Goal: Task Accomplishment & Management: Manage account settings

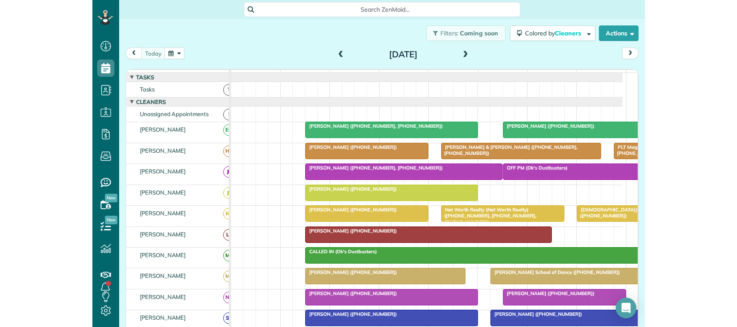
scroll to position [3, 3]
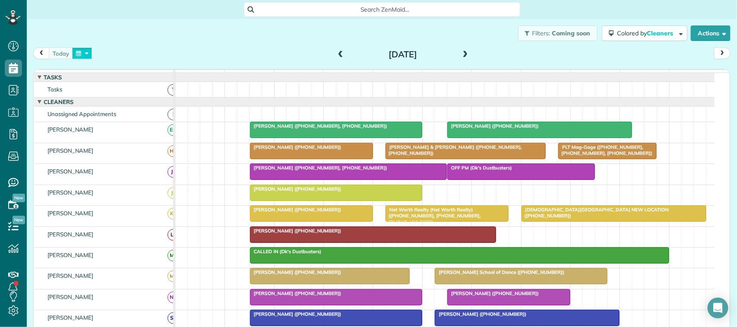
click at [87, 59] on button "button" at bounding box center [82, 53] width 20 height 12
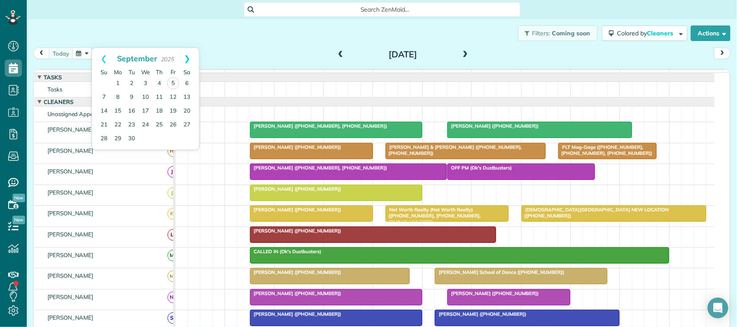
click at [191, 64] on link "Next" at bounding box center [187, 59] width 24 height 22
click at [117, 112] on link "13" at bounding box center [118, 111] width 14 height 14
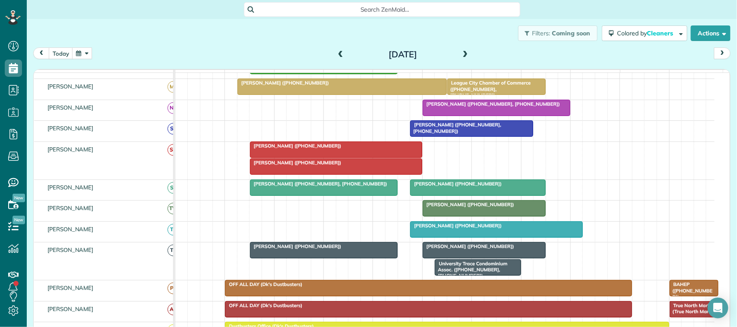
scroll to position [0, 0]
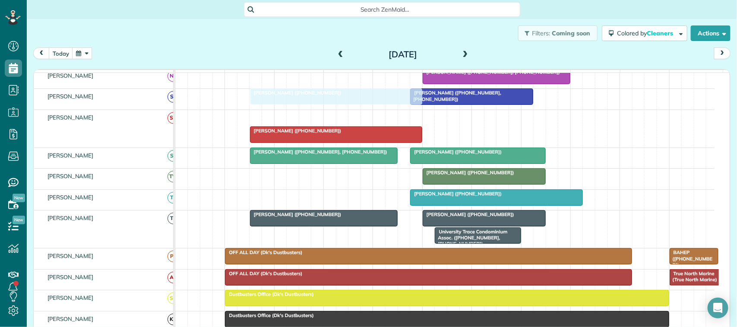
drag, startPoint x: 292, startPoint y: 126, endPoint x: 288, endPoint y: 108, distance: 18.0
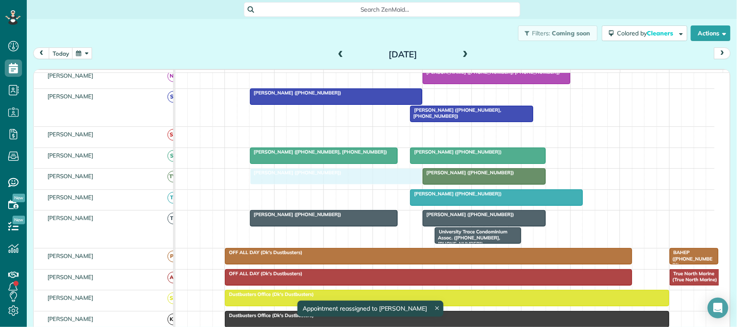
drag, startPoint x: 306, startPoint y: 147, endPoint x: 301, endPoint y: 202, distance: 55.0
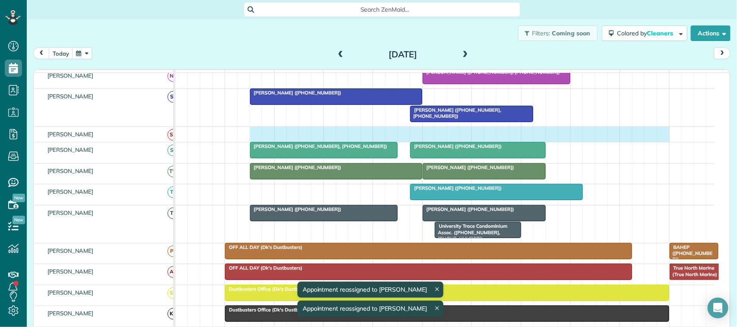
drag, startPoint x: 255, startPoint y: 144, endPoint x: 657, endPoint y: 133, distance: 402.7
click at [552, 134] on tbody "Crystal Rutledge (+12816359491) Corbett Thompson (+12817022249) Michelle McAndr…" at bounding box center [444, 116] width 539 height 734
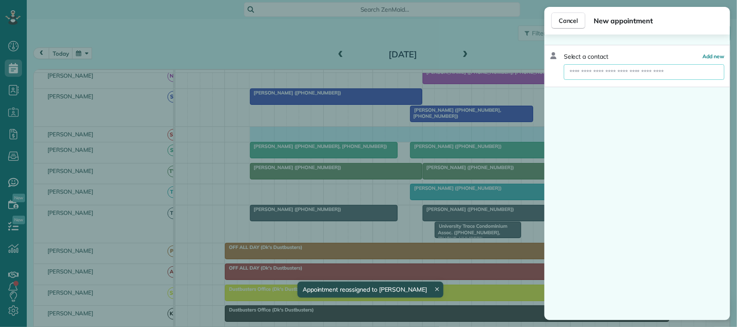
click at [552, 66] on input "text" at bounding box center [644, 72] width 161 height 16
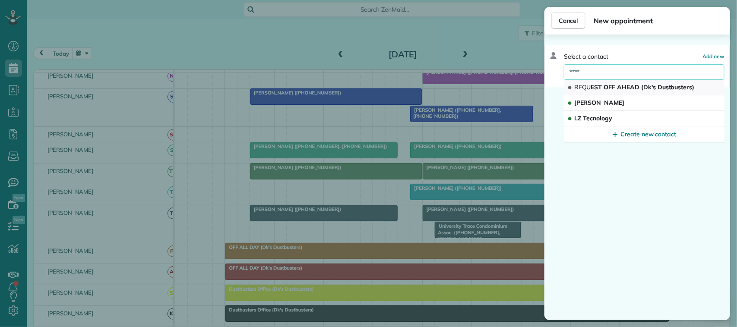
type input "****"
click at [552, 82] on button "REQU EST OFF AHEAD (Dk's Dustbusters)" at bounding box center [644, 88] width 161 height 16
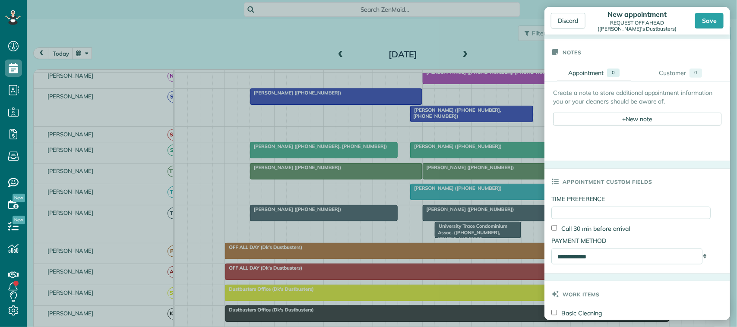
scroll to position [270, 0]
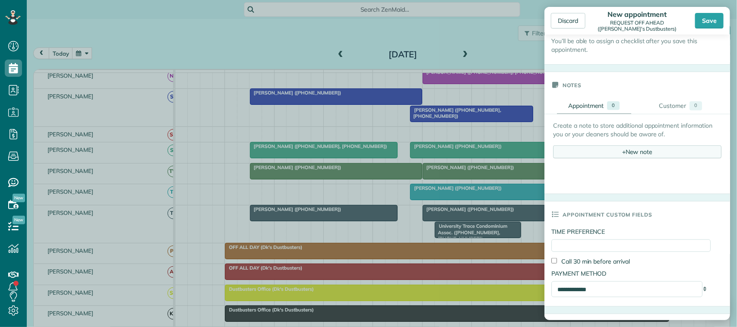
click at [552, 151] on div "+ New note" at bounding box center [637, 151] width 168 height 13
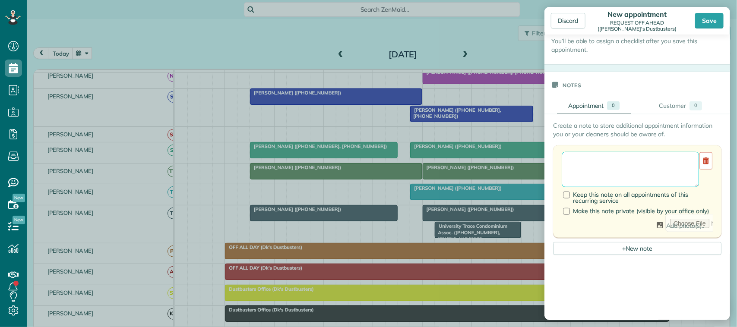
click at [552, 162] on textarea at bounding box center [629, 169] width 137 height 35
drag, startPoint x: 590, startPoint y: 176, endPoint x: 568, endPoint y: 165, distance: 24.7
click at [552, 165] on textarea "**********" at bounding box center [629, 169] width 137 height 35
type textarea "**********"
click at [552, 20] on div "Save" at bounding box center [709, 21] width 28 height 16
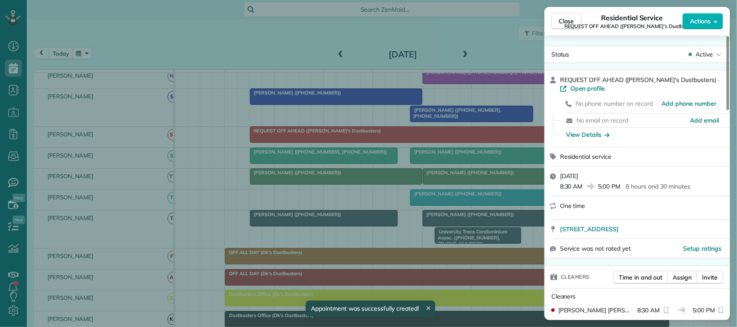
click at [552, 20] on span "Close" at bounding box center [566, 21] width 16 height 9
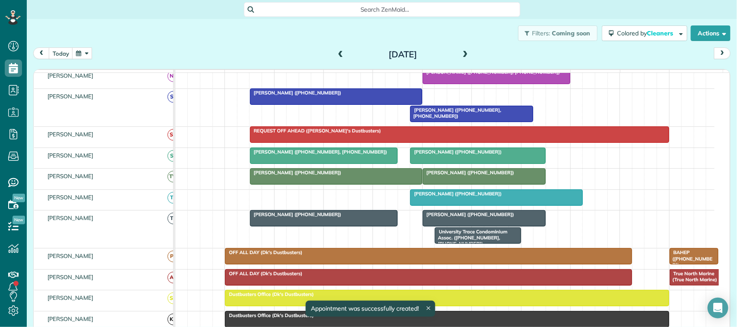
click at [460, 53] on span at bounding box center [464, 55] width 9 height 8
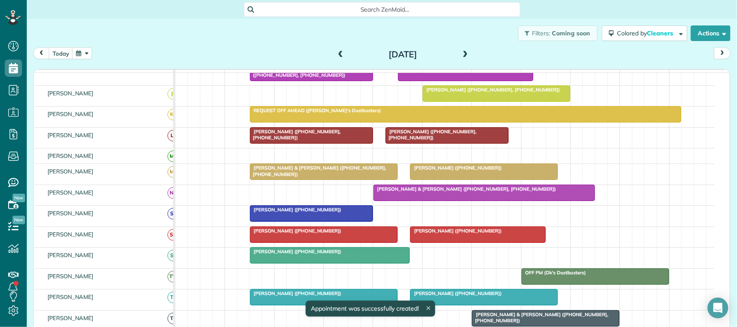
scroll to position [284, 0]
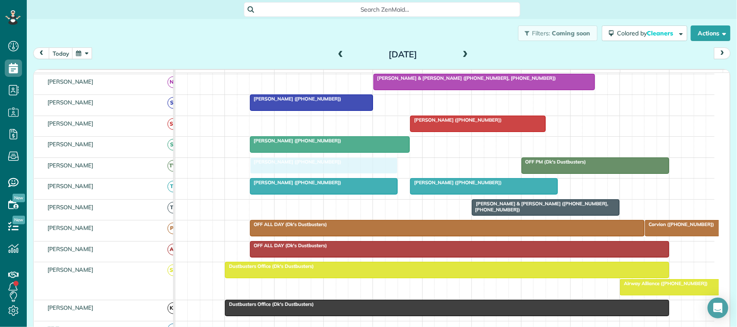
drag, startPoint x: 272, startPoint y: 134, endPoint x: 272, endPoint y: 168, distance: 34.5
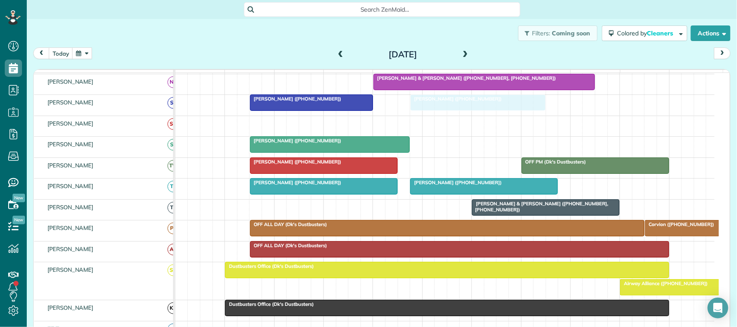
drag, startPoint x: 440, startPoint y: 130, endPoint x: 440, endPoint y: 107, distance: 23.3
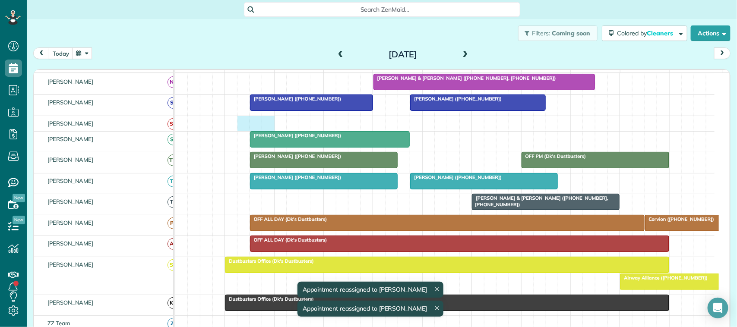
drag, startPoint x: 248, startPoint y: 130, endPoint x: 261, endPoint y: 132, distance: 13.5
click at [271, 131] on div at bounding box center [444, 123] width 539 height 15
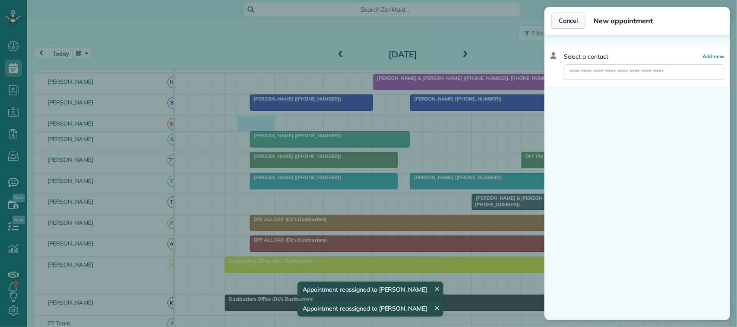
click at [552, 22] on span "Cancel" at bounding box center [567, 20] width 19 height 9
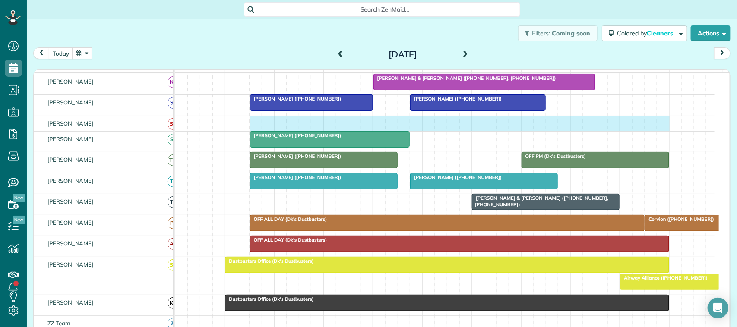
drag, startPoint x: 253, startPoint y: 132, endPoint x: 658, endPoint y: 133, distance: 405.6
click at [552, 131] on div at bounding box center [444, 123] width 539 height 15
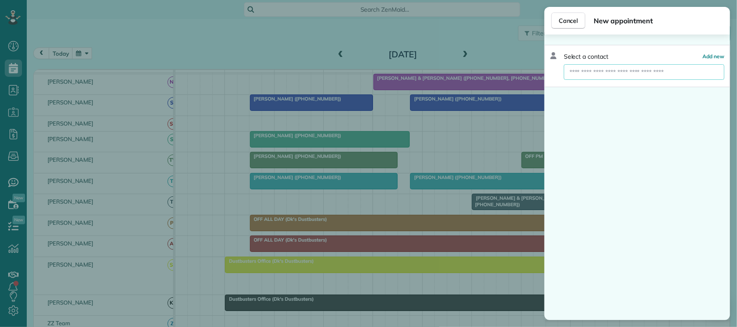
click at [552, 72] on input "text" at bounding box center [644, 72] width 161 height 16
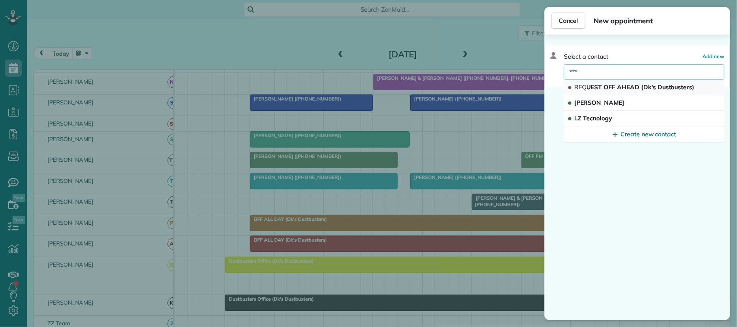
type input "***"
click at [552, 90] on span "REQ UEST OFF AHEAD (Dk's Dustbusters)" at bounding box center [634, 87] width 120 height 8
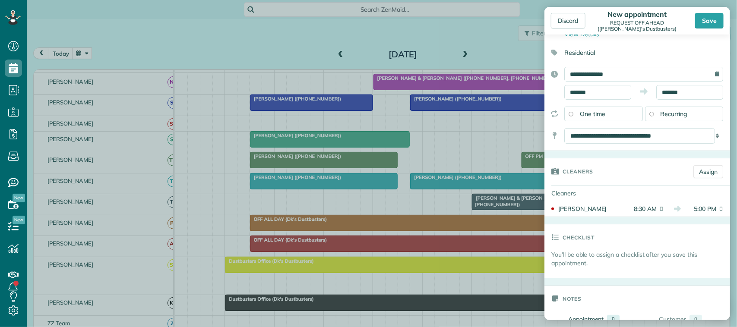
scroll to position [162, 0]
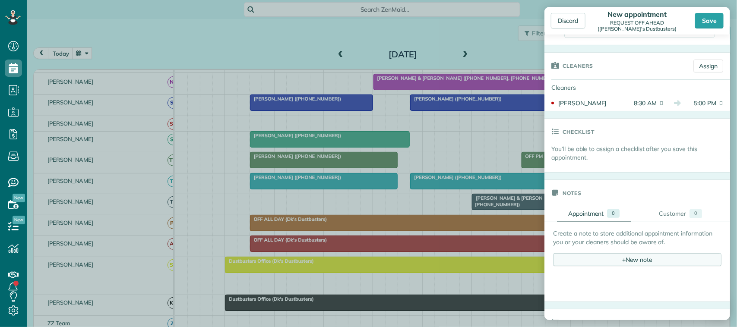
click at [552, 259] on div "+ New note" at bounding box center [637, 259] width 168 height 13
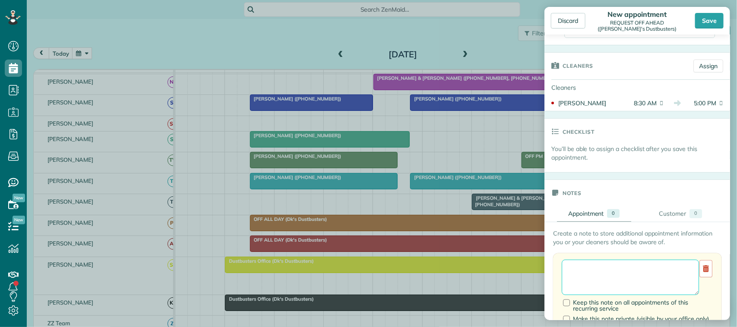
drag, startPoint x: 633, startPoint y: 268, endPoint x: 628, endPoint y: 269, distance: 4.9
paste textarea "**********"
type textarea "**********"
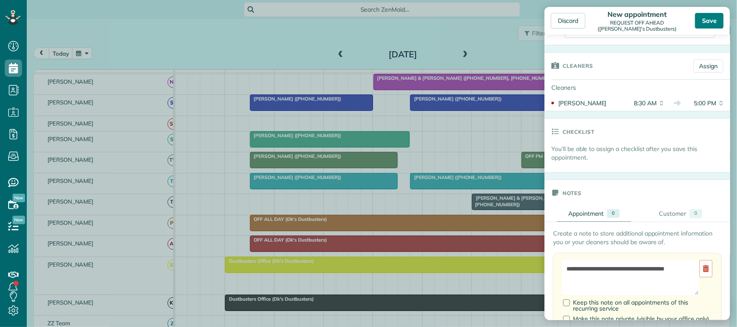
click at [552, 25] on div "Save" at bounding box center [709, 21] width 28 height 16
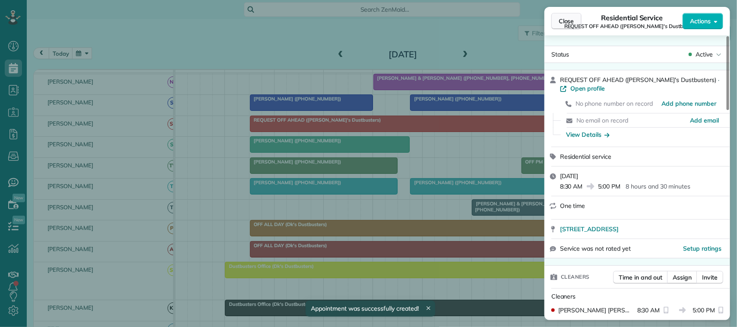
click at [552, 25] on button "Close" at bounding box center [566, 21] width 30 height 16
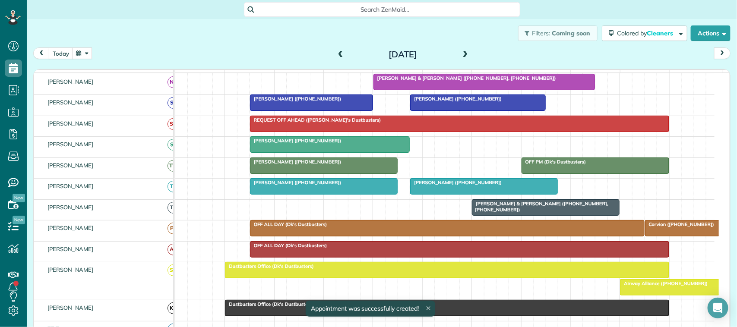
click at [465, 49] on span at bounding box center [464, 54] width 9 height 13
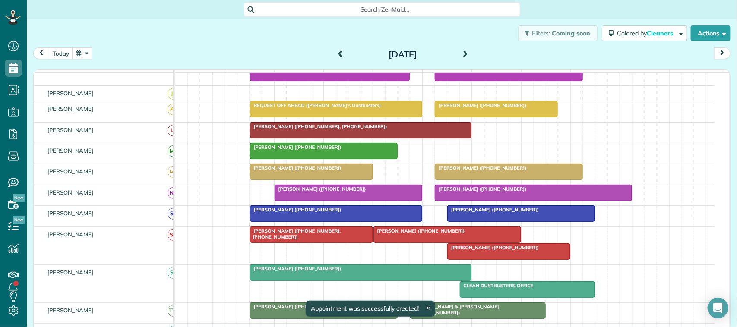
scroll to position [284, 0]
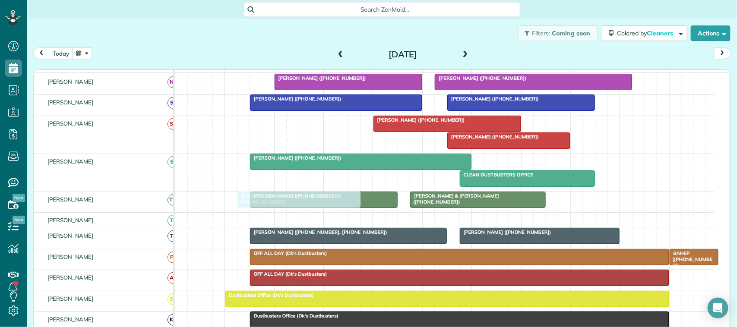
drag, startPoint x: 312, startPoint y: 131, endPoint x: 302, endPoint y: 208, distance: 77.4
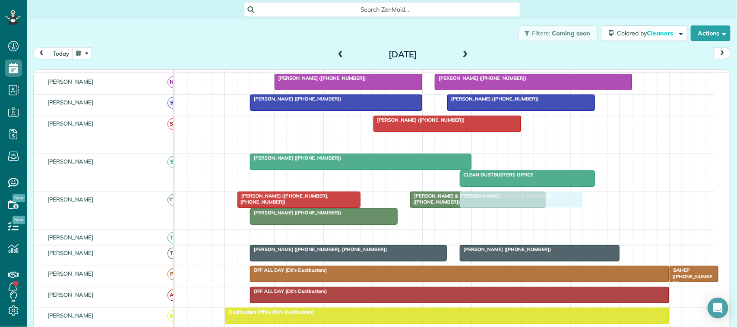
drag, startPoint x: 485, startPoint y: 148, endPoint x: 499, endPoint y: 234, distance: 87.5
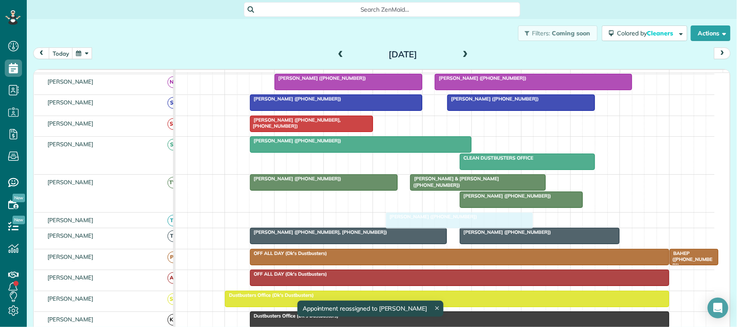
drag, startPoint x: 435, startPoint y: 134, endPoint x: 445, endPoint y: 222, distance: 89.1
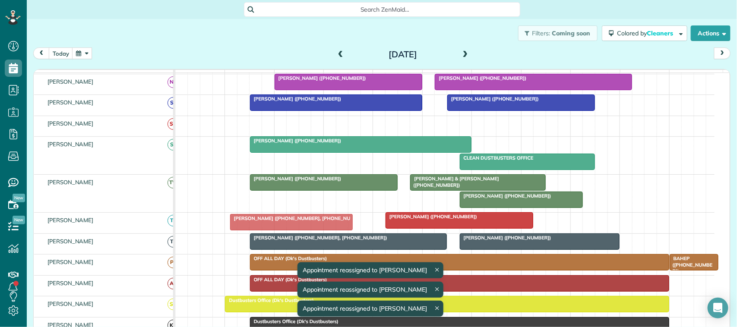
drag, startPoint x: 311, startPoint y: 132, endPoint x: 292, endPoint y: 222, distance: 91.7
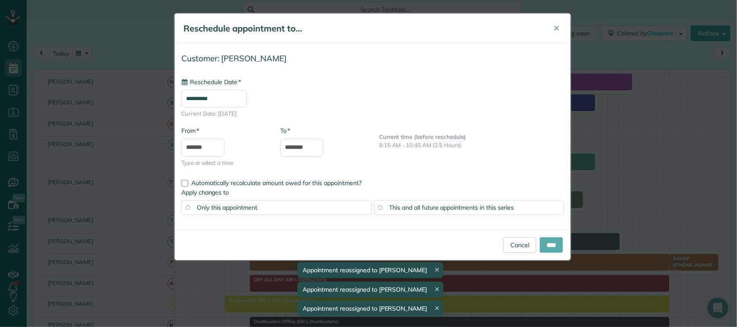
type input "**********"
click at [542, 244] on input "****" at bounding box center [550, 245] width 23 height 16
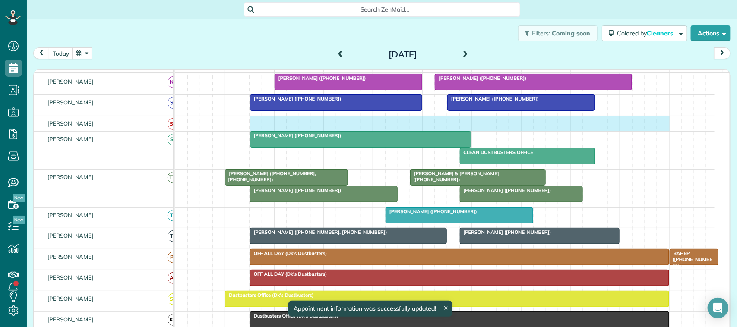
drag, startPoint x: 252, startPoint y: 132, endPoint x: 665, endPoint y: 132, distance: 412.1
click at [552, 131] on div at bounding box center [444, 123] width 539 height 15
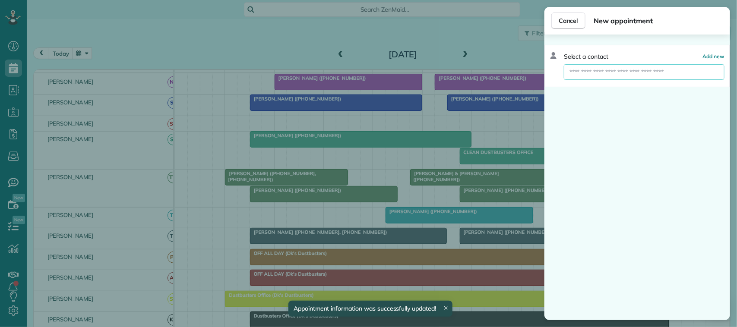
click at [552, 74] on input "text" at bounding box center [644, 72] width 161 height 16
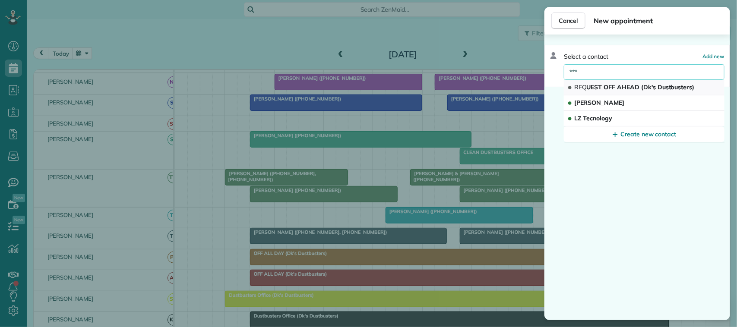
type input "***"
click at [552, 82] on button "REQ UEST OFF AHEAD (Dk's Dustbusters)" at bounding box center [644, 88] width 161 height 16
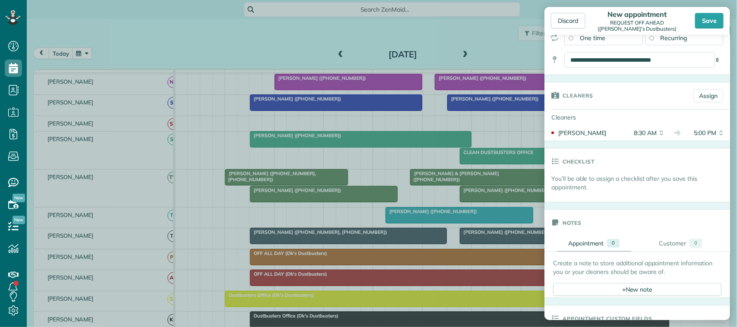
scroll to position [162, 0]
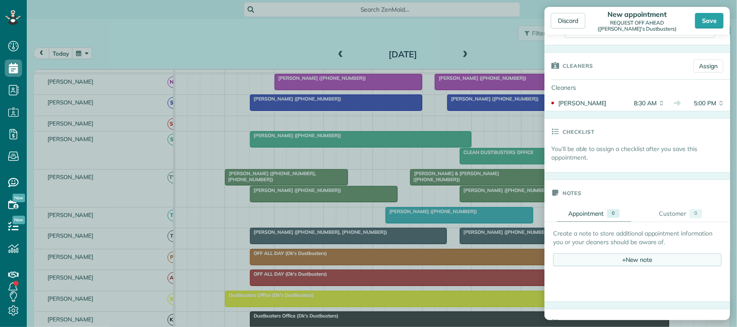
click at [552, 262] on div "+ New note" at bounding box center [637, 259] width 168 height 13
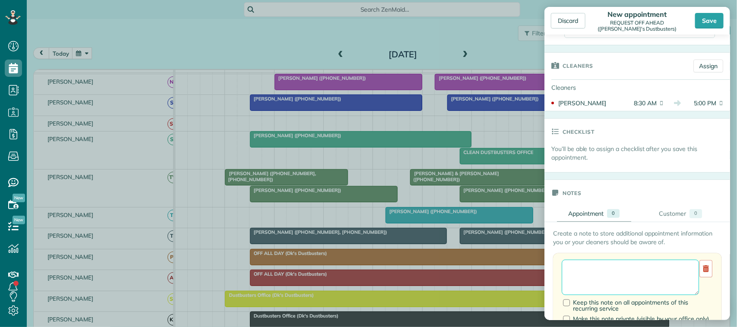
click at [552, 264] on textarea at bounding box center [629, 277] width 137 height 35
paste textarea "**********"
type textarea "**********"
click at [552, 24] on div "Save" at bounding box center [709, 21] width 28 height 16
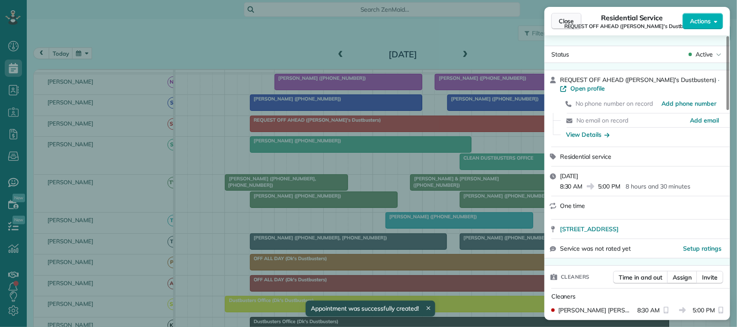
click at [552, 17] on span "Close" at bounding box center [566, 21] width 16 height 9
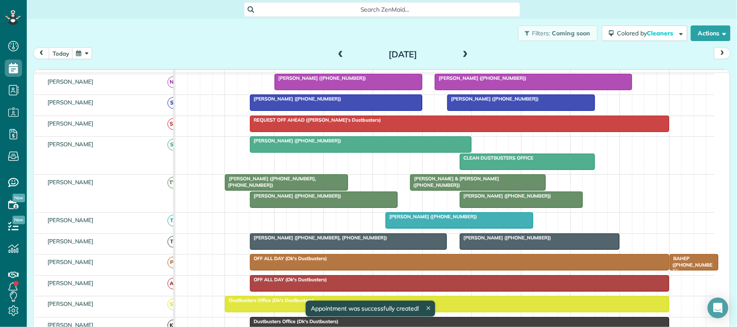
click at [460, 53] on span at bounding box center [464, 55] width 9 height 8
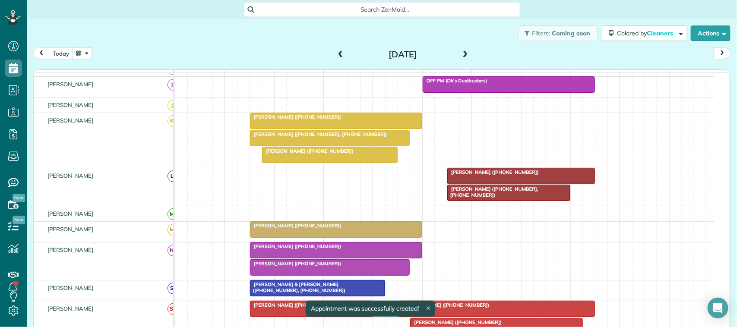
scroll to position [341, 0]
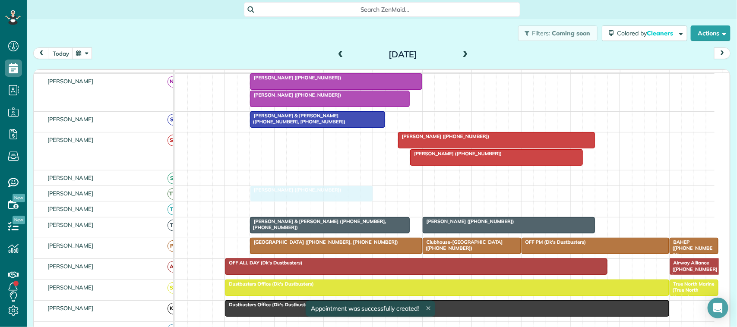
drag, startPoint x: 296, startPoint y: 149, endPoint x: 299, endPoint y: 198, distance: 49.3
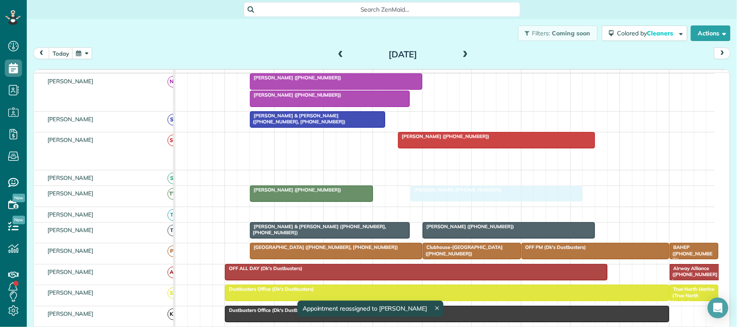
drag, startPoint x: 438, startPoint y: 169, endPoint x: 438, endPoint y: 201, distance: 32.4
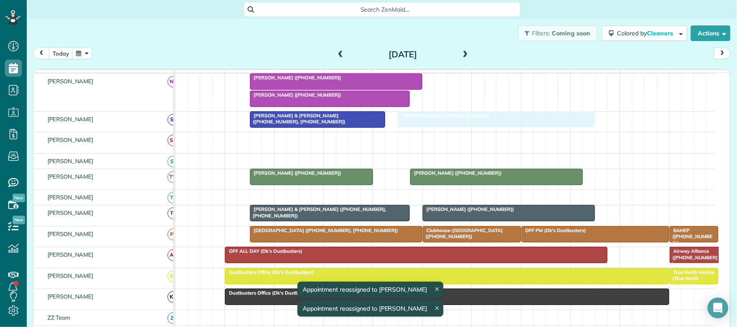
drag, startPoint x: 452, startPoint y: 158, endPoint x: 452, endPoint y: 137, distance: 20.3
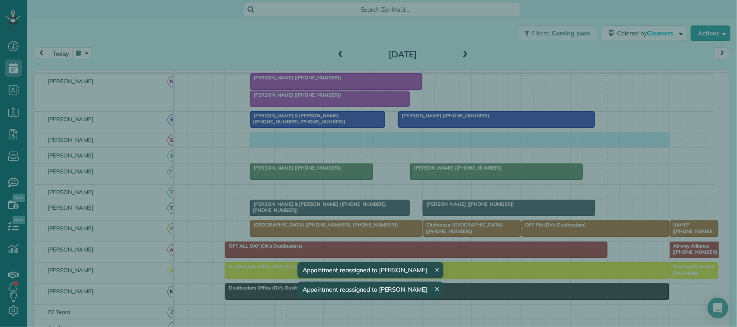
drag, startPoint x: 255, startPoint y: 149, endPoint x: 656, endPoint y: 147, distance: 400.4
click at [552, 147] on body "Dashboard Scheduling Calendar View List View Dispatch View - Weekly scheduling …" at bounding box center [368, 163] width 737 height 327
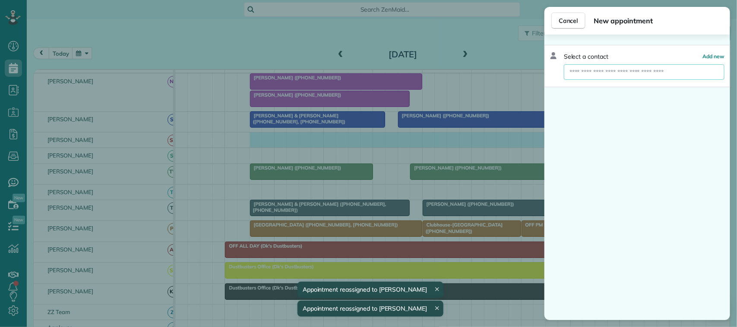
click at [552, 70] on input "text" at bounding box center [644, 72] width 161 height 16
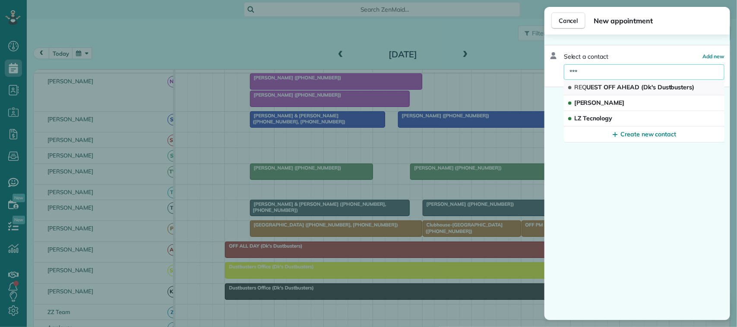
type input "***"
click at [552, 83] on span "REQ UEST OFF AHEAD (Dk's Dustbusters)" at bounding box center [634, 87] width 120 height 8
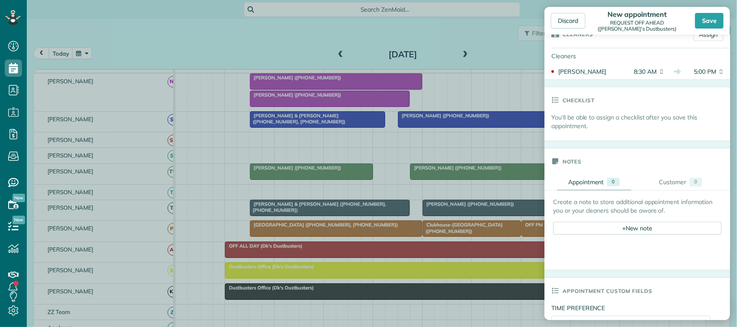
scroll to position [216, 0]
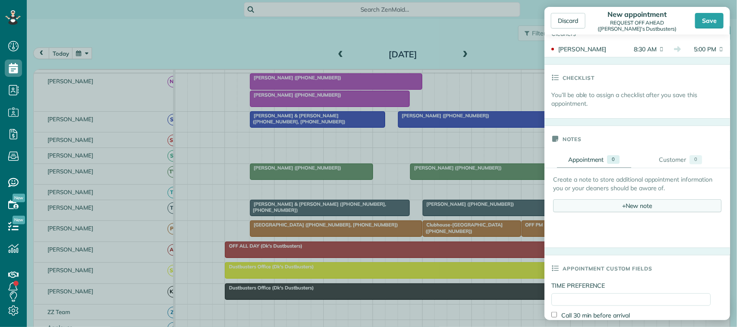
click at [552, 209] on div "+ New note" at bounding box center [637, 205] width 168 height 13
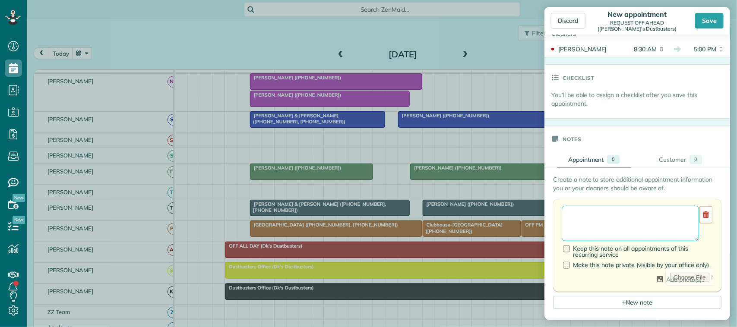
click at [552, 214] on textarea at bounding box center [629, 223] width 137 height 35
paste textarea "**********"
type textarea "**********"
click at [552, 23] on div "Save" at bounding box center [709, 21] width 28 height 16
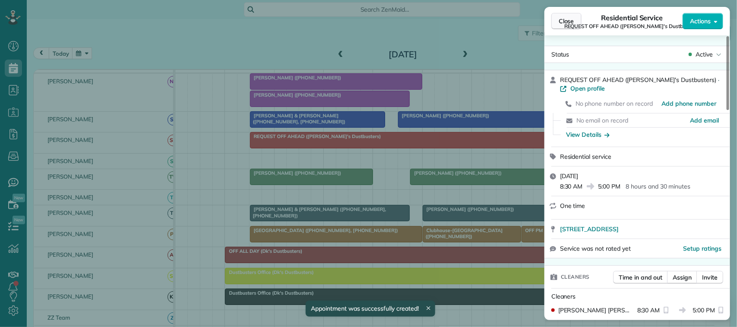
click at [552, 18] on span "Close" at bounding box center [566, 21] width 16 height 9
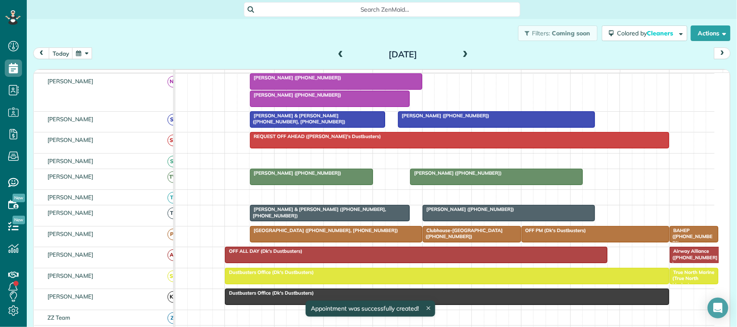
click at [461, 54] on span at bounding box center [464, 55] width 9 height 8
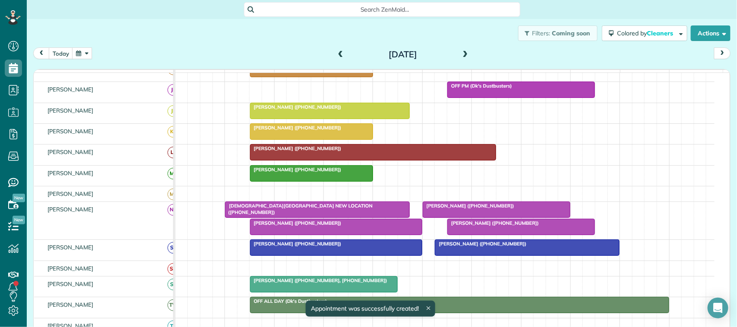
scroll to position [301, 0]
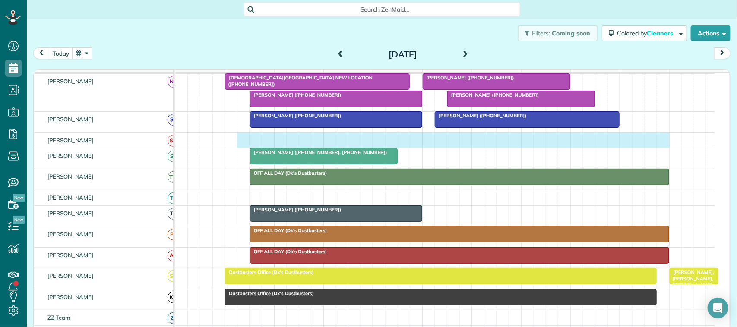
drag, startPoint x: 244, startPoint y: 149, endPoint x: 659, endPoint y: 147, distance: 415.6
click at [552, 147] on div at bounding box center [444, 140] width 539 height 15
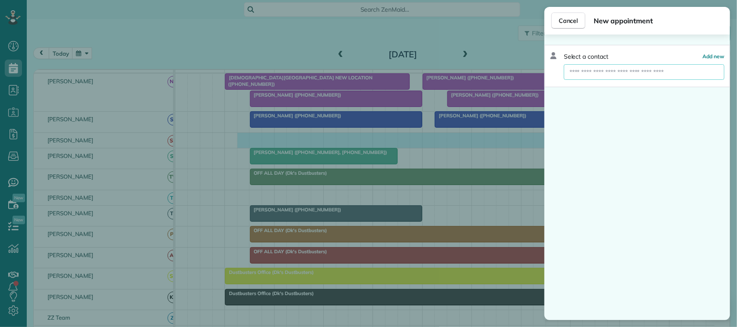
click at [552, 76] on input "text" at bounding box center [644, 72] width 161 height 16
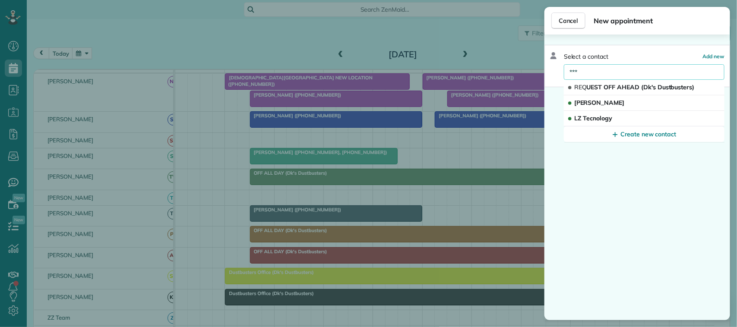
type input "***"
click at [552, 85] on span "REQ UEST OFF AHEAD (Dk's Dustbusters)" at bounding box center [634, 87] width 120 height 8
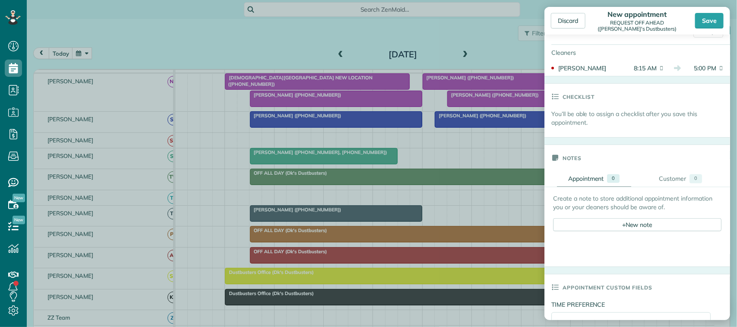
scroll to position [216, 0]
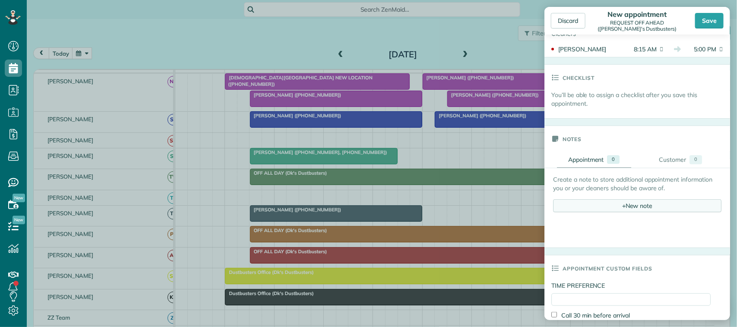
click at [552, 206] on div "+ New note" at bounding box center [637, 205] width 168 height 13
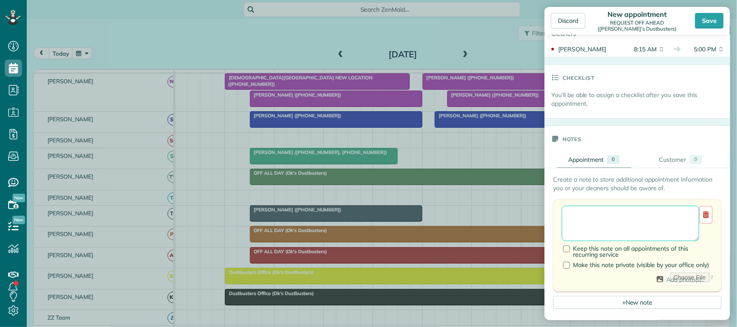
click at [552, 214] on textarea at bounding box center [629, 223] width 137 height 35
paste textarea "**********"
type textarea "**********"
click at [552, 22] on div "Save" at bounding box center [709, 21] width 28 height 16
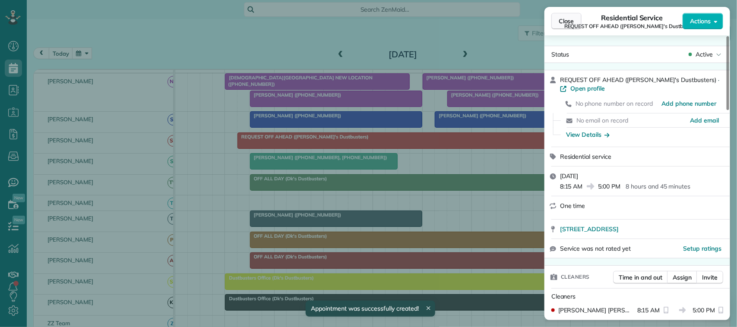
click at [552, 25] on span "Close" at bounding box center [566, 21] width 16 height 9
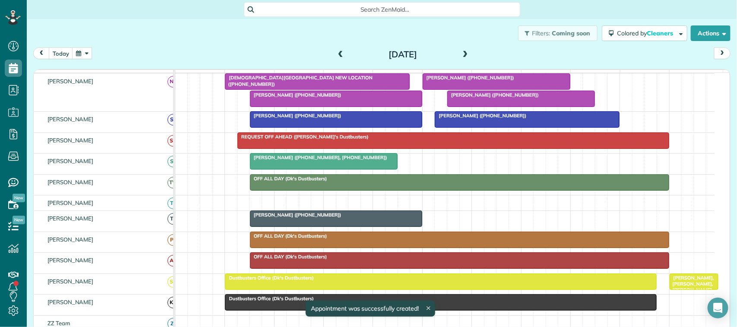
click at [464, 53] on span at bounding box center [464, 55] width 9 height 8
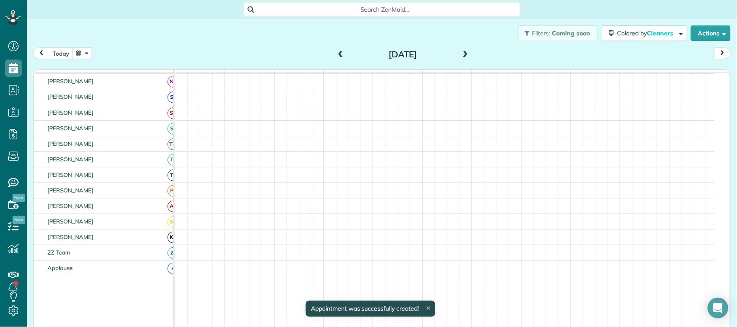
click at [462, 54] on span at bounding box center [464, 55] width 9 height 8
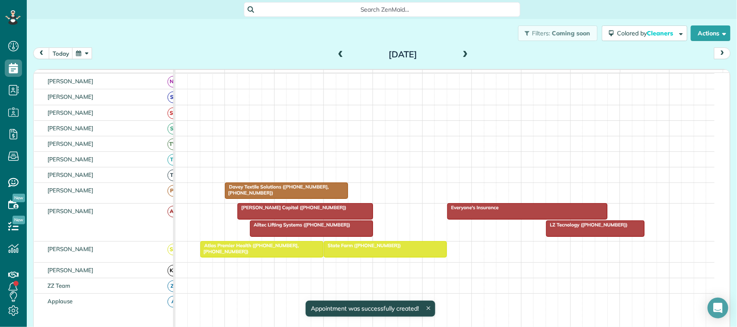
click at [462, 54] on span at bounding box center [464, 55] width 9 height 8
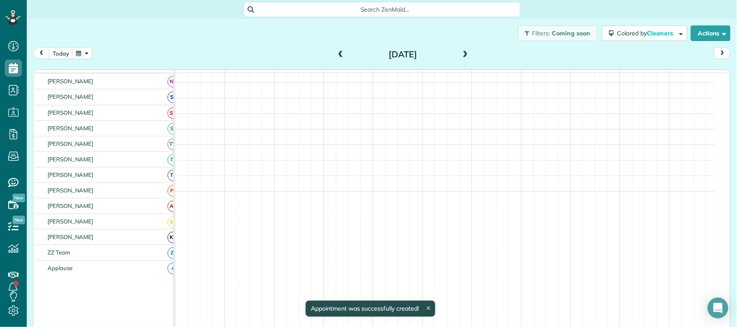
scroll to position [273, 0]
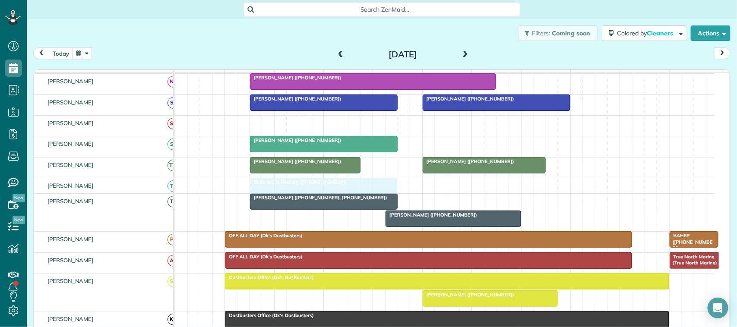
drag, startPoint x: 271, startPoint y: 134, endPoint x: 271, endPoint y: 191, distance: 57.0
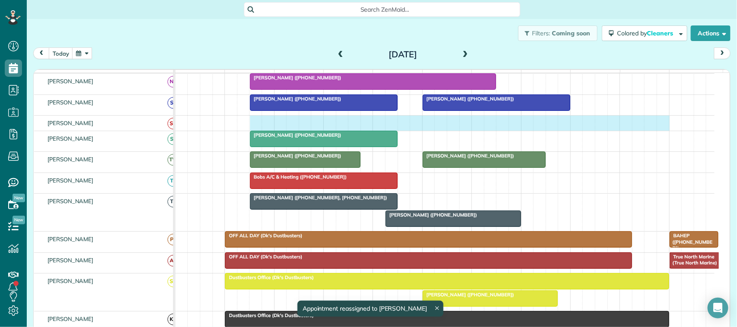
drag, startPoint x: 253, startPoint y: 132, endPoint x: 656, endPoint y: 130, distance: 403.0
click at [552, 130] on div at bounding box center [444, 123] width 539 height 15
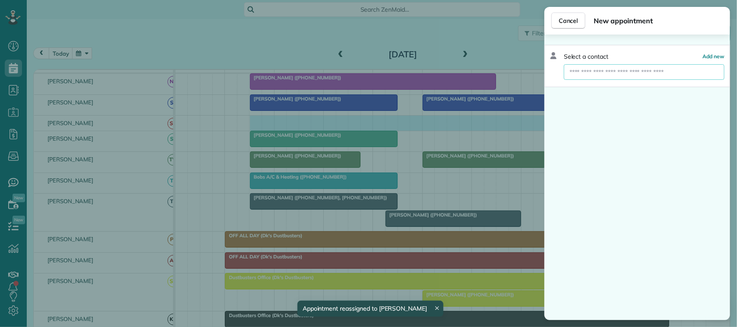
click at [552, 71] on input "text" at bounding box center [644, 72] width 161 height 16
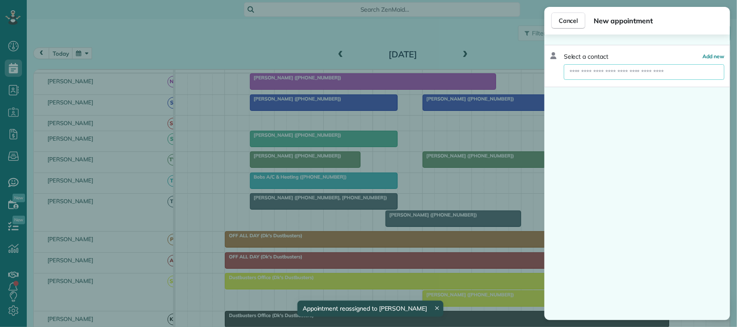
drag, startPoint x: 620, startPoint y: 71, endPoint x: 648, endPoint y: 72, distance: 27.6
click at [552, 73] on input "text" at bounding box center [644, 72] width 161 height 16
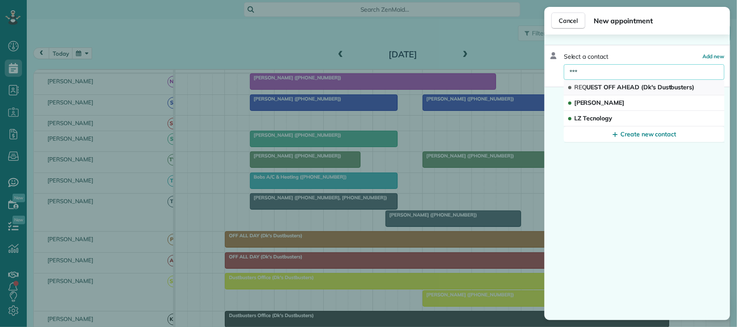
type input "***"
click at [552, 85] on span "REQ UEST OFF AHEAD (Dk's Dustbusters)" at bounding box center [634, 87] width 120 height 8
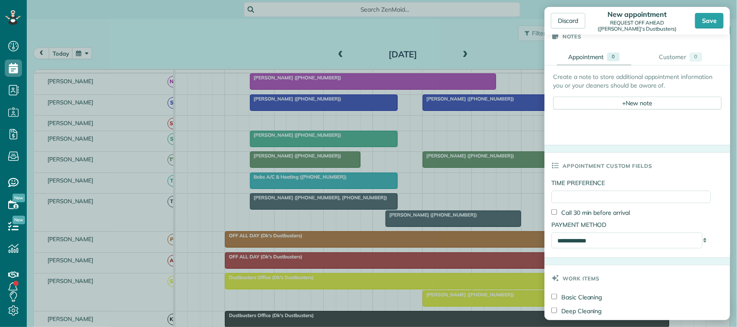
scroll to position [324, 0]
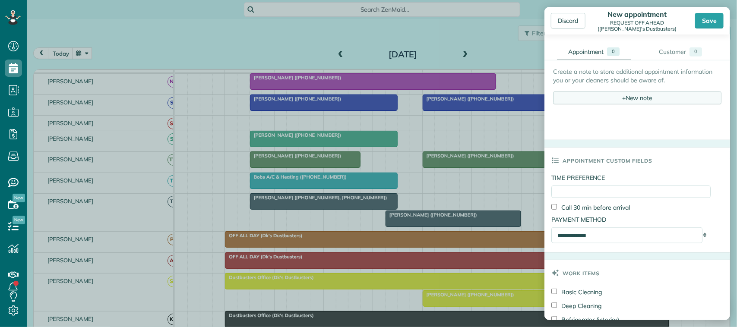
click at [552, 103] on div "+ New note" at bounding box center [637, 97] width 168 height 13
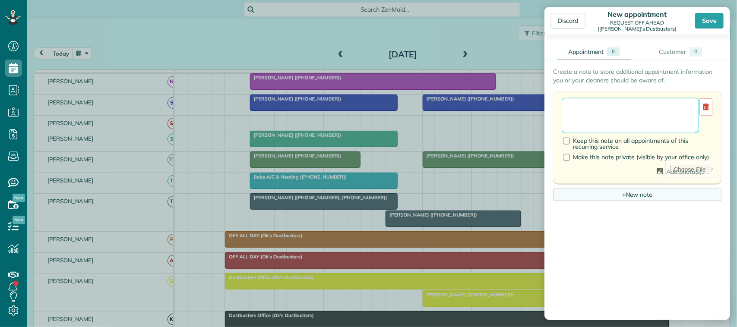
click at [552, 108] on textarea at bounding box center [629, 115] width 137 height 35
drag, startPoint x: 633, startPoint y: 103, endPoint x: 631, endPoint y: 108, distance: 5.8
paste textarea "**********"
type textarea "**********"
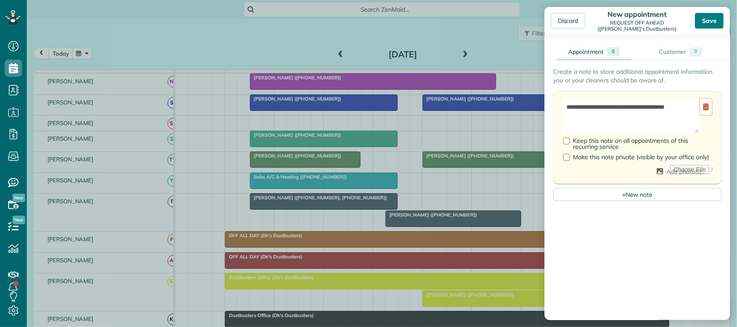
click at [552, 26] on div "Save" at bounding box center [709, 21] width 28 height 16
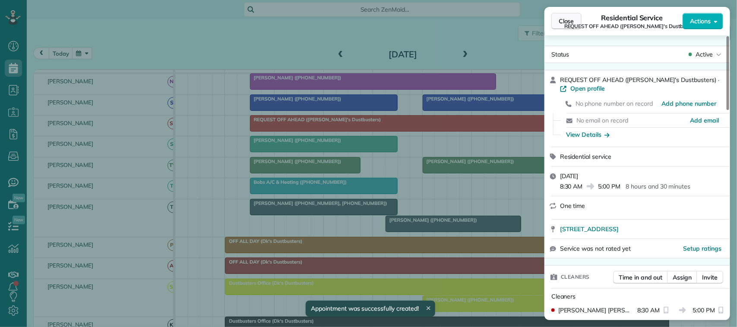
click at [552, 21] on span "Close" at bounding box center [566, 21] width 16 height 9
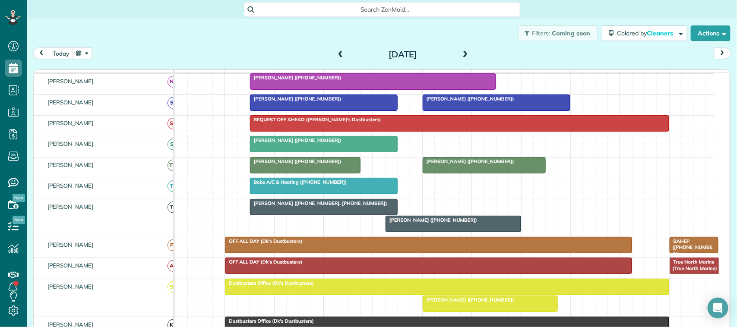
click at [64, 53] on button "today" at bounding box center [61, 53] width 24 height 12
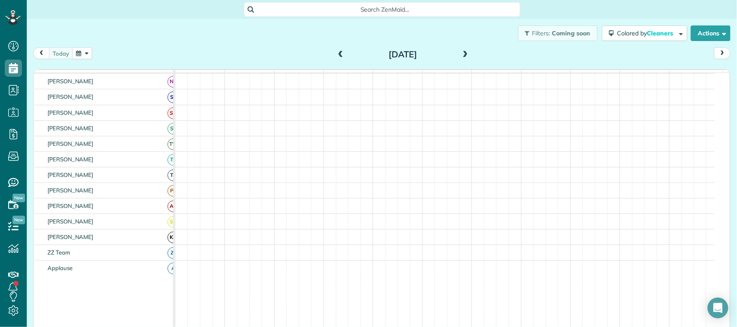
scroll to position [216, 0]
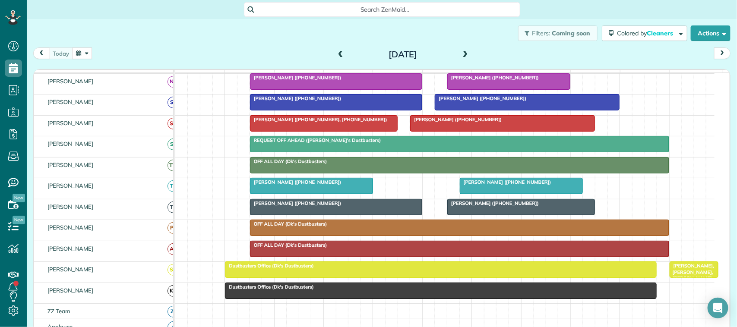
click at [337, 53] on span at bounding box center [340, 55] width 9 height 8
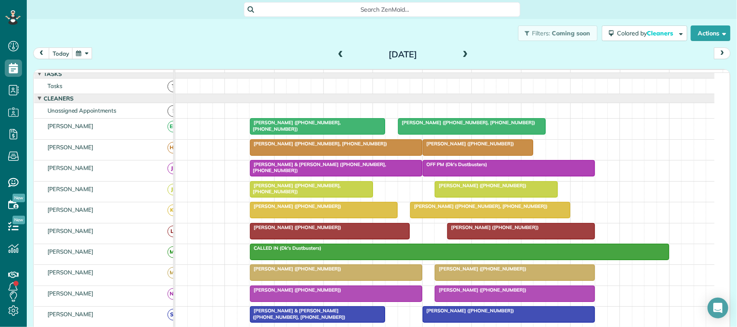
scroll to position [0, 0]
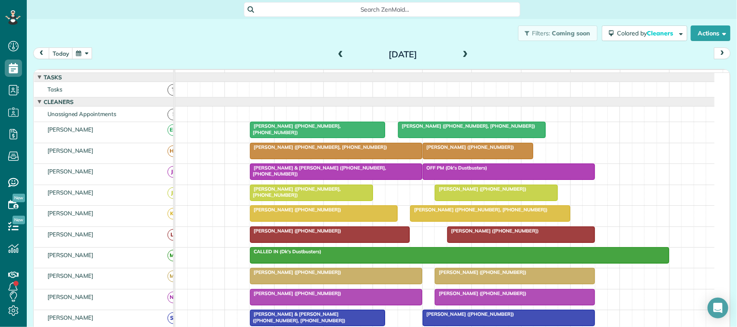
click at [341, 150] on span "Rachel Brown (+12817249033, +12484206526)" at bounding box center [318, 147] width 138 height 6
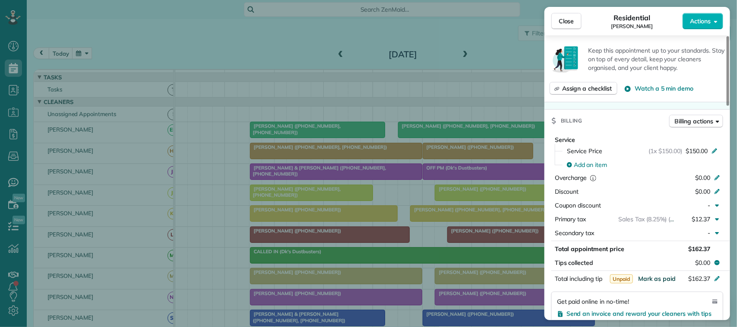
click at [552, 282] on span "Mark as paid" at bounding box center [657, 279] width 38 height 8
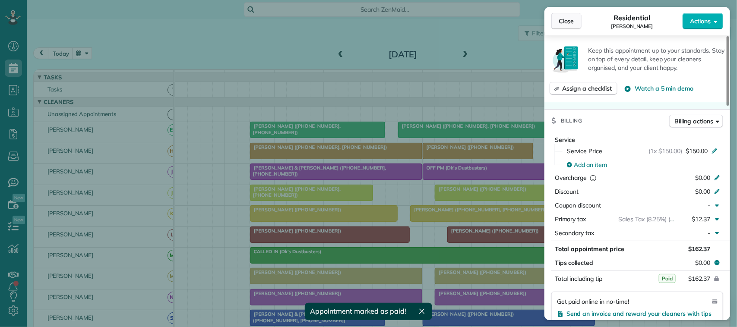
click at [552, 19] on span "Close" at bounding box center [566, 21] width 16 height 9
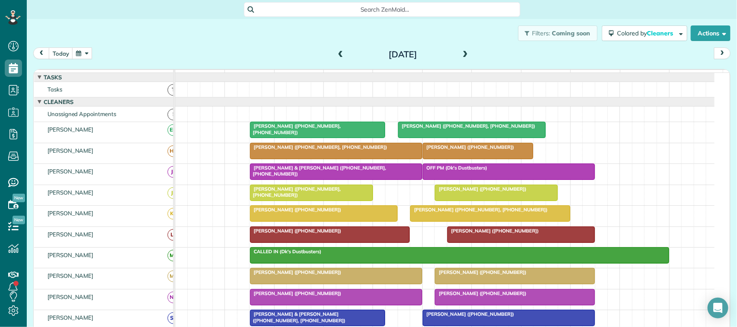
click at [474, 150] on span "[PERSON_NAME] ([PHONE_NUMBER])" at bounding box center [468, 147] width 92 height 6
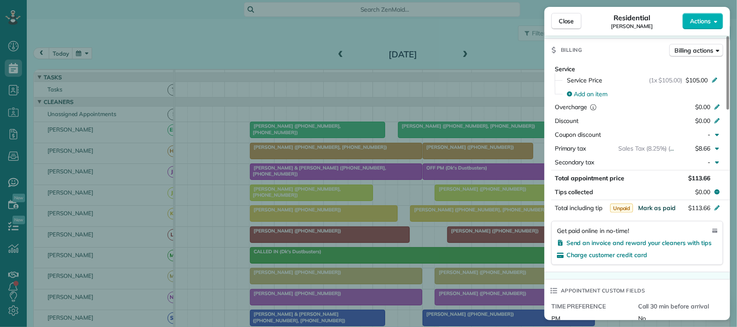
click at [552, 211] on span "Mark as paid" at bounding box center [657, 208] width 38 height 8
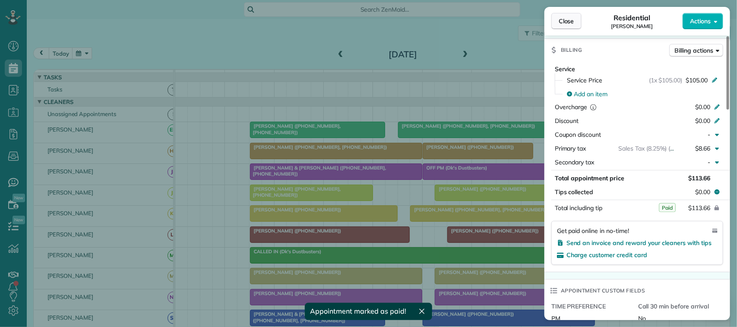
click at [552, 20] on span "Close" at bounding box center [566, 21] width 16 height 9
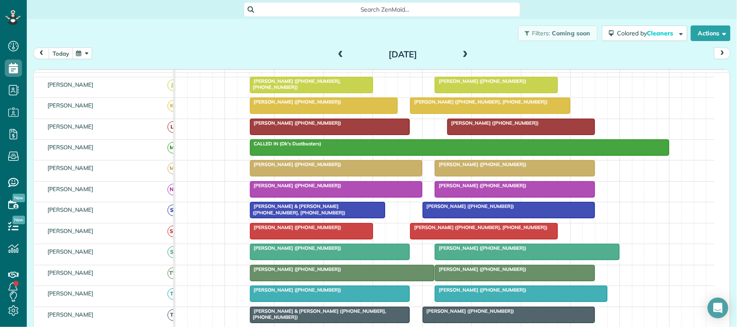
click at [65, 58] on button "today" at bounding box center [61, 53] width 24 height 12
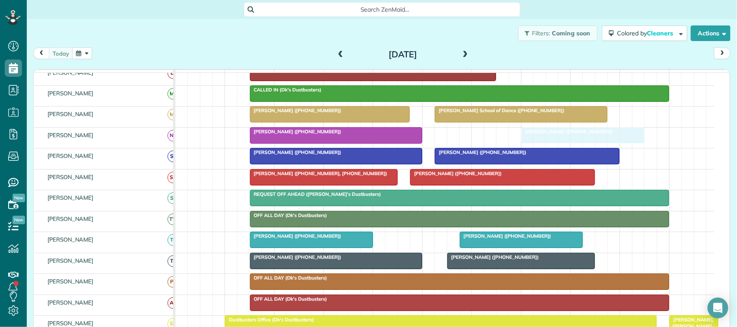
drag, startPoint x: 482, startPoint y: 145, endPoint x: 550, endPoint y: 147, distance: 68.6
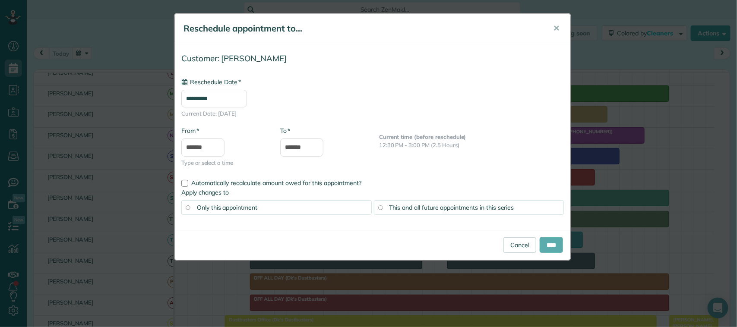
type input "**********"
click at [552, 247] on input "****" at bounding box center [550, 245] width 23 height 16
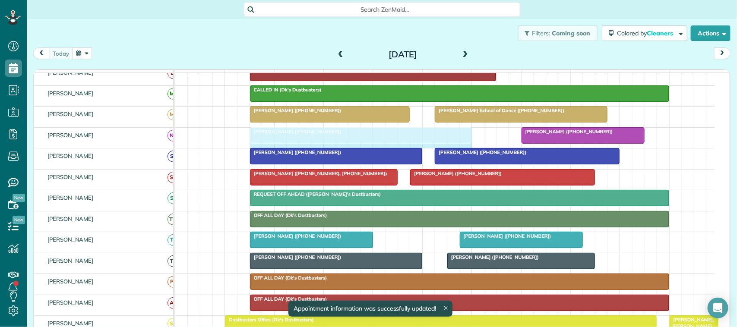
drag, startPoint x: 419, startPoint y: 144, endPoint x: 460, endPoint y: 143, distance: 41.4
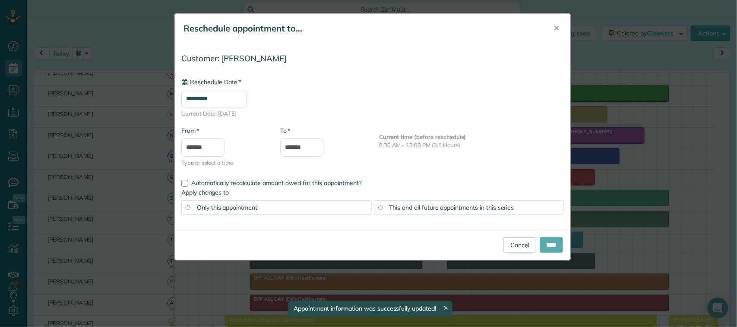
type input "**********"
click at [552, 242] on input "****" at bounding box center [550, 245] width 23 height 16
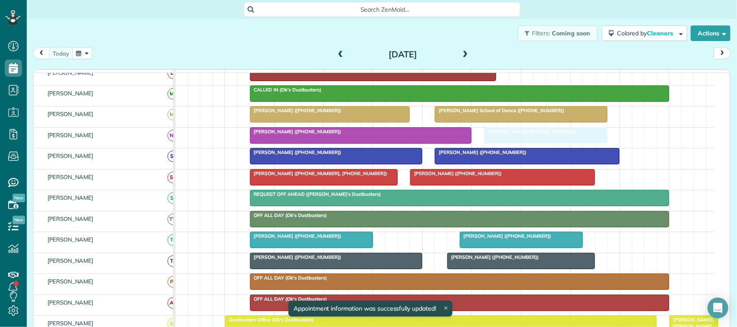
drag, startPoint x: 573, startPoint y: 147, endPoint x: 541, endPoint y: 145, distance: 32.4
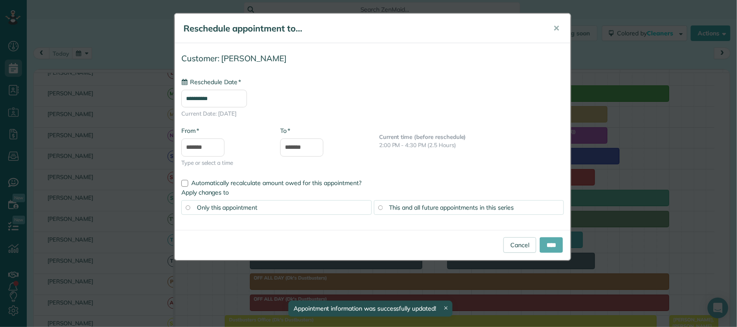
type input "**********"
click at [548, 245] on input "****" at bounding box center [550, 245] width 23 height 16
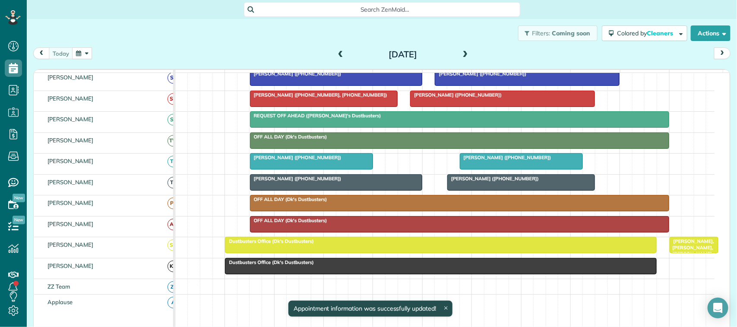
scroll to position [150, 0]
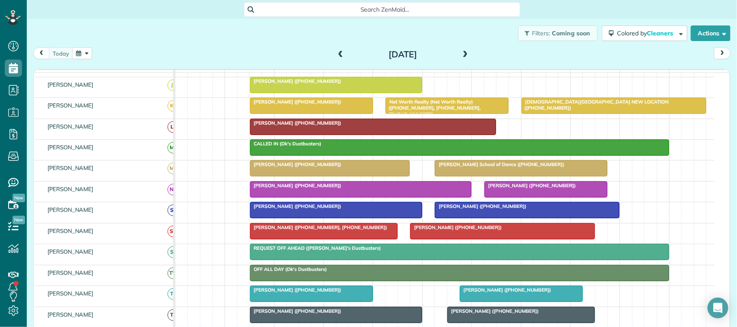
click at [337, 57] on span at bounding box center [340, 55] width 9 height 8
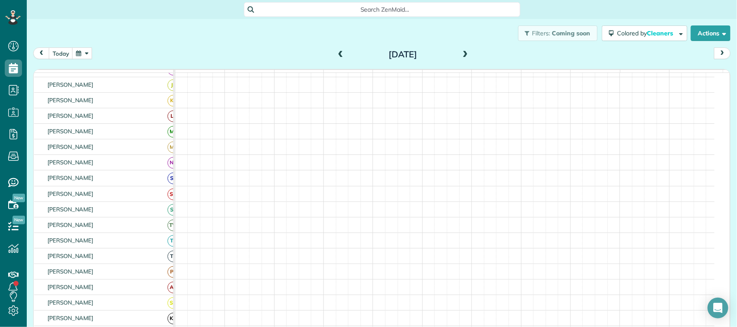
scroll to position [108, 0]
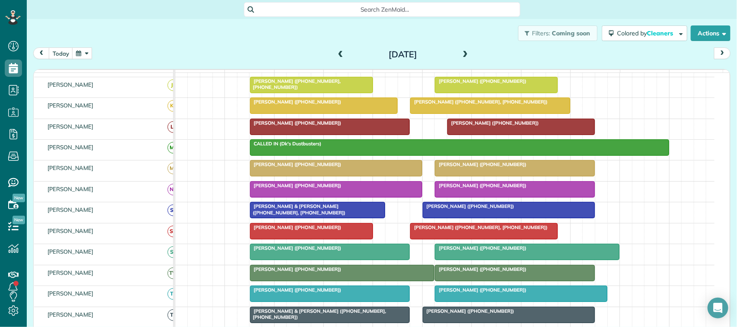
click at [296, 293] on span "[PERSON_NAME] ([PHONE_NUMBER])" at bounding box center [295, 290] width 92 height 6
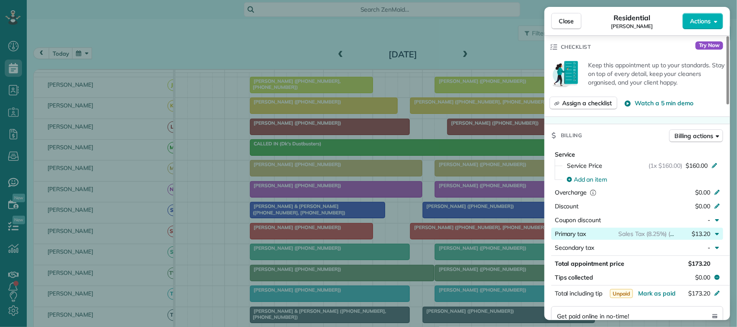
scroll to position [324, 0]
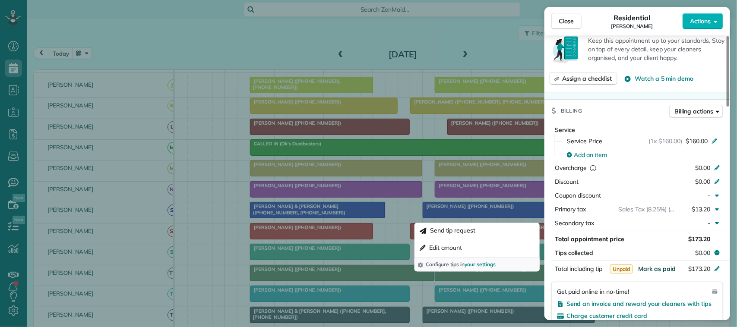
click at [552, 265] on span "Mark as paid" at bounding box center [657, 269] width 38 height 8
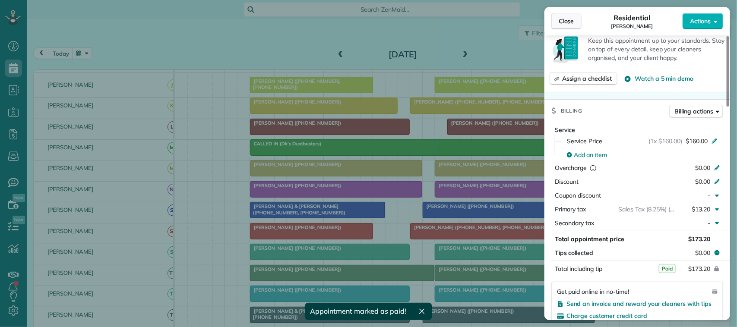
click at [552, 18] on button "Close" at bounding box center [566, 21] width 30 height 16
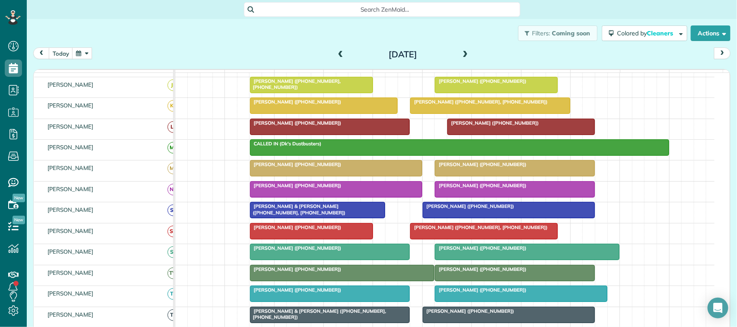
click at [509, 293] on div "[PERSON_NAME] ([PHONE_NUMBER])" at bounding box center [520, 290] width 167 height 6
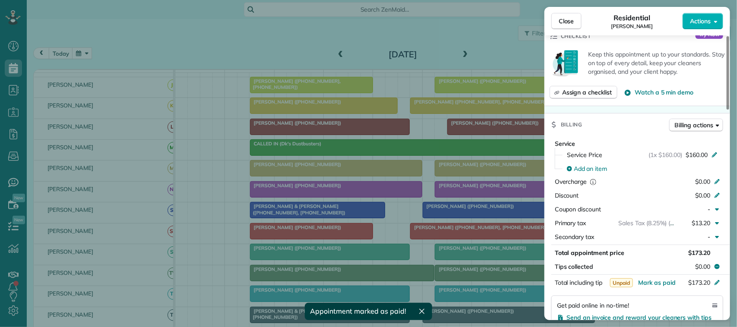
scroll to position [324, 0]
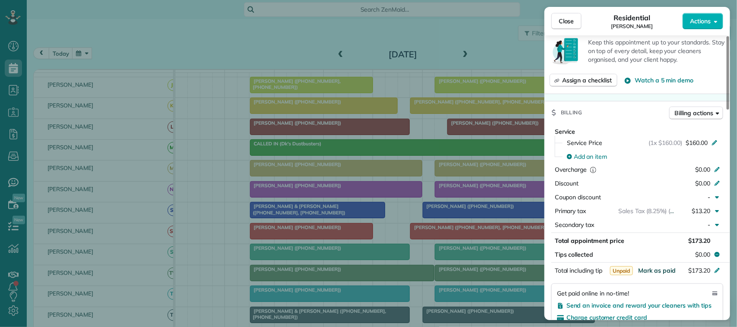
click at [552, 267] on span "Mark as paid" at bounding box center [657, 271] width 38 height 8
drag, startPoint x: 566, startPoint y: 22, endPoint x: 553, endPoint y: 22, distance: 13.0
click at [552, 21] on span "Close" at bounding box center [566, 21] width 16 height 9
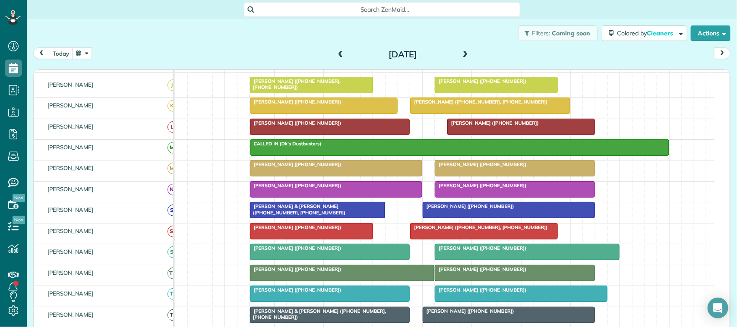
click at [339, 54] on span at bounding box center [340, 55] width 9 height 8
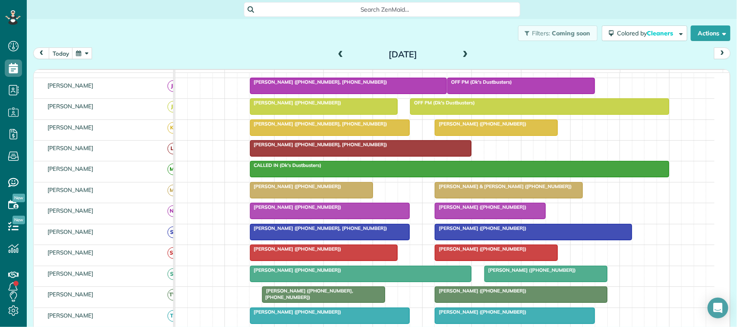
scroll to position [113, 0]
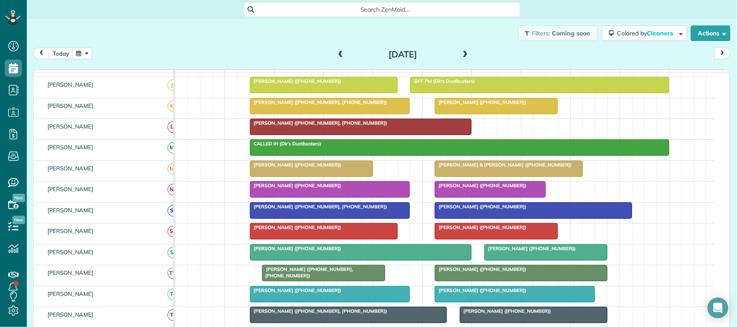
click at [484, 293] on div "Beverly Cobham (+17138169918)" at bounding box center [514, 290] width 155 height 6
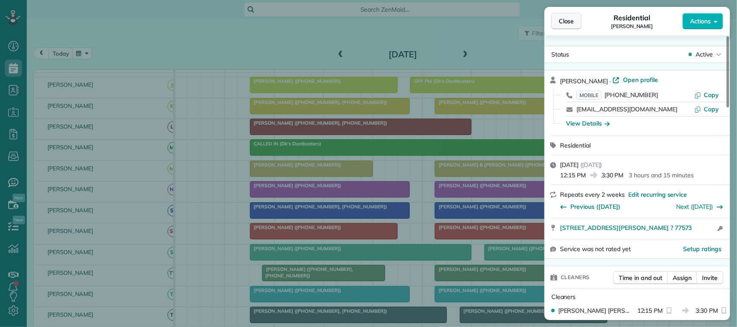
click at [552, 17] on span "Close" at bounding box center [566, 21] width 16 height 9
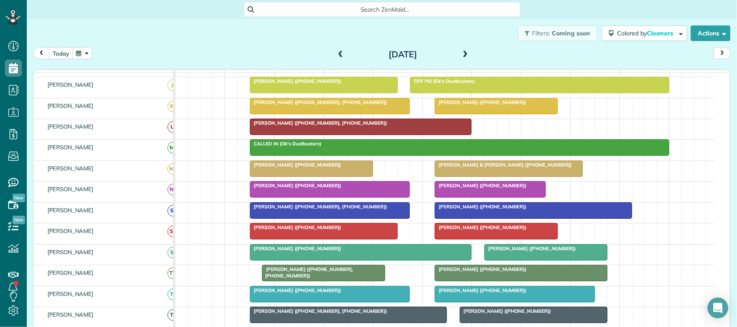
click at [313, 302] on div at bounding box center [329, 295] width 159 height 16
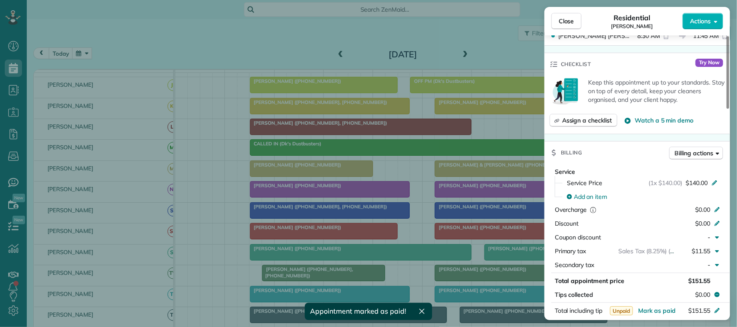
scroll to position [324, 0]
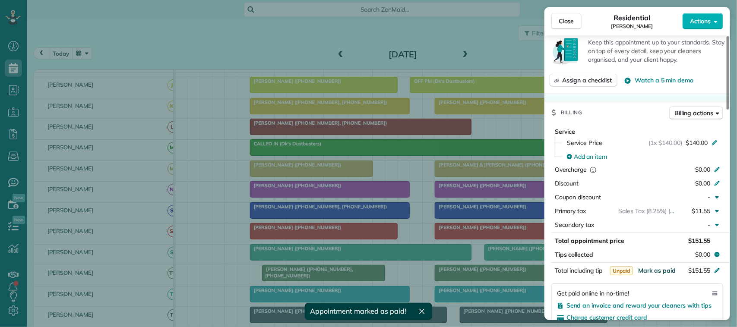
click at [552, 267] on span "Mark as paid" at bounding box center [657, 271] width 38 height 8
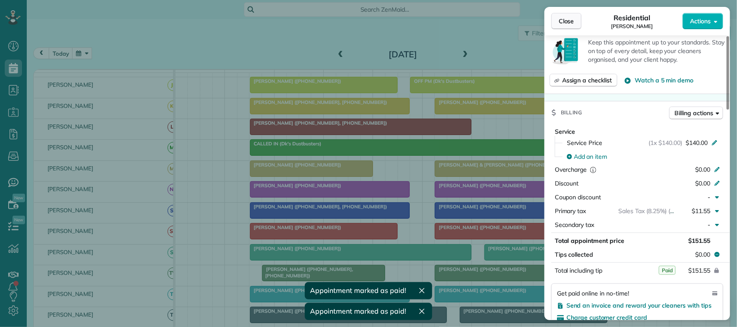
click at [552, 21] on span "Close" at bounding box center [566, 21] width 16 height 9
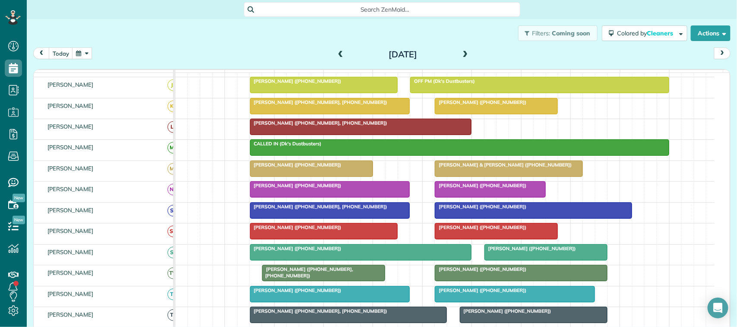
click at [342, 54] on div "Wednesday Sep 3, 2025" at bounding box center [403, 54] width 138 height 14
click at [340, 52] on span at bounding box center [340, 55] width 9 height 8
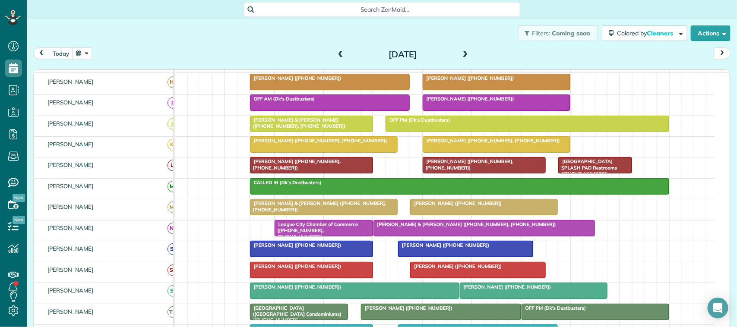
scroll to position [130, 0]
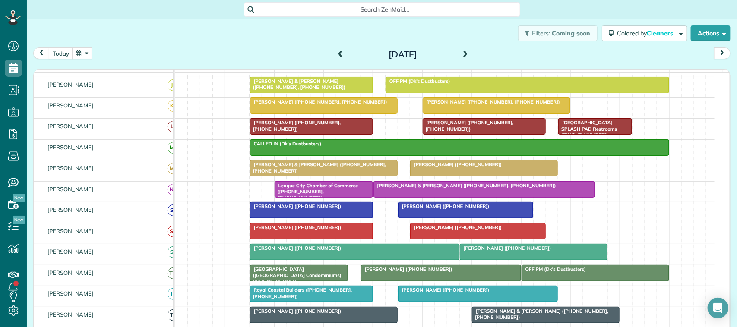
click at [336, 52] on span at bounding box center [340, 55] width 9 height 8
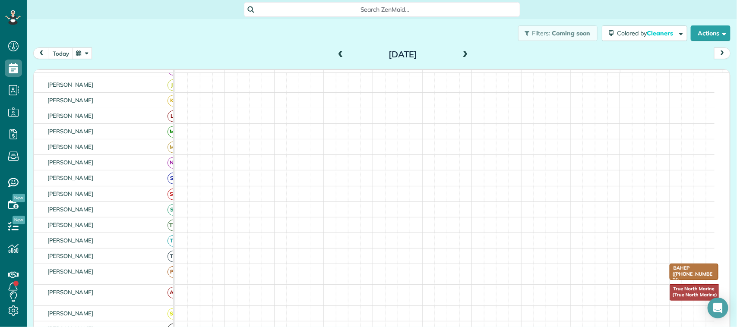
click at [61, 52] on button "today" at bounding box center [61, 53] width 24 height 12
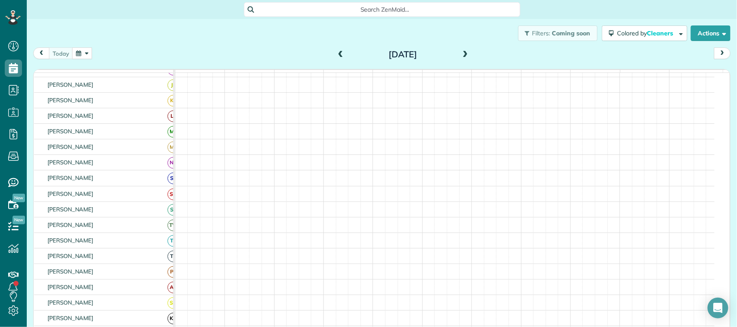
click at [85, 58] on button "button" at bounding box center [82, 53] width 20 height 12
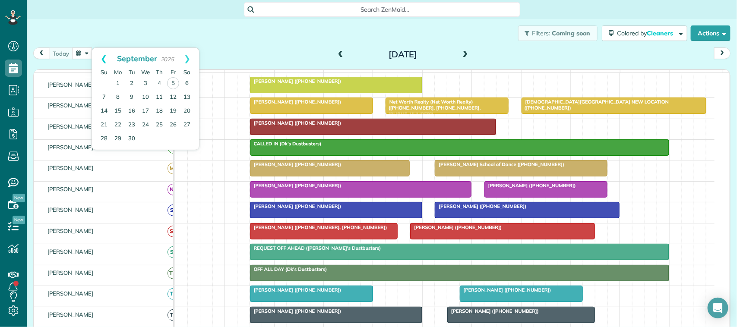
click at [109, 61] on link "Prev" at bounding box center [104, 59] width 24 height 22
click at [171, 140] on link "29" at bounding box center [173, 139] width 14 height 14
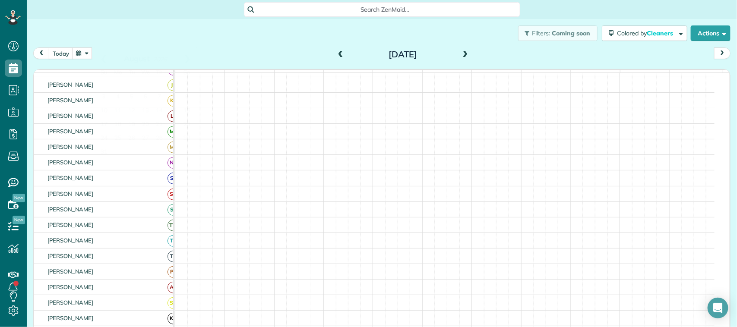
scroll to position [113, 0]
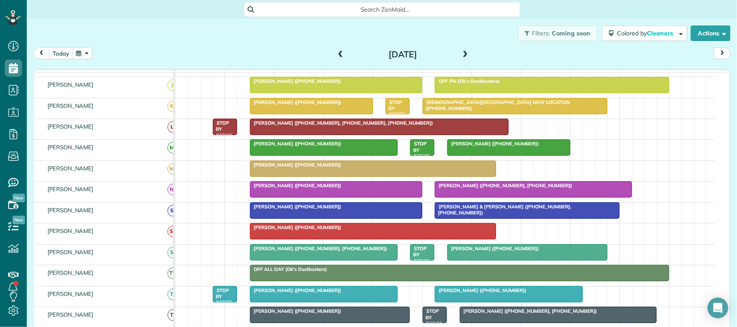
click at [317, 302] on div at bounding box center [323, 295] width 147 height 16
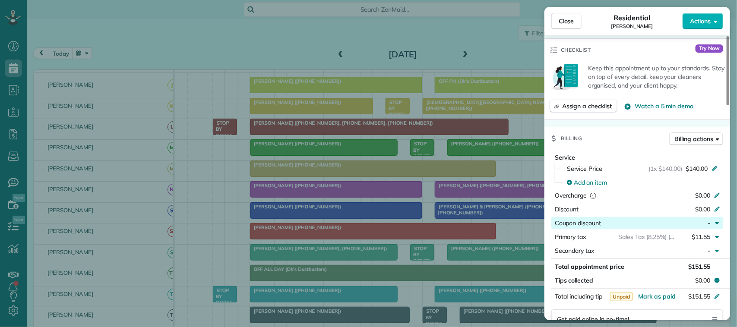
scroll to position [324, 0]
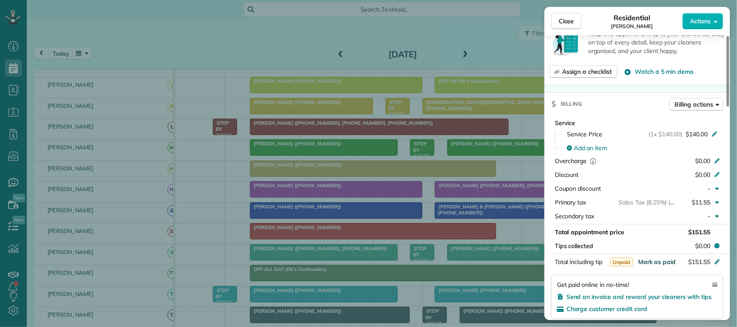
click at [552, 265] on span "Mark as paid" at bounding box center [657, 262] width 38 height 8
click at [552, 24] on span "Close" at bounding box center [566, 21] width 16 height 9
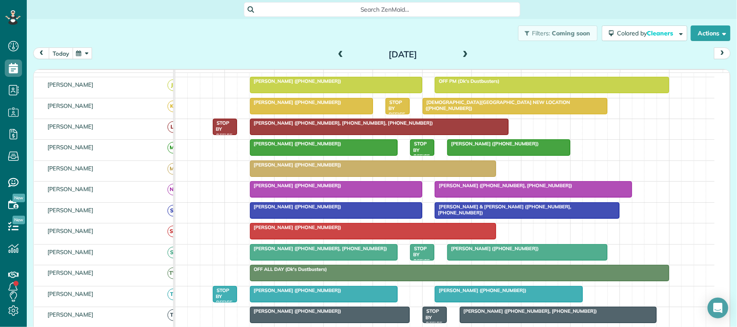
click at [60, 53] on button "today" at bounding box center [61, 53] width 24 height 12
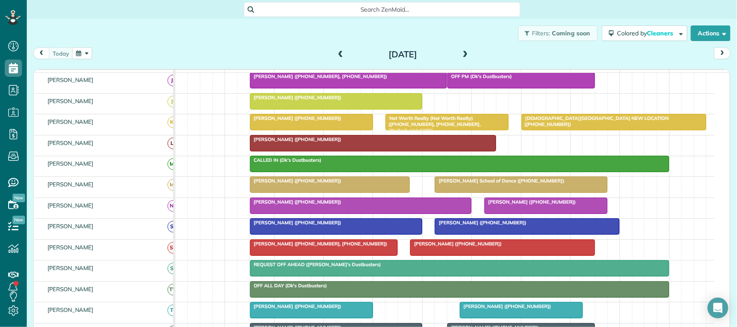
scroll to position [108, 0]
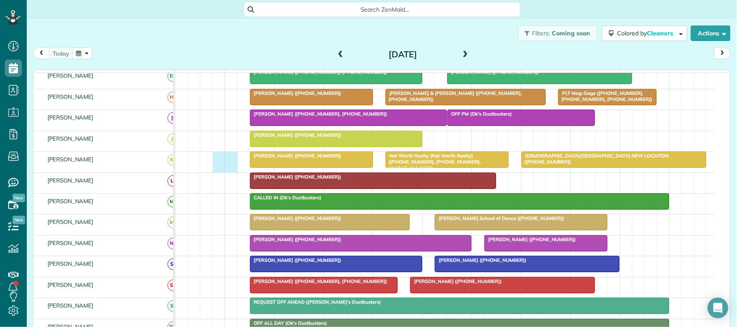
drag, startPoint x: 218, startPoint y: 167, endPoint x: 227, endPoint y: 167, distance: 9.1
click at [227, 167] on div "Net Worth Realty (Net Worth Realty) (+14092344800, +18326793840, +17133669727) …" at bounding box center [444, 162] width 539 height 20
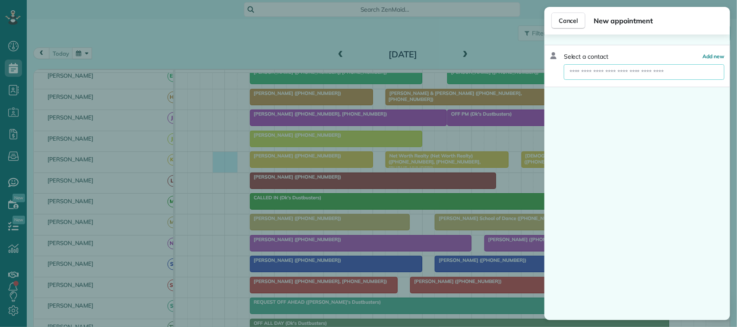
click at [552, 72] on input "text" at bounding box center [644, 72] width 161 height 16
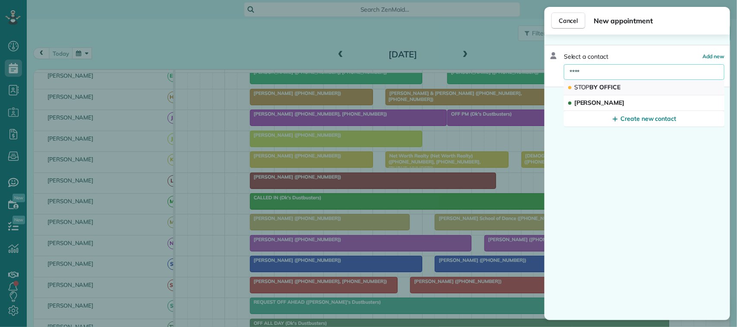
type input "****"
click at [552, 83] on span "STOP BY OFFICE" at bounding box center [597, 87] width 47 height 8
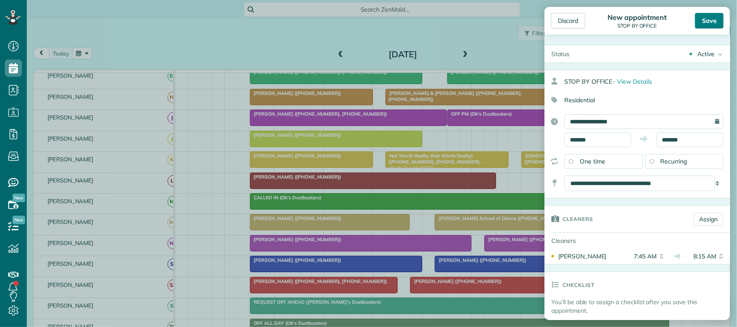
click at [552, 25] on div "Save" at bounding box center [709, 21] width 28 height 16
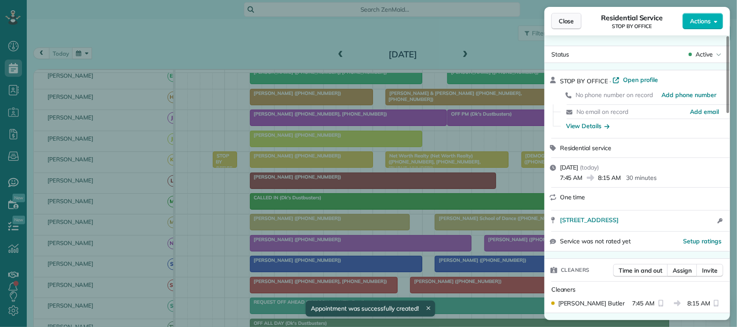
click at [552, 25] on span "Close" at bounding box center [566, 21] width 16 height 9
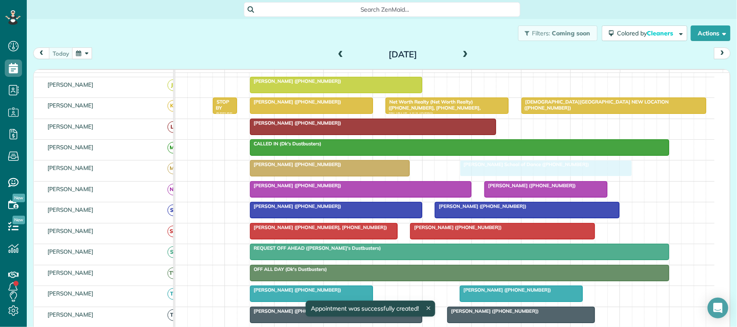
drag, startPoint x: 469, startPoint y: 174, endPoint x: 488, endPoint y: 175, distance: 18.6
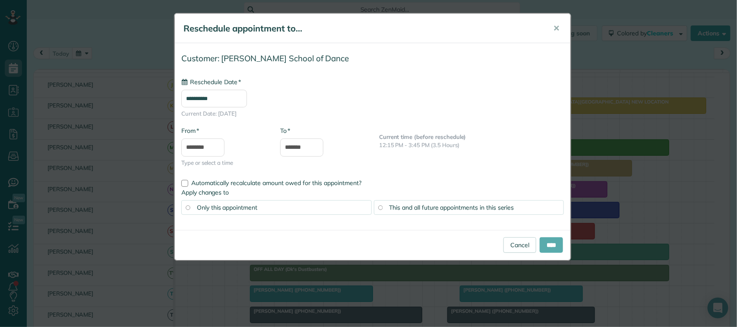
type input "**********"
click at [539, 245] on input "****" at bounding box center [550, 245] width 23 height 16
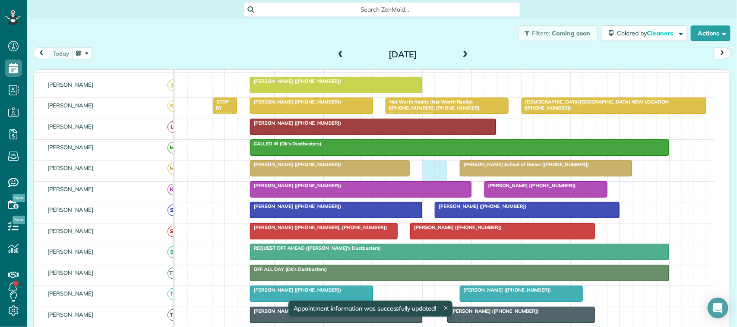
drag, startPoint x: 428, startPoint y: 180, endPoint x: 434, endPoint y: 180, distance: 5.6
click at [439, 180] on div "Jill Rauscher School of Dance (+18326287704) Seth Ozasa (+13183473245)" at bounding box center [444, 171] width 539 height 20
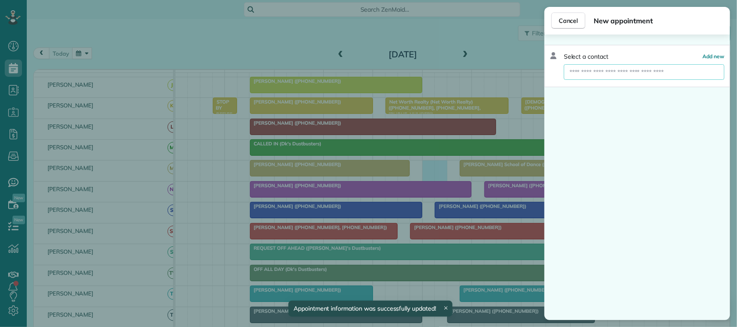
click at [552, 77] on input "text" at bounding box center [644, 72] width 161 height 16
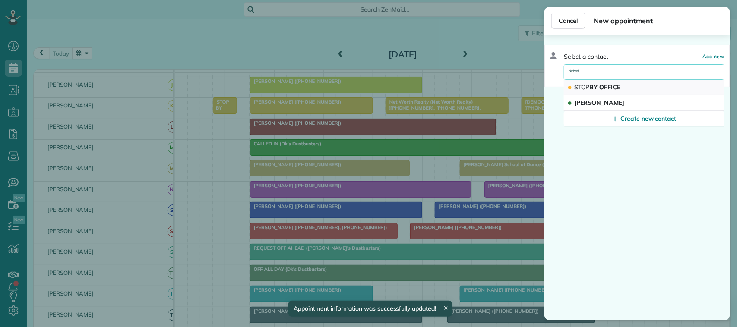
type input "****"
click at [552, 85] on button "STOP BY OFFICE" at bounding box center [644, 88] width 161 height 16
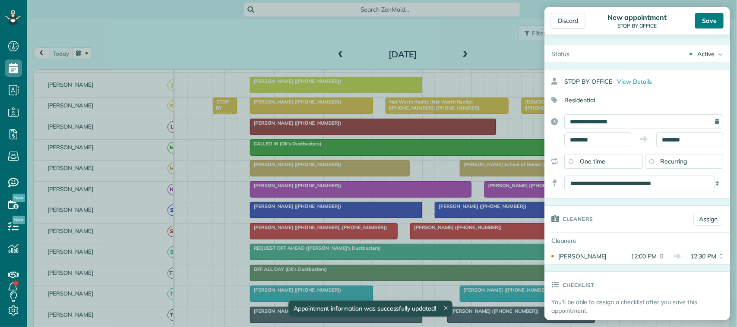
click at [552, 20] on div "Save" at bounding box center [709, 21] width 28 height 16
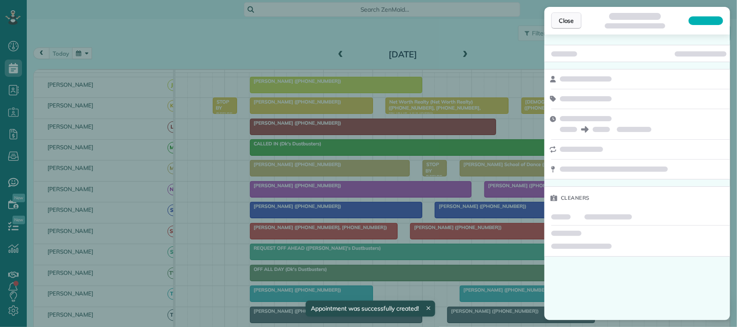
click at [552, 26] on button "Close" at bounding box center [566, 21] width 30 height 16
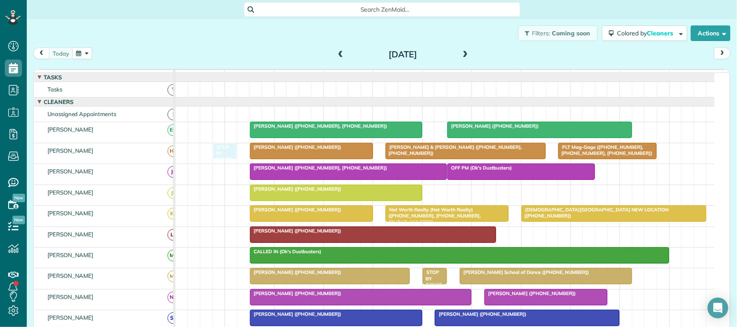
drag, startPoint x: 225, startPoint y: 224, endPoint x: 227, endPoint y: 169, distance: 54.9
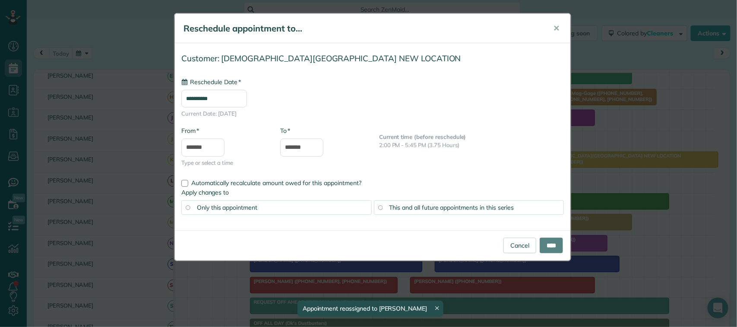
drag, startPoint x: 541, startPoint y: 167, endPoint x: 559, endPoint y: 167, distance: 18.1
type input "**********"
click at [551, 244] on input "****" at bounding box center [550, 245] width 23 height 16
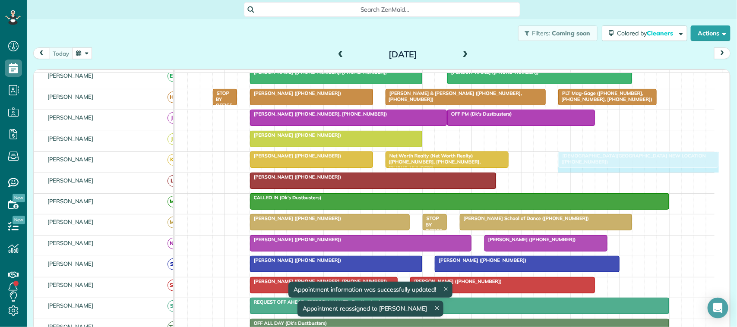
drag, startPoint x: 534, startPoint y: 169, endPoint x: 546, endPoint y: 166, distance: 12.4
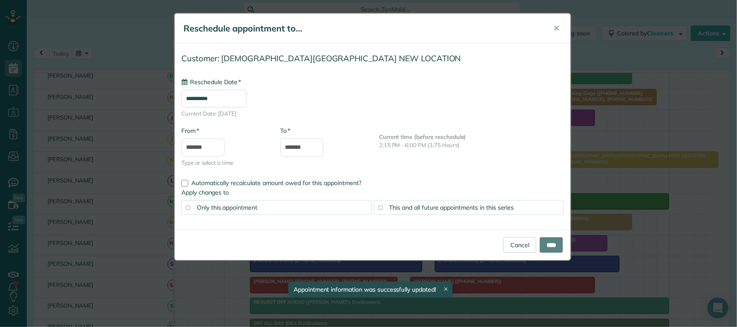
type input "**********"
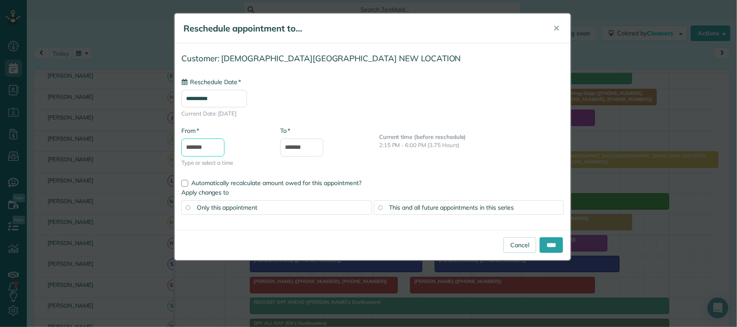
click at [214, 147] on input "*******" at bounding box center [202, 148] width 43 height 18
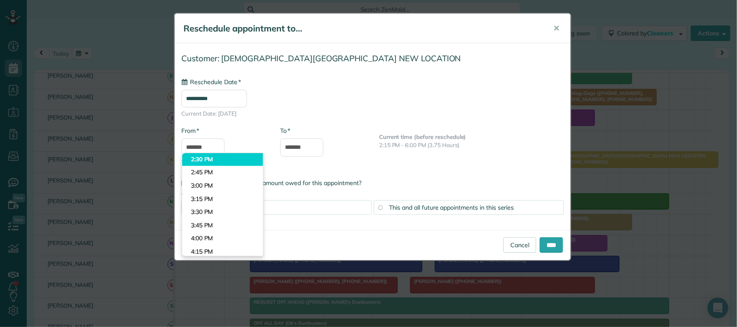
type input "*******"
click at [221, 161] on body "Dashboard Scheduling Calendar View List View Dispatch View - Weekly scheduling …" at bounding box center [368, 163] width 737 height 327
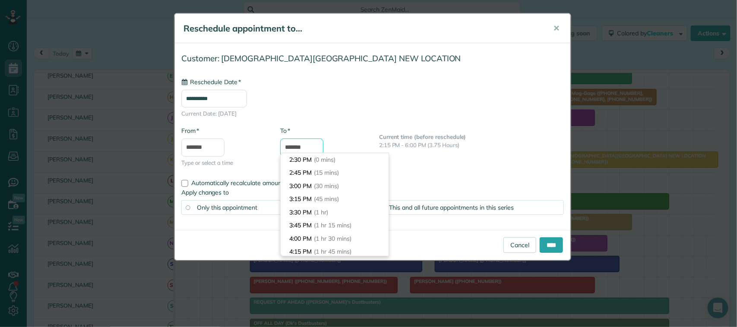
click at [312, 145] on input "*******" at bounding box center [301, 148] width 43 height 18
type input "*******"
click at [350, 180] on li "5:00 PM (2 hrs 30 mins)" at bounding box center [334, 185] width 108 height 13
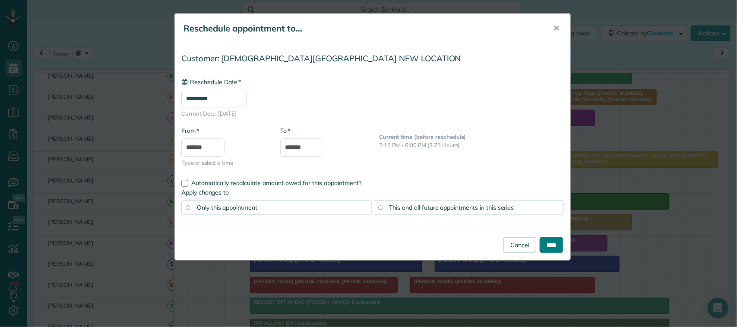
click at [545, 240] on input "****" at bounding box center [550, 245] width 23 height 16
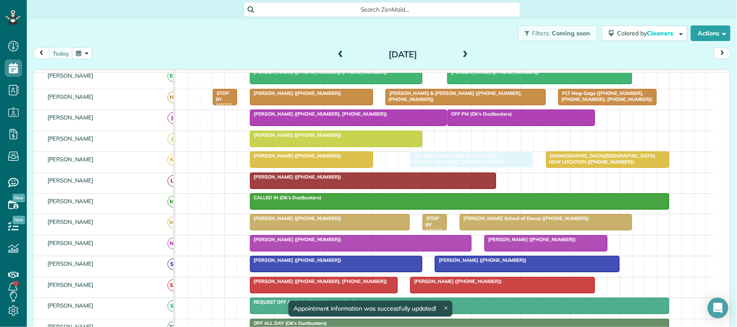
drag, startPoint x: 450, startPoint y: 171, endPoint x: 477, endPoint y: 169, distance: 27.3
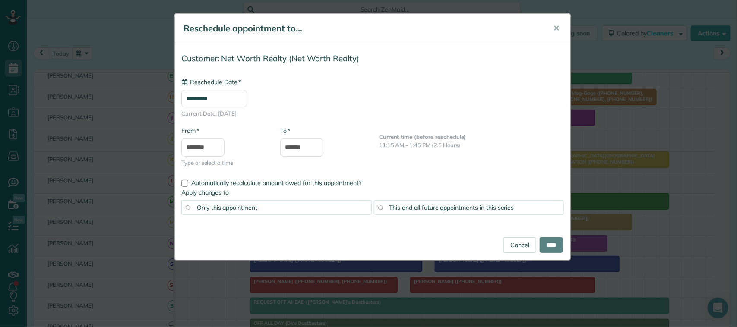
type input "**********"
click at [299, 145] on input "*******" at bounding box center [301, 148] width 43 height 18
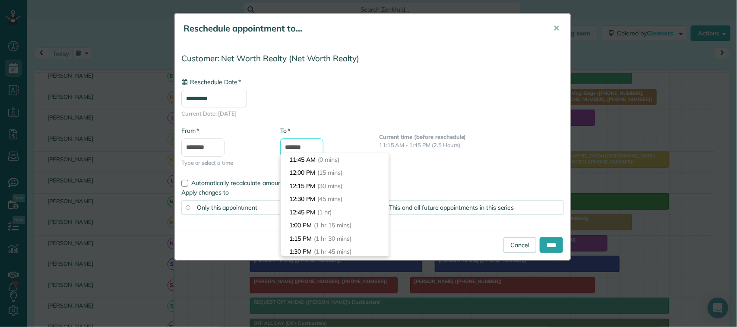
scroll to position [119, 0]
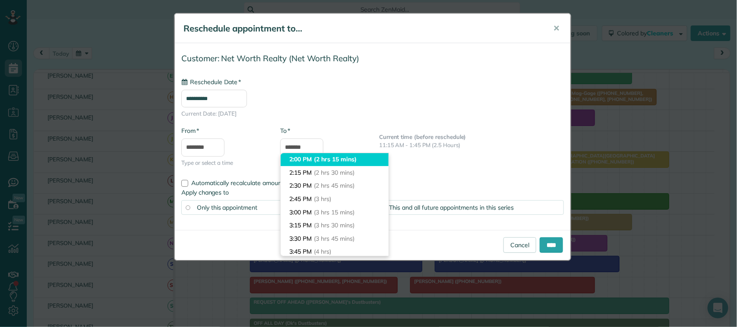
type input "*******"
click at [318, 162] on span "(2 hrs 15 mins)" at bounding box center [335, 159] width 42 height 8
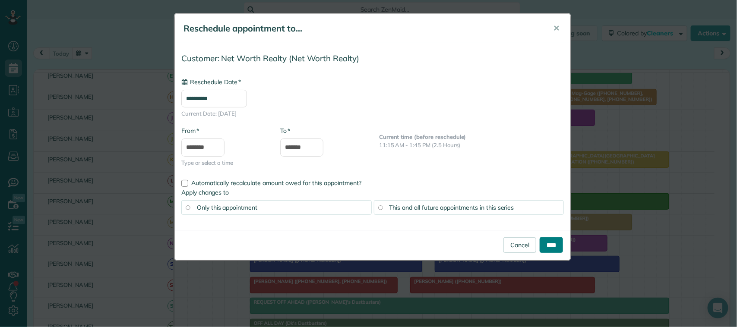
click at [552, 243] on input "****" at bounding box center [550, 245] width 23 height 16
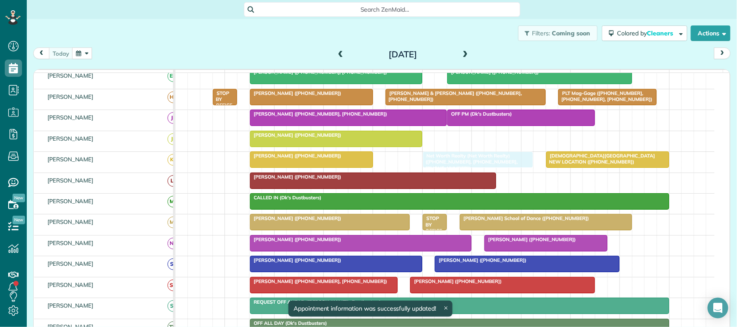
drag, startPoint x: 428, startPoint y: 169, endPoint x: 435, endPoint y: 169, distance: 6.5
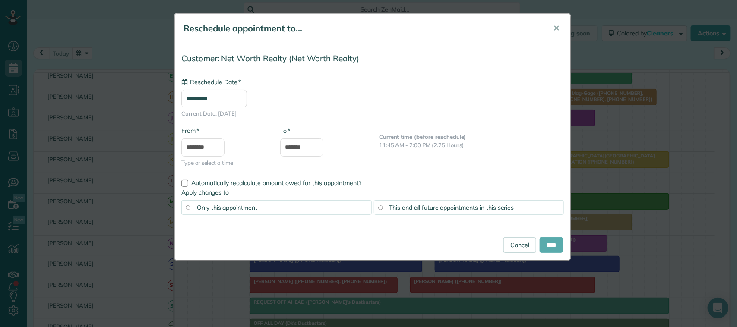
type input "**********"
click at [548, 242] on input "****" at bounding box center [550, 245] width 23 height 16
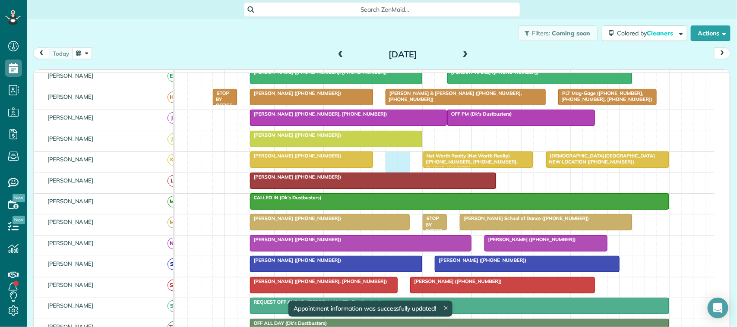
drag, startPoint x: 387, startPoint y: 170, endPoint x: 404, endPoint y: 170, distance: 17.3
click at [404, 170] on div "Net Worth Realty (Net Worth Realty) (+14092344800, +18326793840, +17133669727) …" at bounding box center [444, 162] width 539 height 20
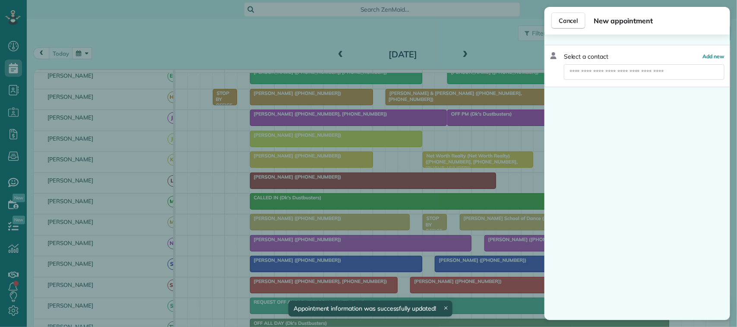
click at [552, 63] on div "Select a contact Add new" at bounding box center [637, 66] width 186 height 42
click at [552, 74] on input "text" at bounding box center [644, 72] width 161 height 16
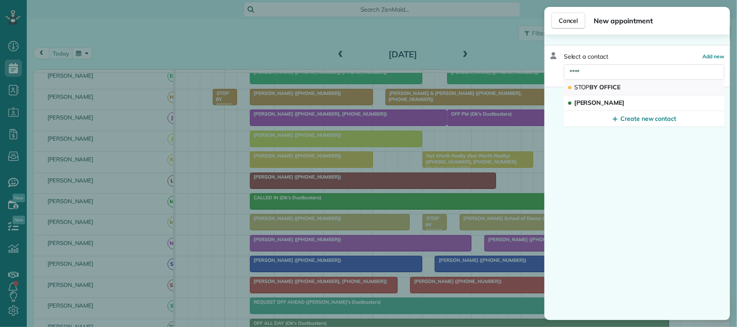
type input "****"
click at [552, 85] on span "STOP BY OFFICE" at bounding box center [597, 87] width 47 height 8
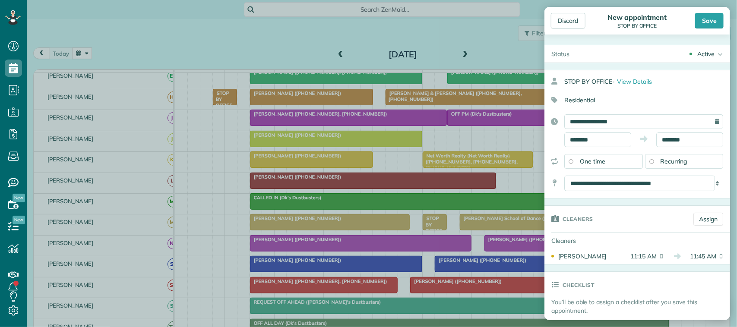
click at [552, 22] on div "Save" at bounding box center [709, 21] width 28 height 16
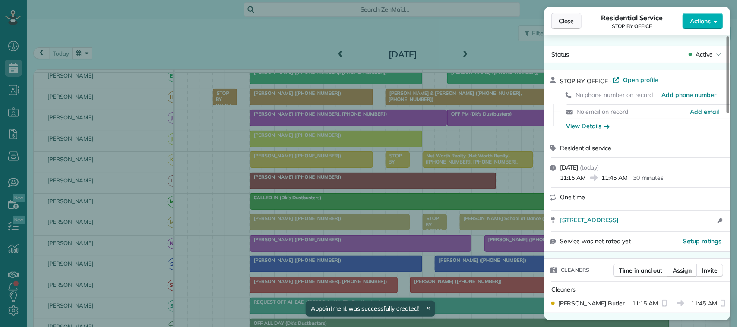
click at [552, 20] on span "Close" at bounding box center [566, 21] width 16 height 9
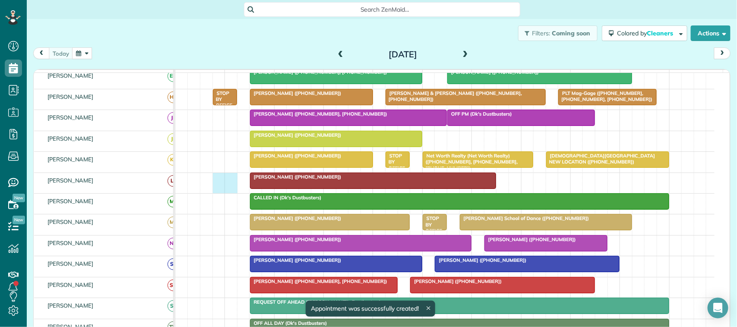
drag, startPoint x: 219, startPoint y: 189, endPoint x: 229, endPoint y: 190, distance: 10.0
click at [229, 190] on div "[PERSON_NAME] ([PHONE_NUMBER])" at bounding box center [444, 183] width 539 height 20
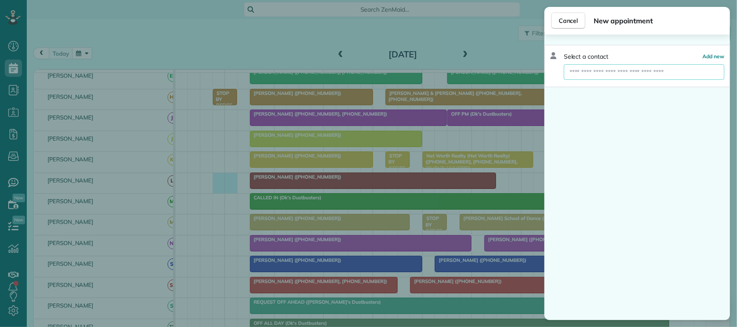
click at [552, 70] on input "text" at bounding box center [644, 72] width 161 height 16
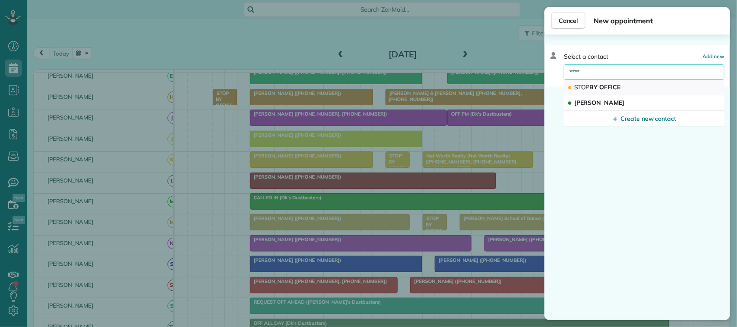
type input "****"
click at [552, 85] on span "STOP BY OFFICE" at bounding box center [597, 87] width 47 height 8
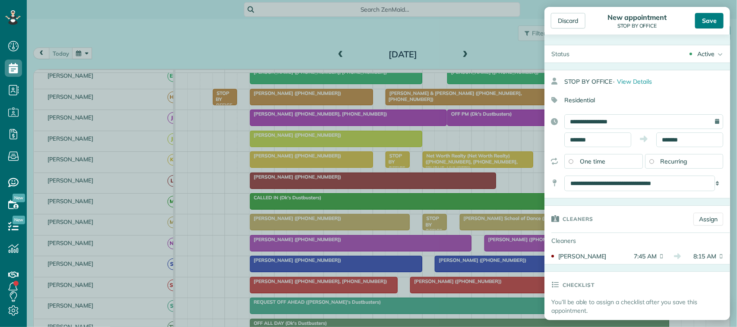
click at [552, 26] on div "Save" at bounding box center [709, 21] width 28 height 16
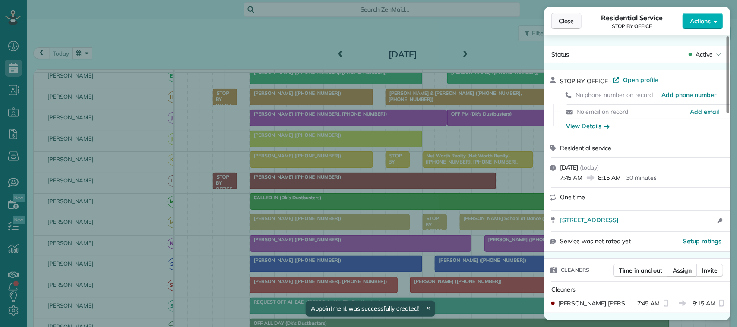
click at [552, 26] on button "Close" at bounding box center [566, 21] width 30 height 16
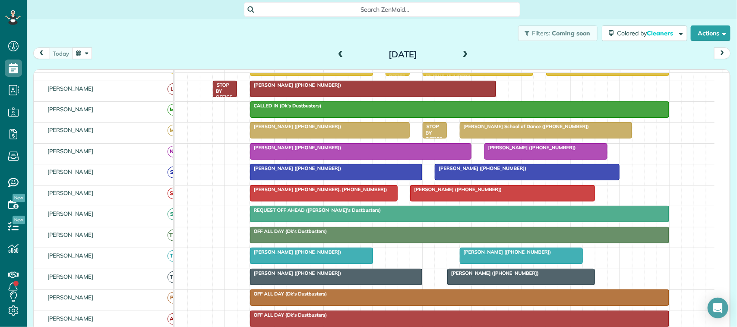
scroll to position [162, 0]
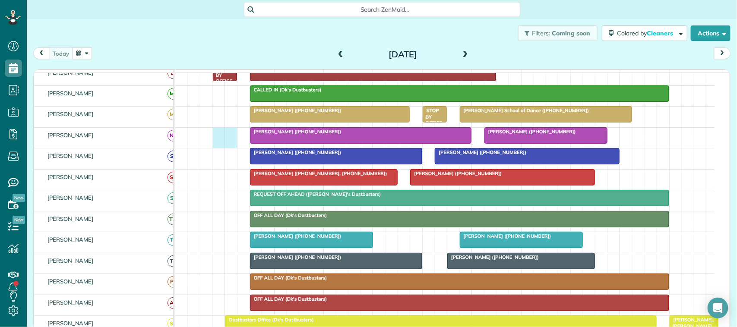
drag, startPoint x: 219, startPoint y: 144, endPoint x: 225, endPoint y: 144, distance: 6.0
click at [231, 144] on div "Jonas Vilander (+18329932673) Neela Iyengar (+12813004935)" at bounding box center [444, 138] width 539 height 20
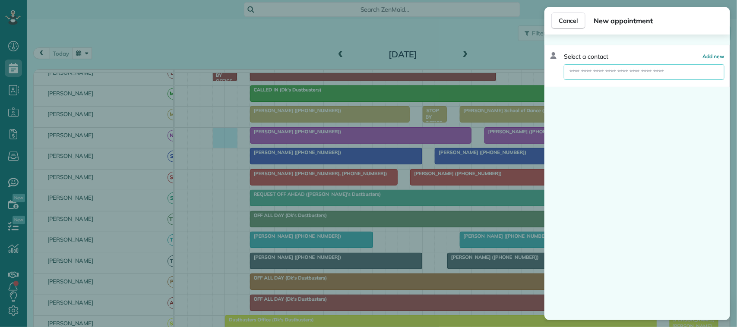
click at [552, 72] on input "text" at bounding box center [644, 72] width 161 height 16
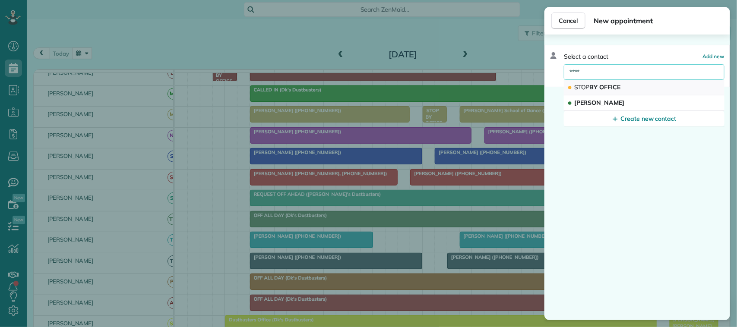
type input "****"
click at [552, 86] on span "STOP BY OFFICE" at bounding box center [597, 87] width 47 height 8
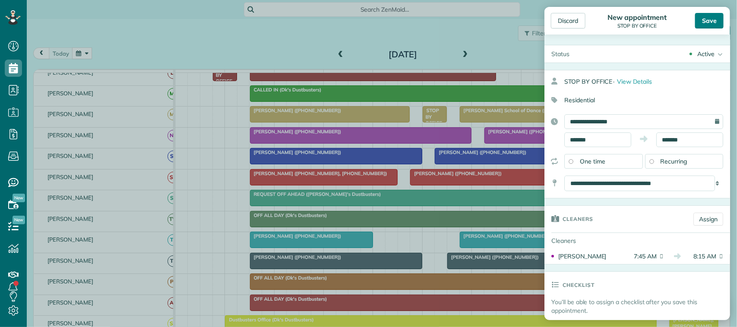
click at [552, 18] on div "Save" at bounding box center [709, 21] width 28 height 16
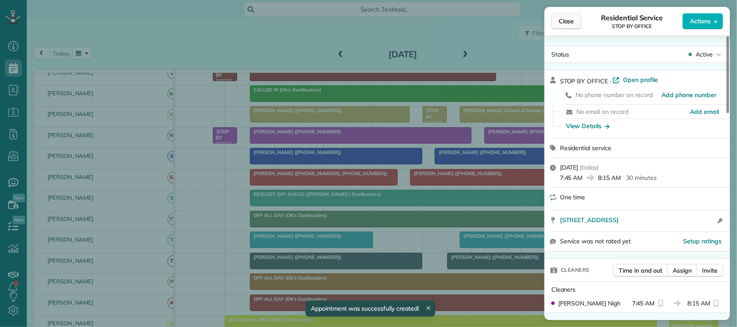
click at [552, 26] on button "Close" at bounding box center [566, 21] width 30 height 16
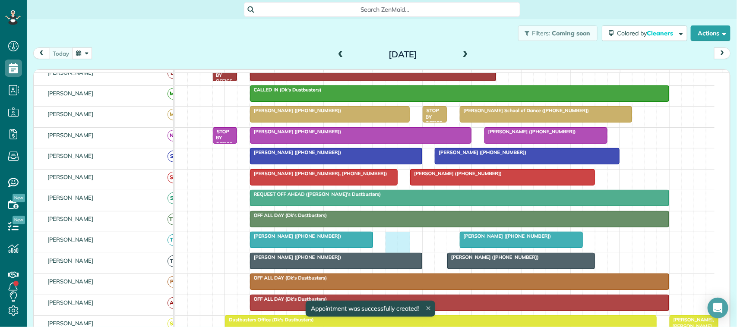
drag, startPoint x: 391, startPoint y: 249, endPoint x: 397, endPoint y: 249, distance: 5.6
click at [398, 249] on div "Sandra Buso (+12815132395) Rhonda Greiner (+12817237554)" at bounding box center [444, 242] width 539 height 20
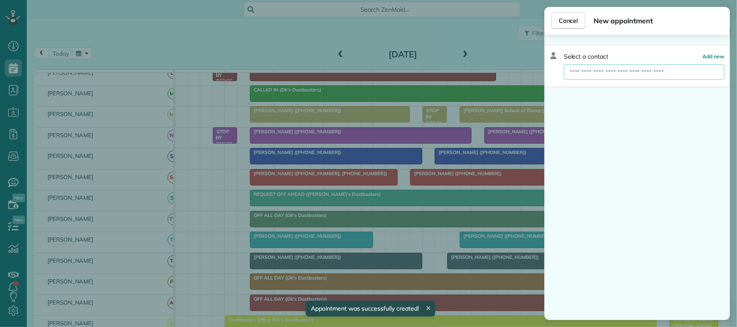
click at [552, 77] on input "text" at bounding box center [644, 72] width 161 height 16
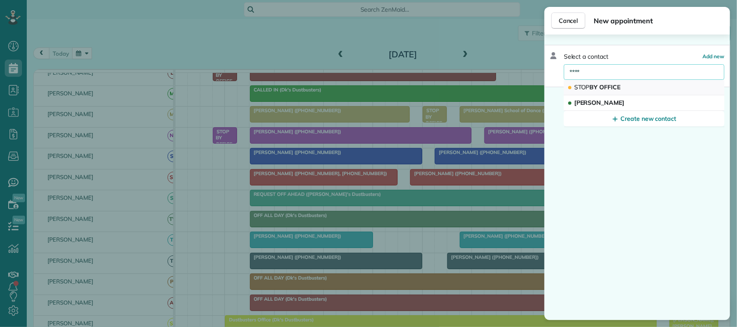
type input "****"
click at [552, 83] on button "STOP BY OFFICE" at bounding box center [644, 88] width 161 height 16
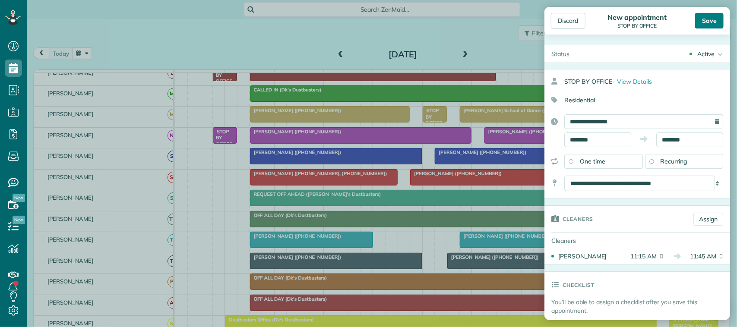
click at [552, 18] on div "Save" at bounding box center [709, 21] width 28 height 16
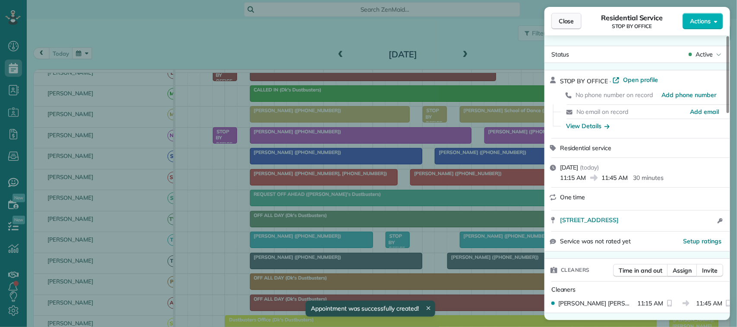
click at [552, 19] on span "Close" at bounding box center [566, 21] width 16 height 9
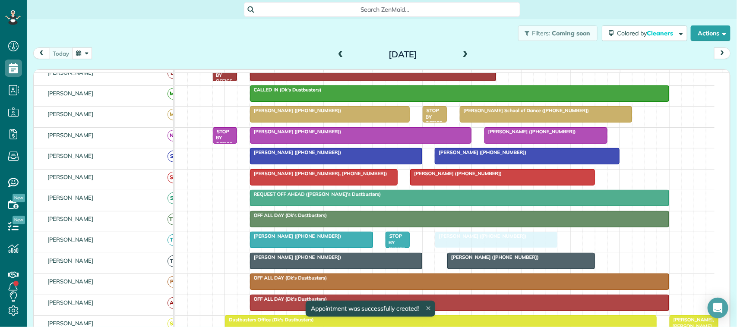
drag, startPoint x: 501, startPoint y: 248, endPoint x: 482, endPoint y: 247, distance: 19.0
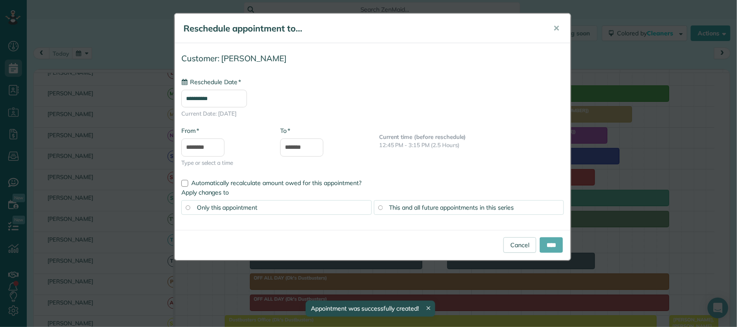
type input "**********"
click at [543, 243] on input "****" at bounding box center [550, 245] width 23 height 16
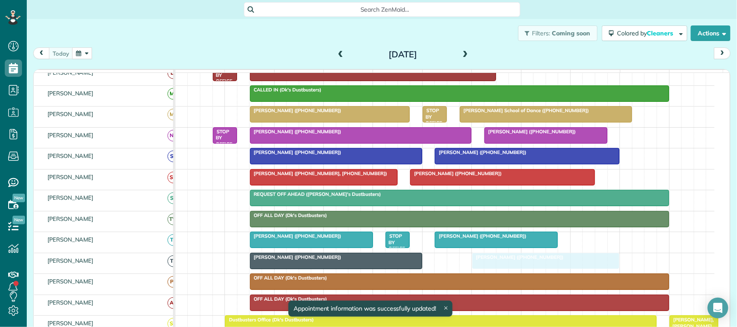
drag, startPoint x: 464, startPoint y: 271, endPoint x: 482, endPoint y: 270, distance: 18.6
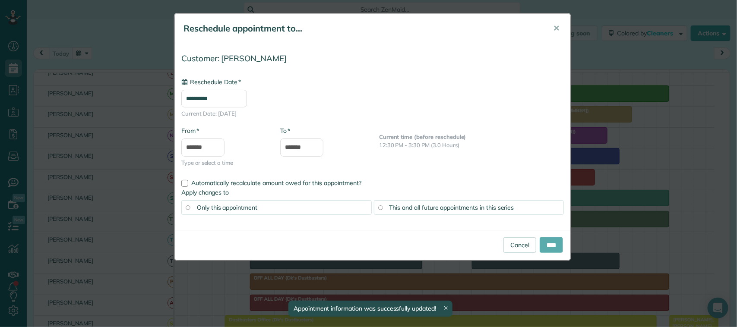
type input "**********"
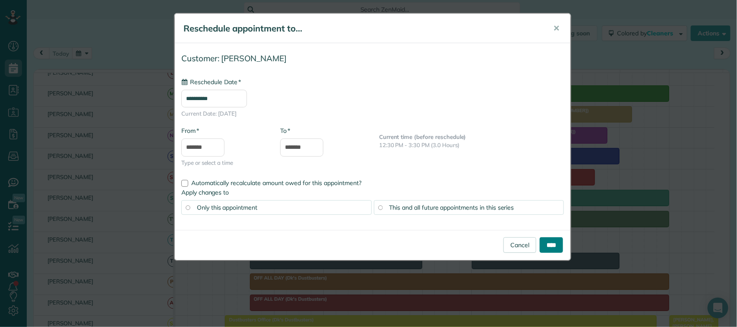
click at [539, 246] on input "****" at bounding box center [550, 245] width 23 height 16
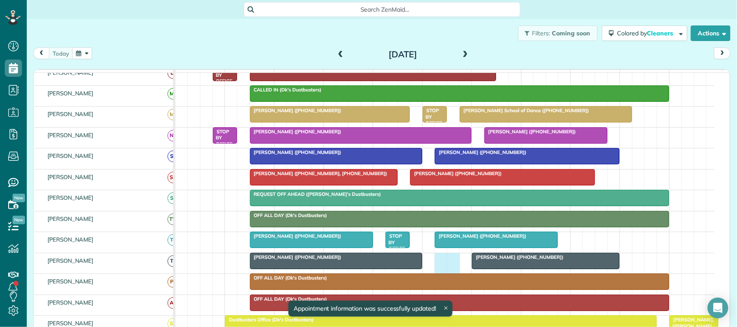
drag, startPoint x: 441, startPoint y: 270, endPoint x: 451, endPoint y: 274, distance: 10.7
click at [451, 274] on div "Alisa Kuehn (+12817238235) Alyssa Kmety (+19792994044)" at bounding box center [444, 263] width 539 height 20
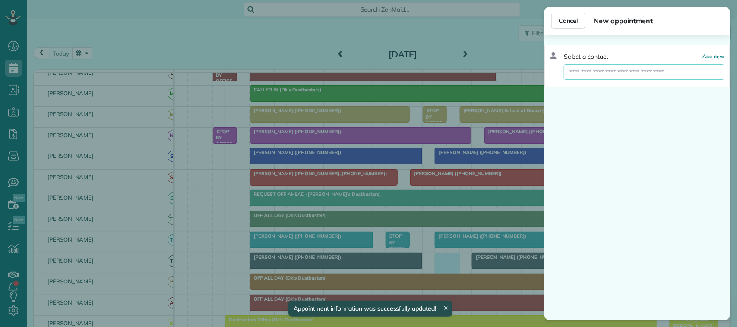
click at [552, 75] on input "text" at bounding box center [644, 72] width 161 height 16
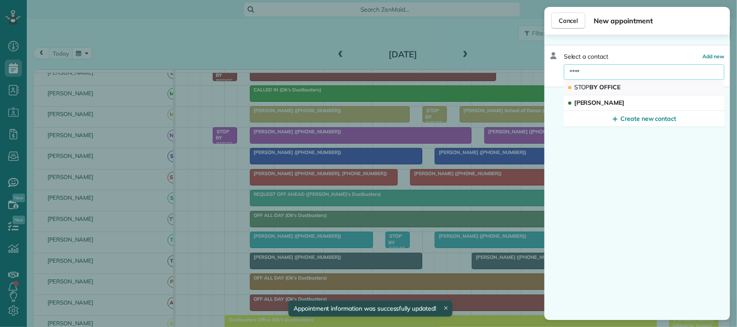
type input "****"
click at [552, 85] on div "STOP BY OFFICE" at bounding box center [594, 87] width 55 height 8
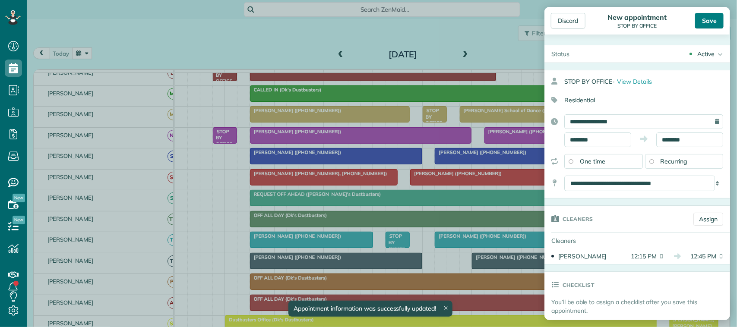
click at [552, 25] on div "Save" at bounding box center [709, 21] width 28 height 16
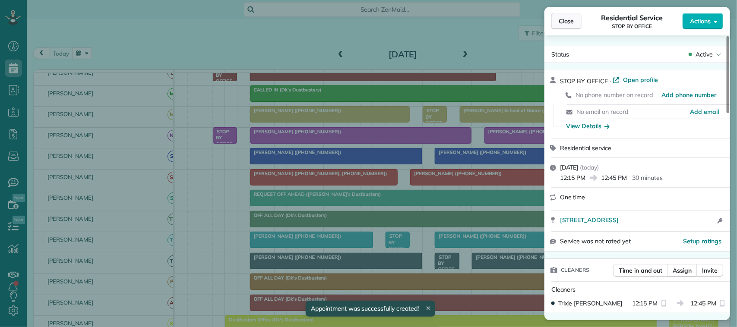
click at [552, 22] on span "Close" at bounding box center [566, 21] width 16 height 9
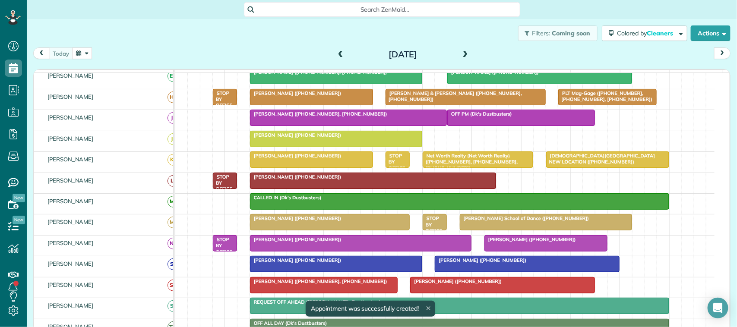
scroll to position [83, 0]
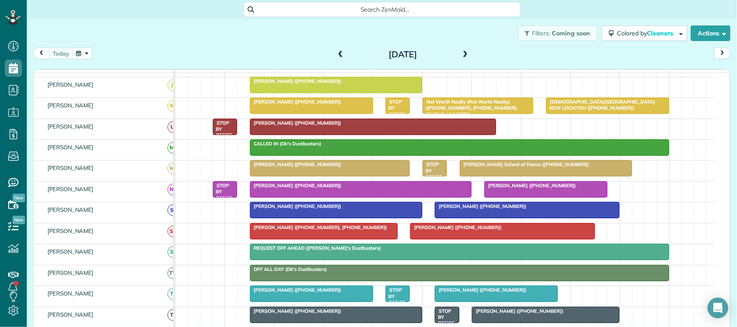
click at [336, 55] on span at bounding box center [340, 55] width 9 height 8
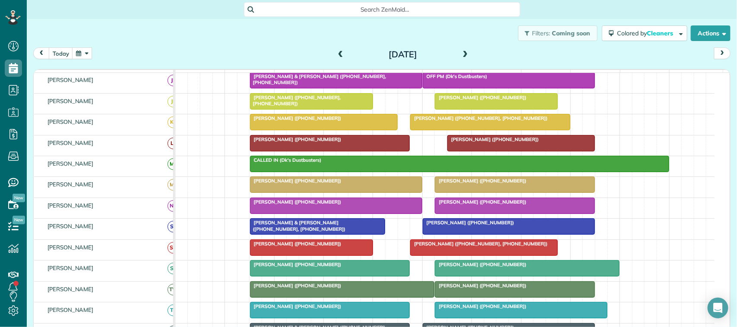
scroll to position [108, 0]
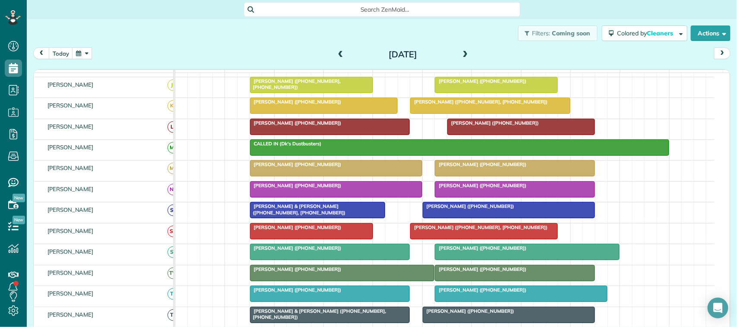
click at [456, 281] on div at bounding box center [514, 273] width 159 height 16
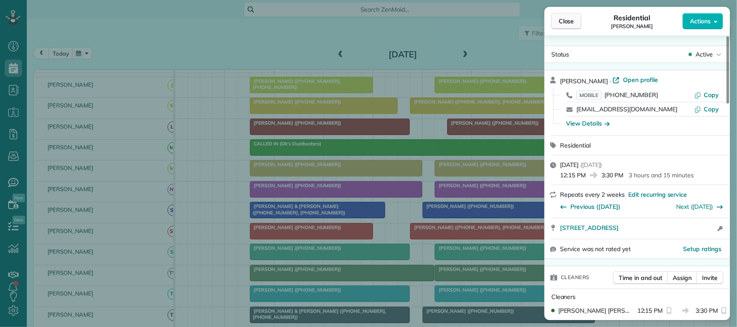
click at [552, 20] on span "Close" at bounding box center [566, 21] width 16 height 9
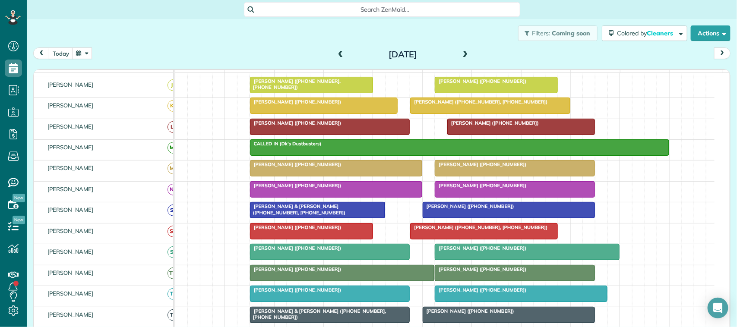
click at [479, 251] on span "[PERSON_NAME] ([PHONE_NUMBER])" at bounding box center [480, 248] width 92 height 6
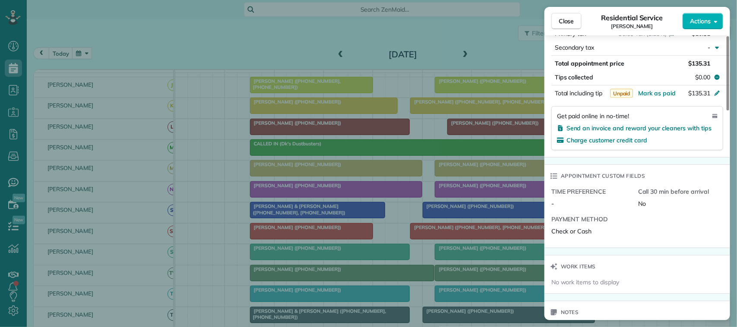
scroll to position [485, 0]
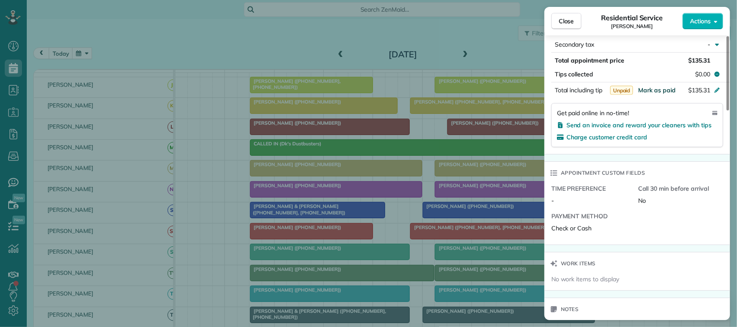
click at [552, 93] on span "Mark as paid" at bounding box center [657, 90] width 38 height 8
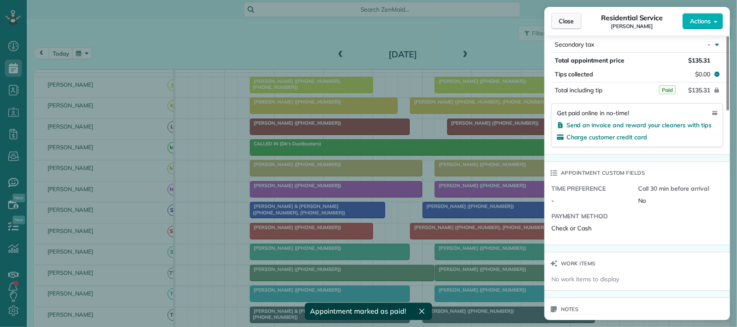
scroll to position [476, 0]
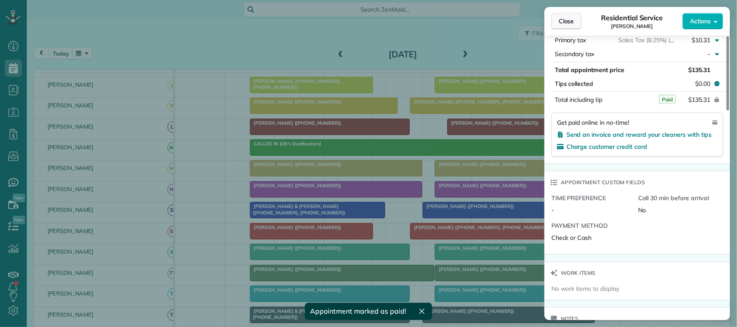
click at [552, 25] on span "Close" at bounding box center [566, 21] width 16 height 9
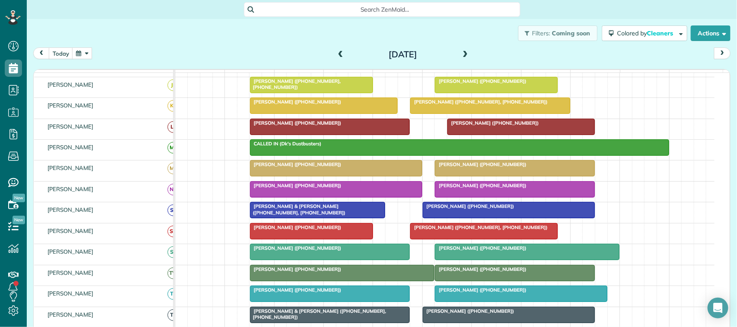
click at [294, 260] on div at bounding box center [329, 252] width 159 height 16
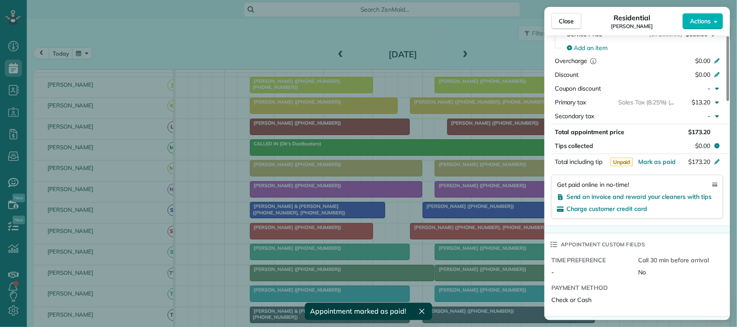
scroll to position [432, 0]
click at [552, 157] on span "Mark as paid" at bounding box center [657, 161] width 38 height 8
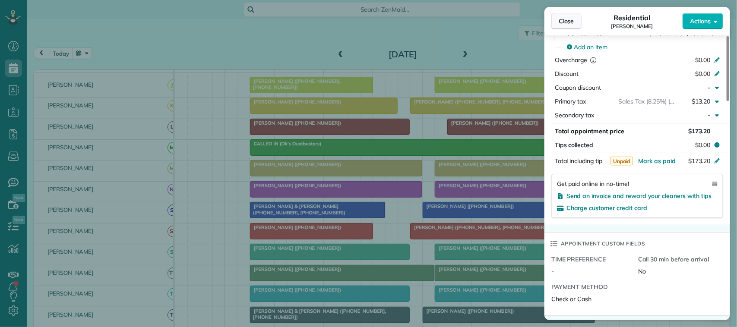
click at [552, 21] on span "Close" at bounding box center [566, 21] width 16 height 9
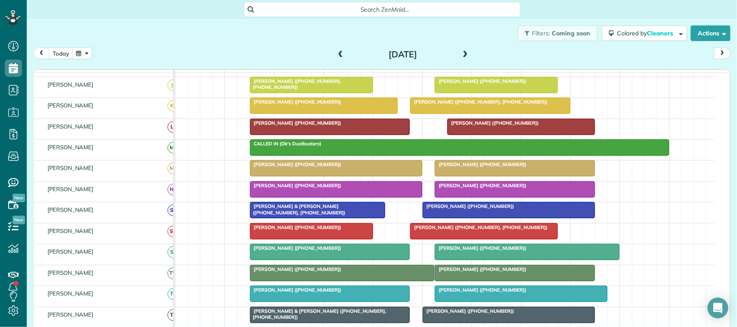
click at [336, 54] on span at bounding box center [340, 55] width 9 height 8
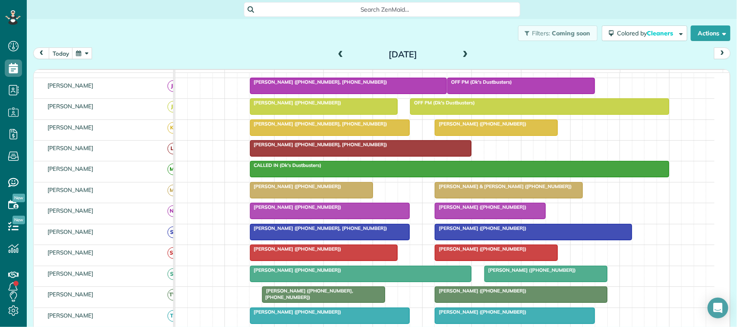
scroll to position [113, 0]
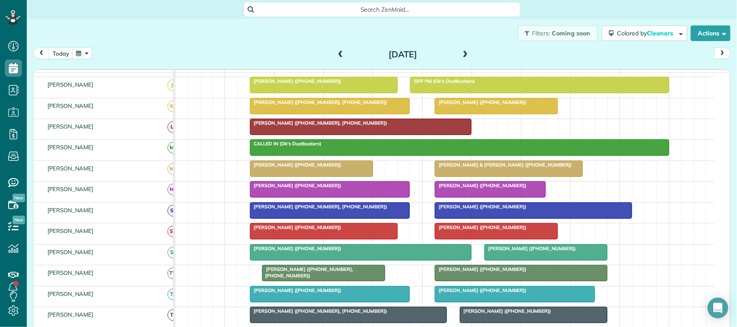
click at [508, 260] on div at bounding box center [546, 253] width 122 height 16
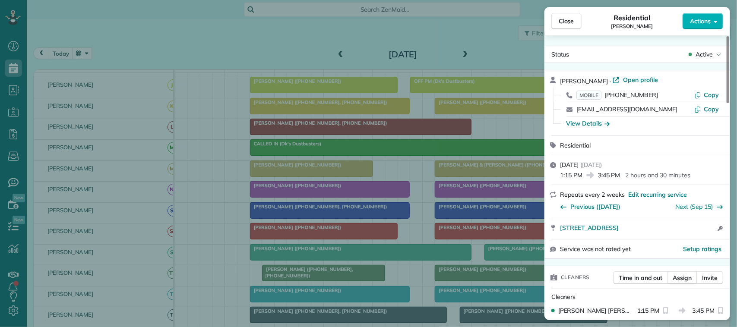
scroll to position [324, 0]
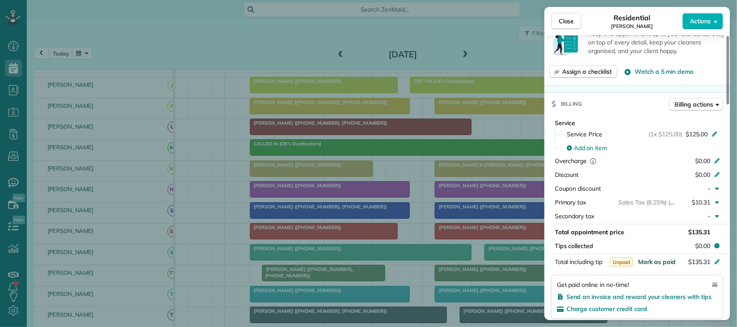
click at [552, 265] on span "Mark as paid" at bounding box center [657, 262] width 38 height 8
click at [552, 16] on button "Close" at bounding box center [566, 21] width 30 height 16
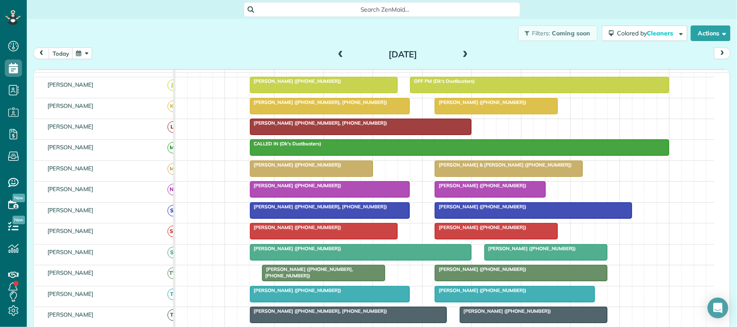
click at [355, 252] on div "Erin Schutmaat (+12812291312)" at bounding box center [360, 249] width 217 height 6
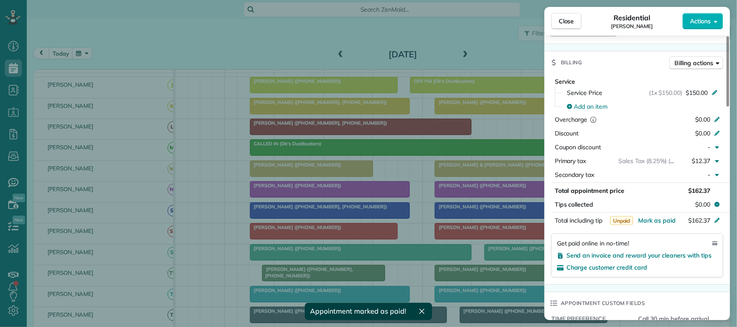
scroll to position [378, 0]
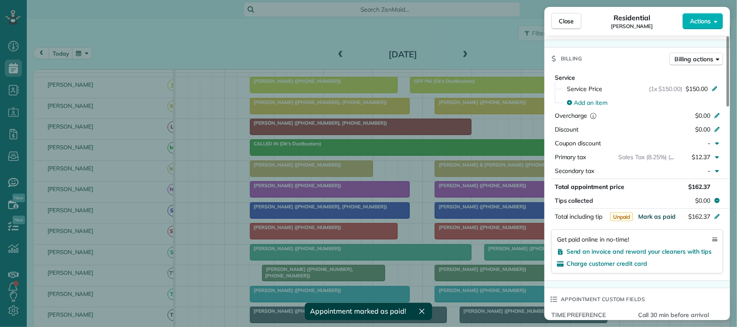
click at [552, 213] on span "Mark as paid" at bounding box center [657, 217] width 38 height 8
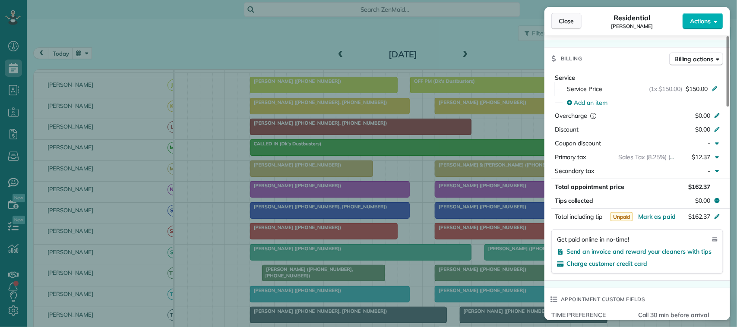
click at [552, 20] on span "Close" at bounding box center [566, 21] width 16 height 9
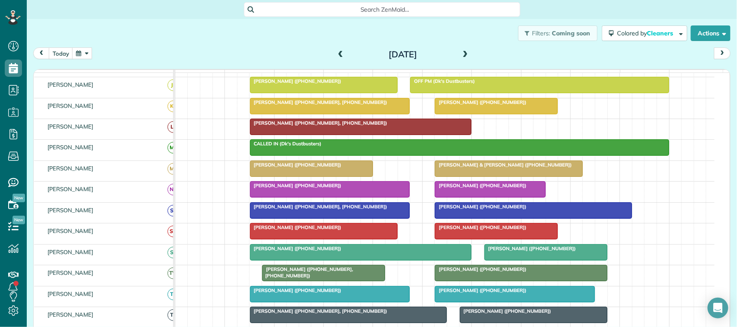
click at [336, 53] on span at bounding box center [340, 55] width 9 height 8
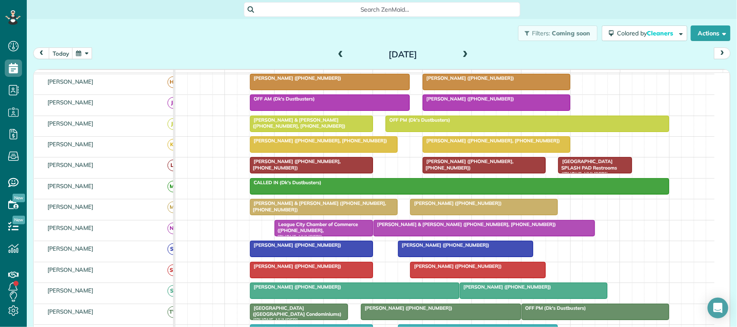
scroll to position [130, 0]
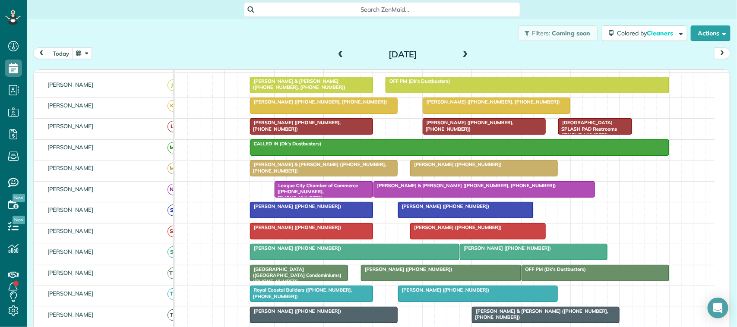
click at [486, 251] on span "Emma Hunter (+17138245317)" at bounding box center [505, 248] width 92 height 6
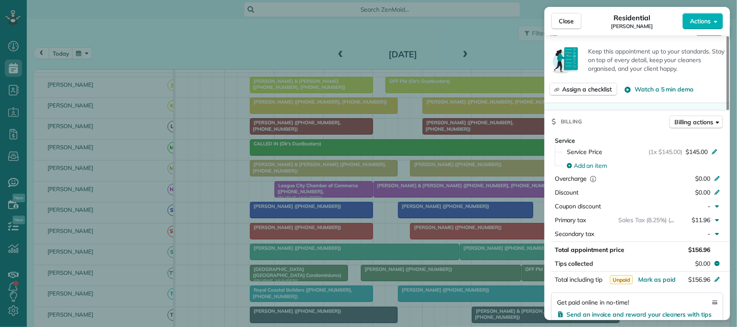
scroll to position [324, 0]
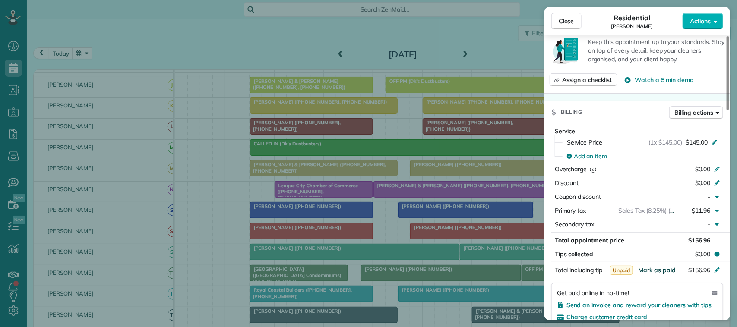
click at [552, 266] on span "Mark as paid" at bounding box center [657, 270] width 38 height 8
click at [552, 20] on span "Close" at bounding box center [566, 21] width 16 height 9
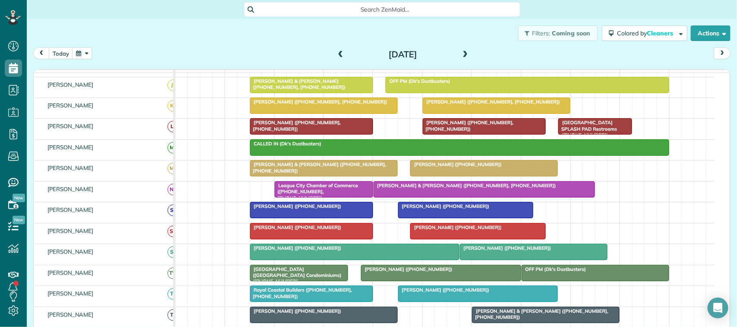
click at [87, 51] on button "button" at bounding box center [82, 53] width 20 height 12
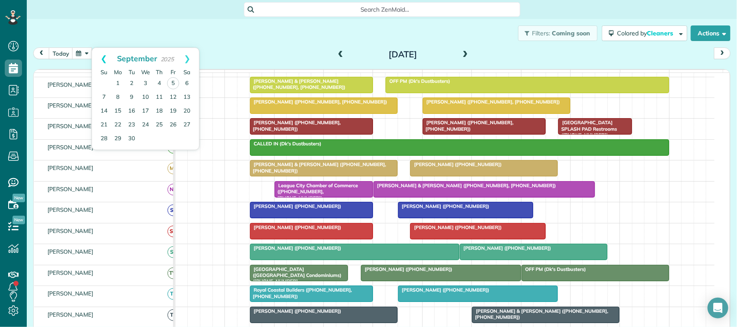
click at [108, 60] on link "Prev" at bounding box center [104, 59] width 24 height 22
click at [170, 136] on link "29" at bounding box center [173, 139] width 14 height 14
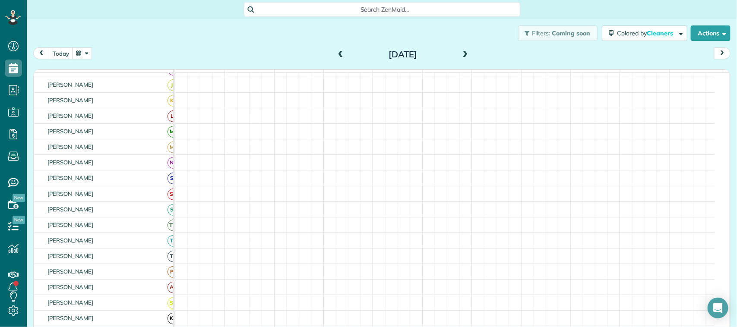
scroll to position [113, 0]
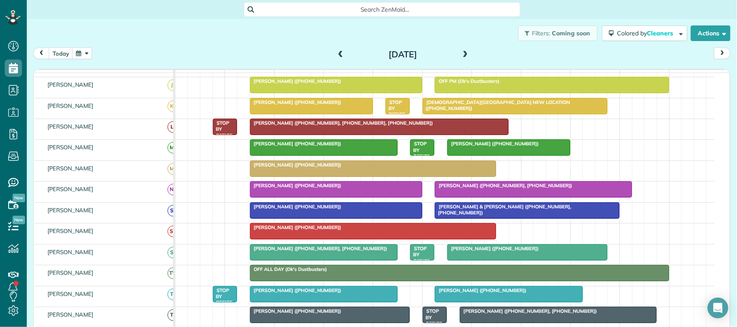
click at [465, 260] on div at bounding box center [526, 253] width 159 height 16
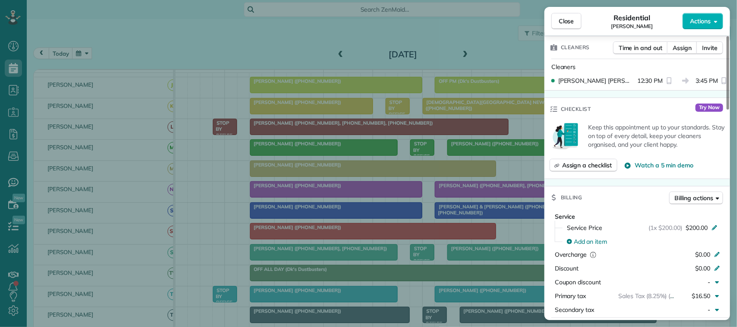
scroll to position [378, 0]
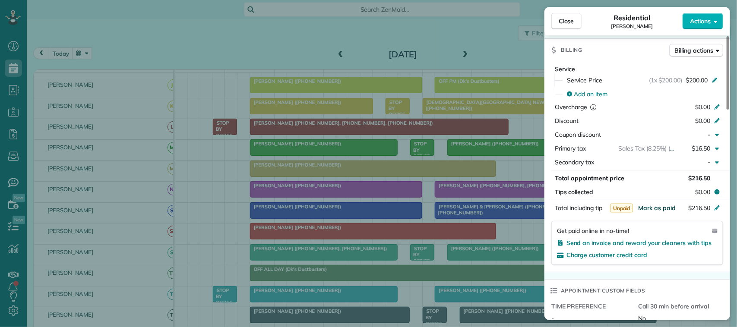
click at [552, 212] on span "Mark as paid" at bounding box center [657, 208] width 38 height 8
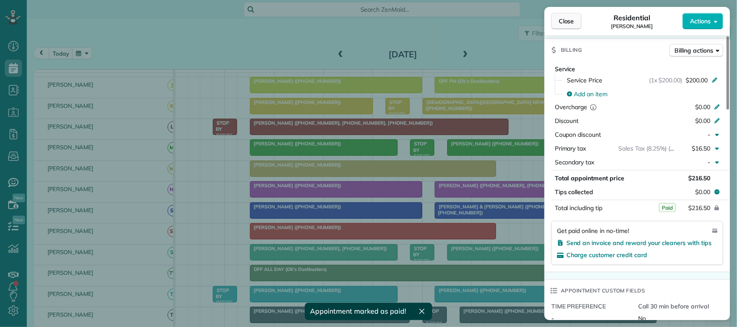
click at [552, 16] on button "Close" at bounding box center [566, 21] width 30 height 16
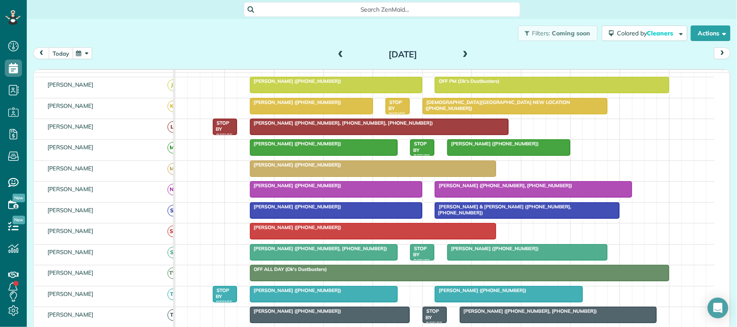
click at [60, 51] on button "today" at bounding box center [61, 53] width 24 height 12
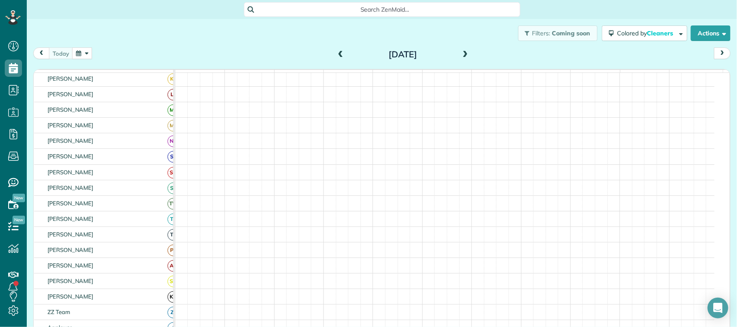
scroll to position [91, 0]
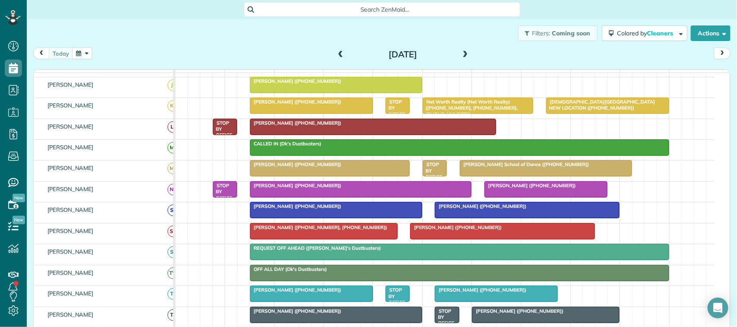
click at [341, 53] on span at bounding box center [340, 55] width 9 height 8
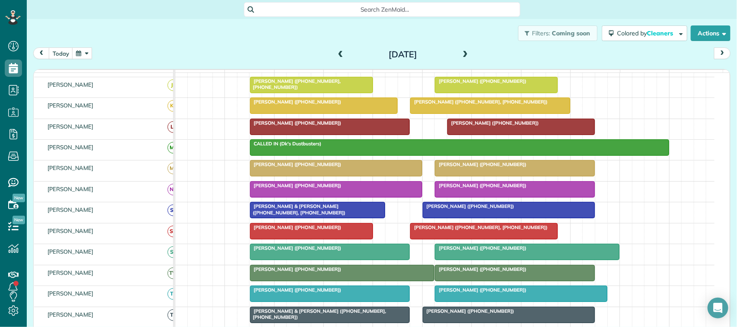
scroll to position [54, 0]
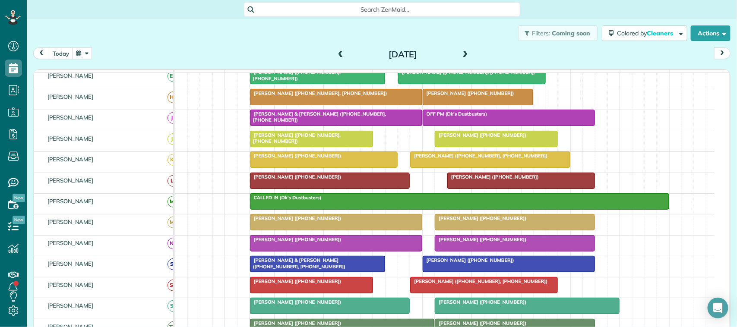
click at [294, 126] on div at bounding box center [335, 118] width 171 height 16
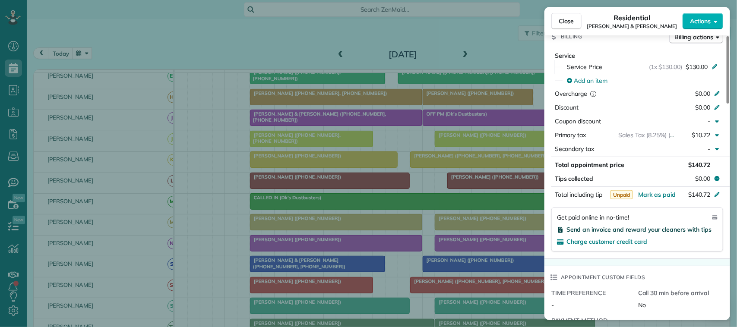
scroll to position [435, 0]
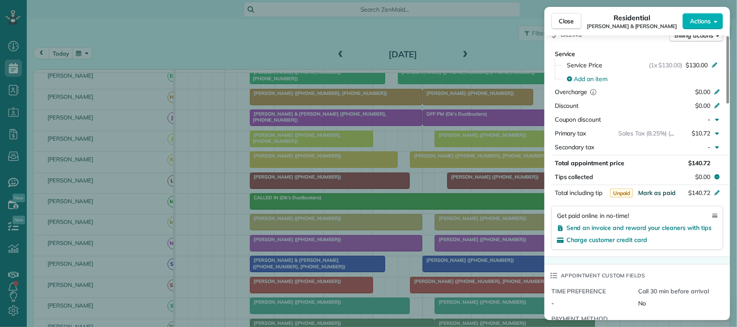
click at [552, 189] on span "Mark as paid" at bounding box center [657, 193] width 38 height 8
click at [552, 23] on span "Close" at bounding box center [566, 21] width 16 height 9
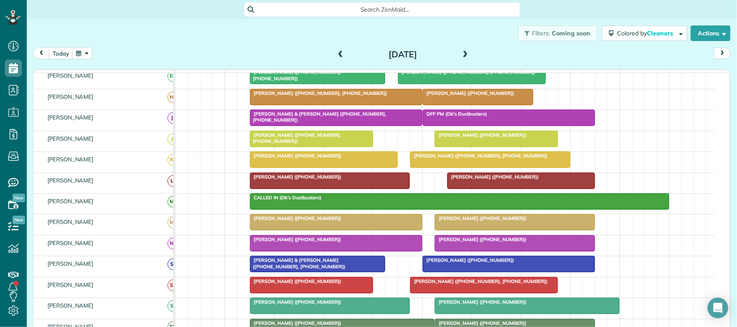
click at [336, 53] on span at bounding box center [340, 55] width 9 height 8
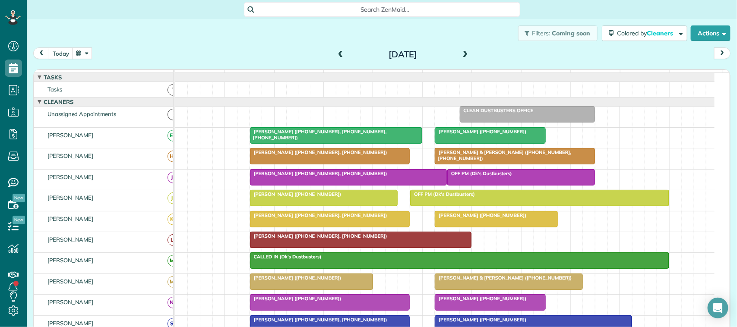
click at [379, 185] on div at bounding box center [348, 178] width 196 height 16
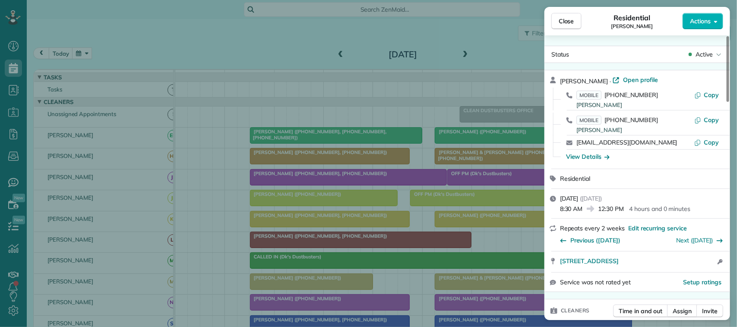
scroll to position [324, 0]
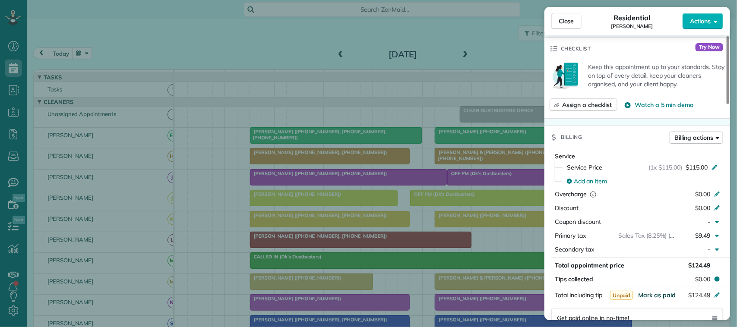
click at [552, 298] on span "Mark as paid" at bounding box center [657, 295] width 38 height 8
click at [552, 25] on button "Close" at bounding box center [566, 21] width 30 height 16
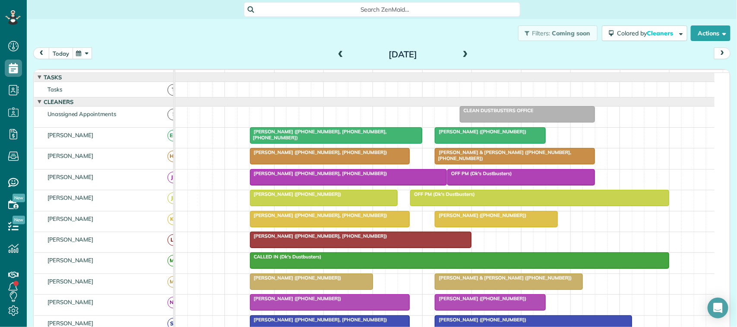
click at [55, 54] on button "today" at bounding box center [61, 53] width 24 height 12
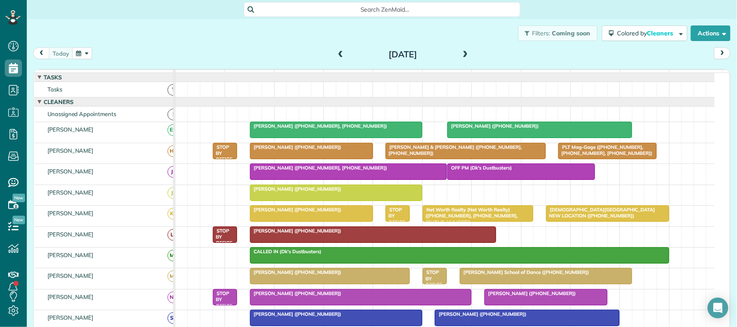
click at [336, 53] on span at bounding box center [340, 55] width 9 height 8
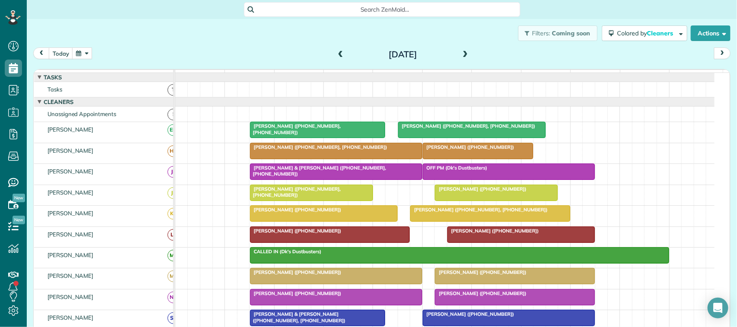
click at [485, 243] on div at bounding box center [520, 235] width 147 height 16
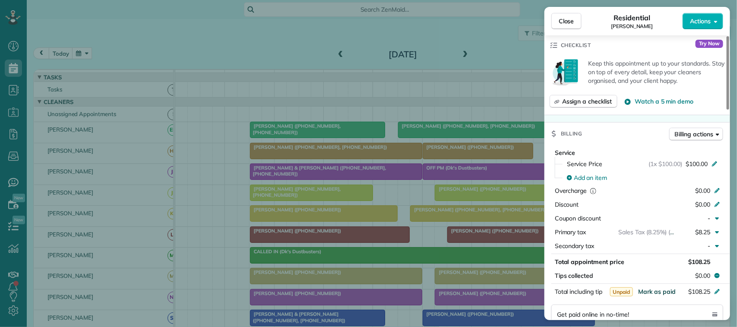
scroll to position [324, 0]
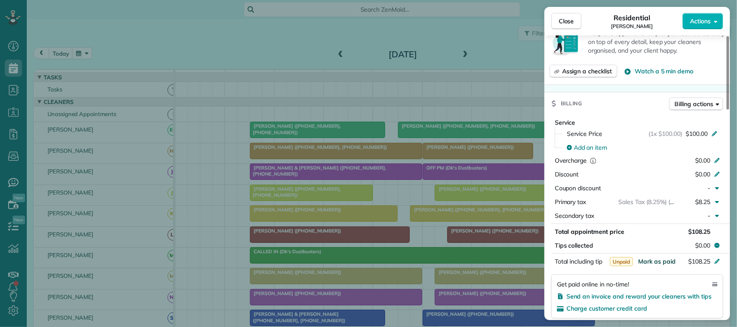
click at [552, 260] on span "Mark as paid" at bounding box center [657, 262] width 38 height 8
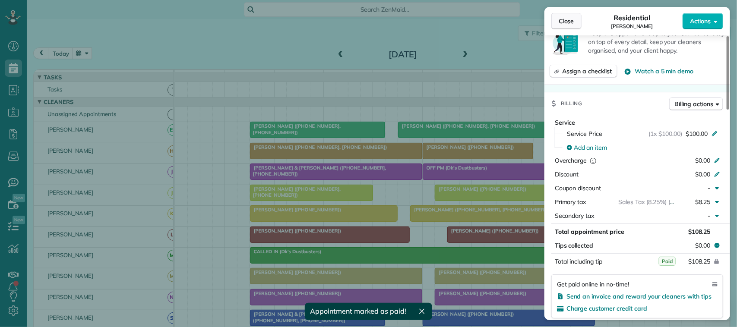
click at [552, 23] on span "Close" at bounding box center [566, 21] width 16 height 9
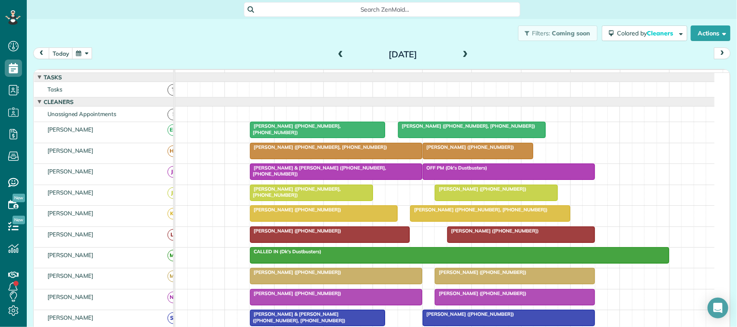
click at [339, 234] on div "[PERSON_NAME] ([PHONE_NUMBER])" at bounding box center [329, 231] width 155 height 6
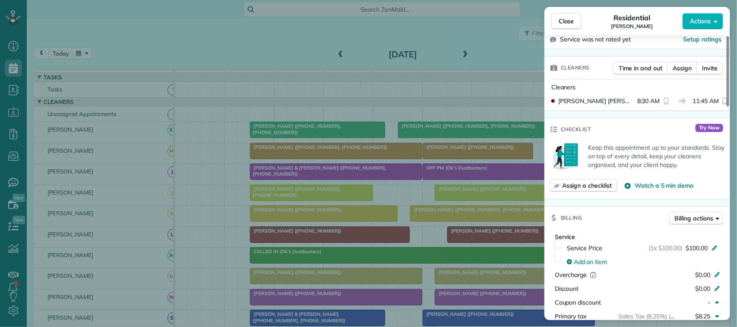
scroll to position [378, 0]
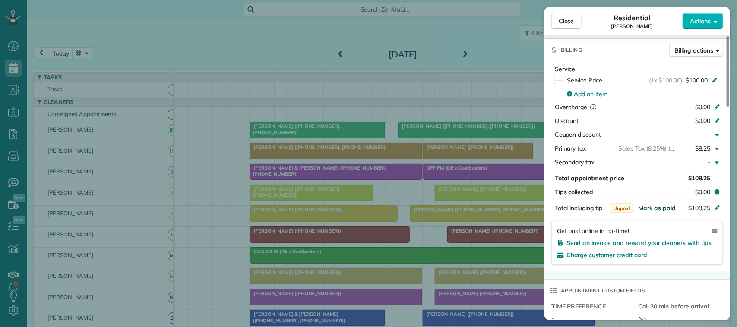
click at [552, 212] on span "Mark as paid" at bounding box center [657, 208] width 38 height 8
click at [552, 19] on span "Close" at bounding box center [566, 21] width 16 height 9
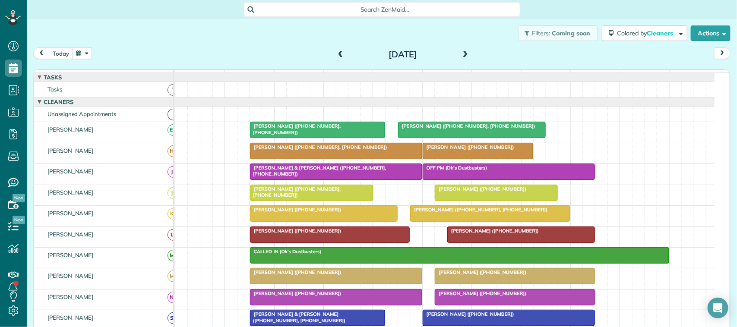
click at [334, 54] on div "[DATE]" at bounding box center [403, 54] width 138 height 14
click at [336, 52] on span at bounding box center [340, 55] width 9 height 8
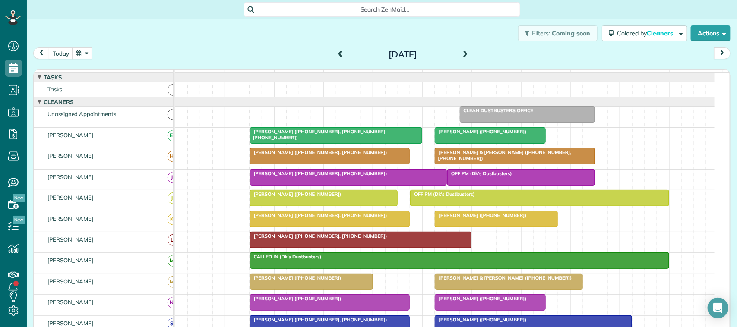
click at [355, 239] on div "Roxann Huddle (+13108097559, +12819847916)" at bounding box center [360, 236] width 217 height 6
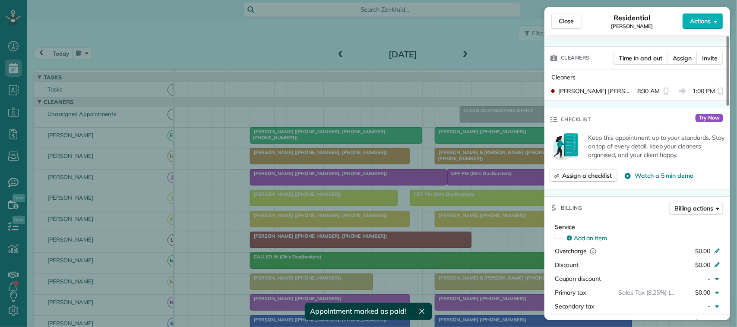
scroll to position [270, 0]
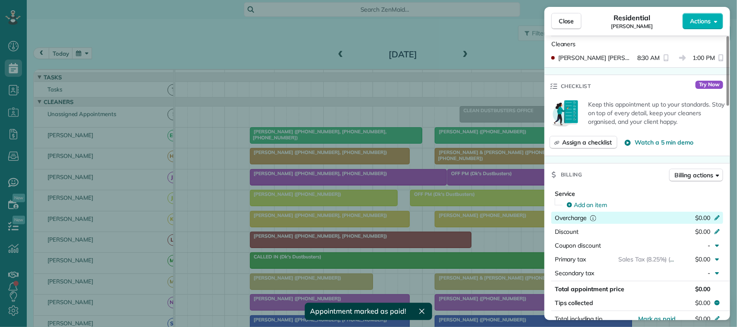
click at [552, 219] on span "$0.00" at bounding box center [702, 218] width 15 height 8
type input "***"
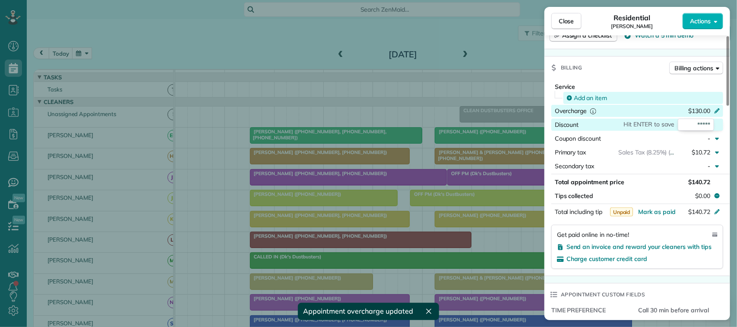
scroll to position [378, 0]
click at [552, 215] on button "Mark as paid" at bounding box center [657, 211] width 38 height 9
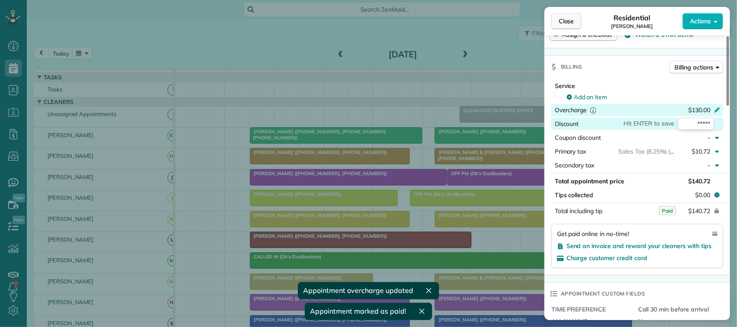
click at [552, 25] on span "Close" at bounding box center [566, 21] width 16 height 9
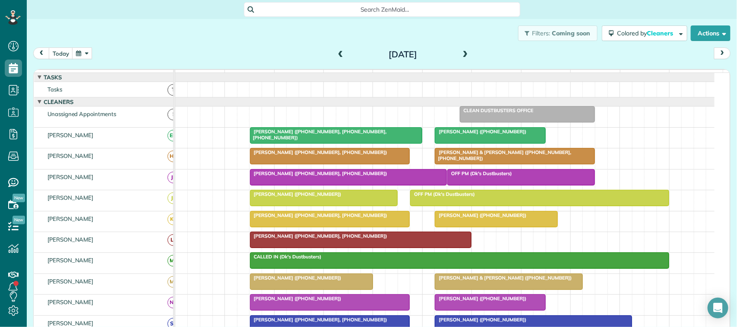
click at [336, 55] on span at bounding box center [340, 55] width 9 height 8
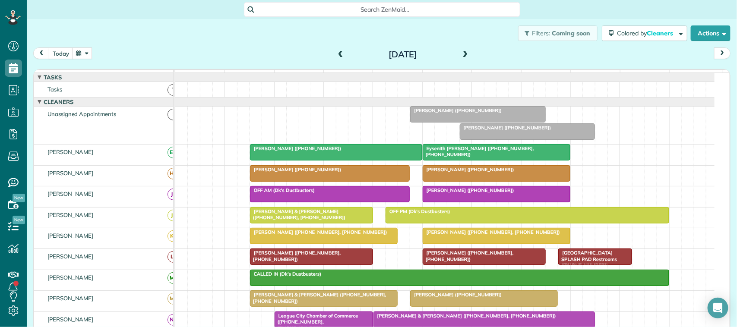
click at [450, 261] on span "Donna Pederson (+17138283007, +18322406876)" at bounding box center [467, 256] width 91 height 12
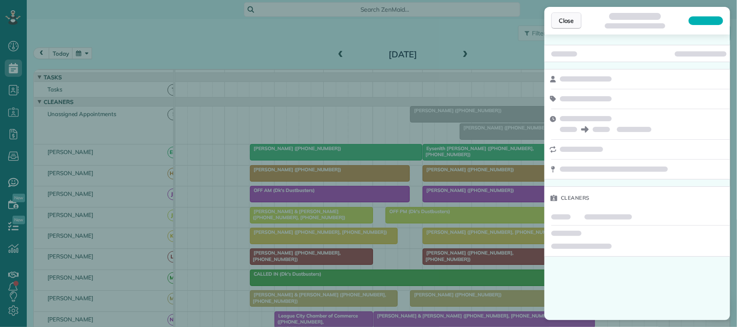
click at [552, 20] on span "Close" at bounding box center [566, 20] width 16 height 9
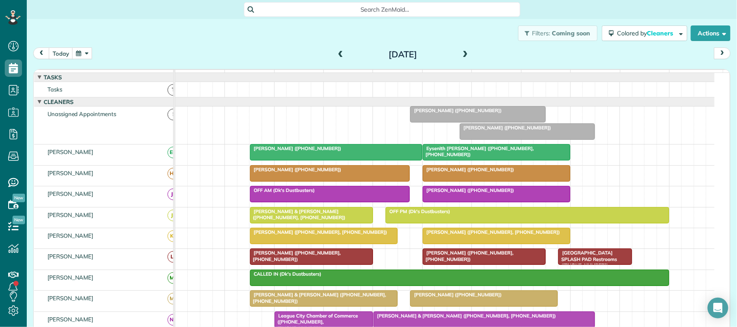
click at [444, 265] on div at bounding box center [484, 257] width 122 height 16
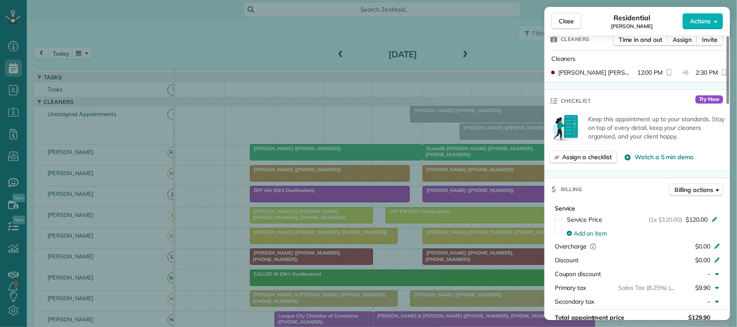
scroll to position [324, 0]
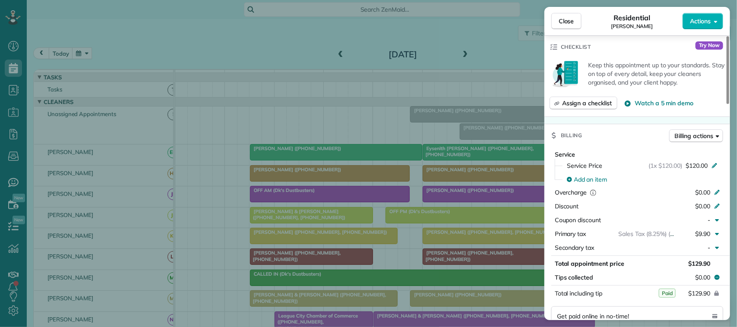
click at [552, 24] on div "Residential Donna Pederson" at bounding box center [631, 21] width 101 height 17
click at [552, 24] on button "Close" at bounding box center [566, 21] width 30 height 16
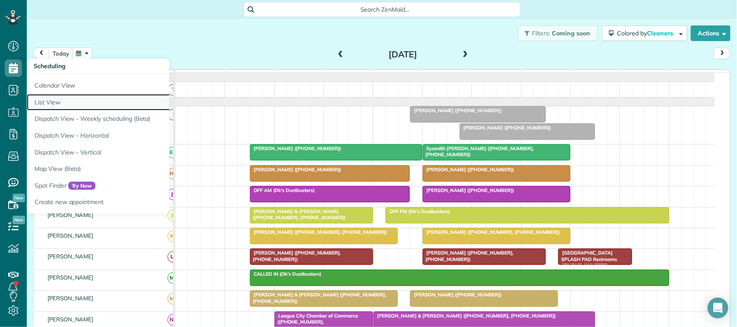
click at [48, 102] on link "List View" at bounding box center [135, 102] width 216 height 17
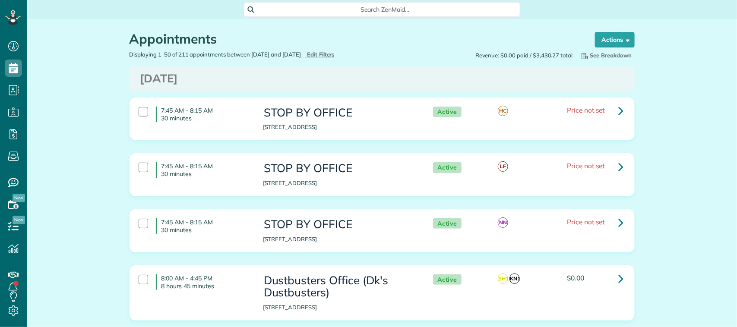
scroll to position [3, 3]
type input "**********"
click at [339, 49] on div "Appointments the List View [2 min]" at bounding box center [353, 41] width 449 height 19
click at [334, 54] on span "Edit Filters" at bounding box center [321, 54] width 28 height 7
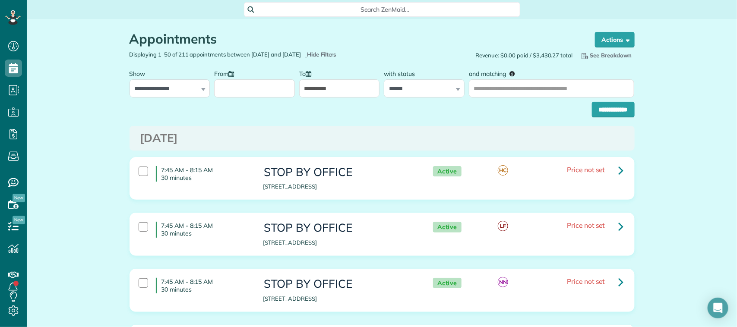
click at [254, 90] on input "From" at bounding box center [254, 88] width 81 height 18
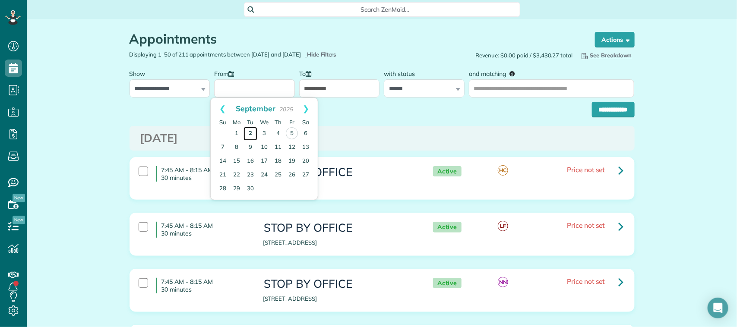
click at [251, 132] on link "2" at bounding box center [250, 134] width 14 height 14
type input "**********"
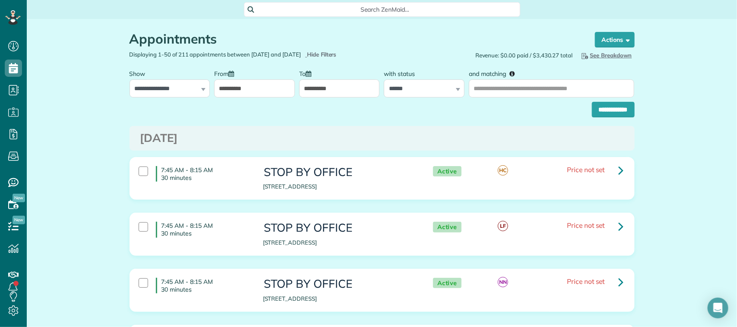
click at [326, 93] on input "**********" at bounding box center [339, 88] width 81 height 18
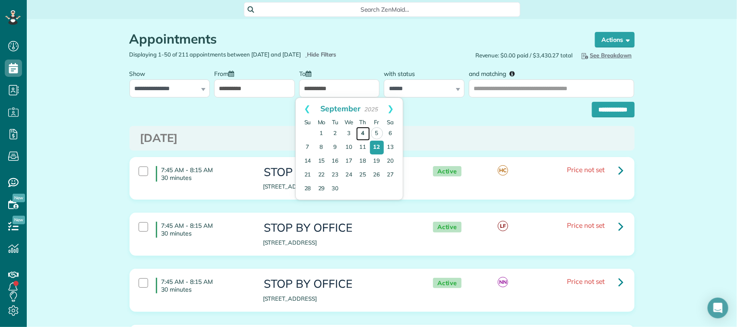
click at [362, 132] on link "4" at bounding box center [363, 134] width 14 height 14
type input "**********"
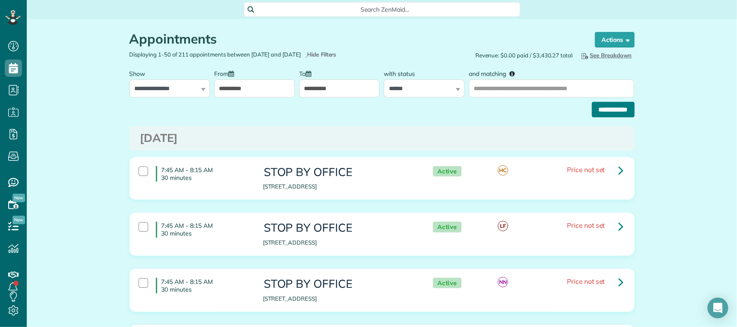
click at [592, 109] on input "**********" at bounding box center [613, 110] width 43 height 16
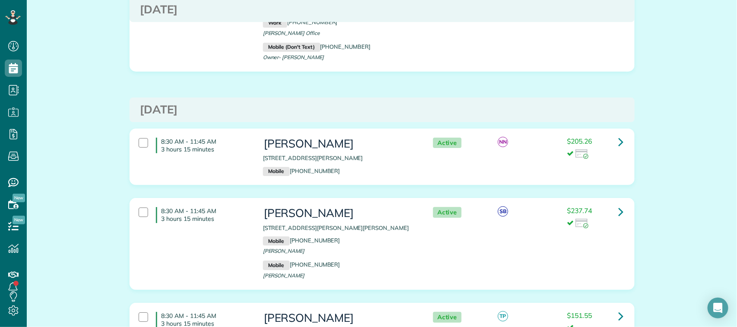
scroll to position [1295, 0]
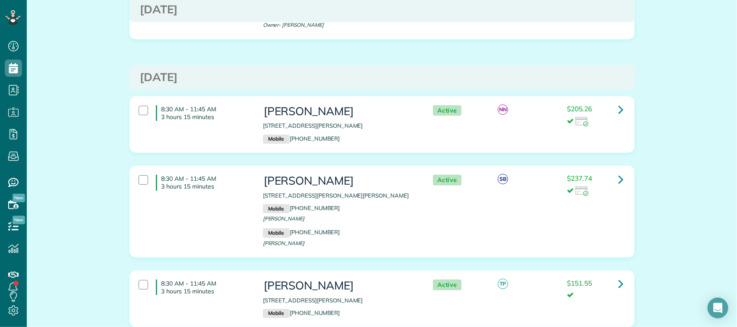
click at [195, 101] on div "8:30 AM - 11:45 AM 3 hours 15 minutes Jan Laman 1906 Lauren Lake Drive League C…" at bounding box center [381, 124] width 498 height 47
click at [212, 170] on div "8:30 AM - 11:45 AM 3 hours 15 minutes Denise Baughn 1011 Tackett Court Webster …" at bounding box center [381, 211] width 498 height 82
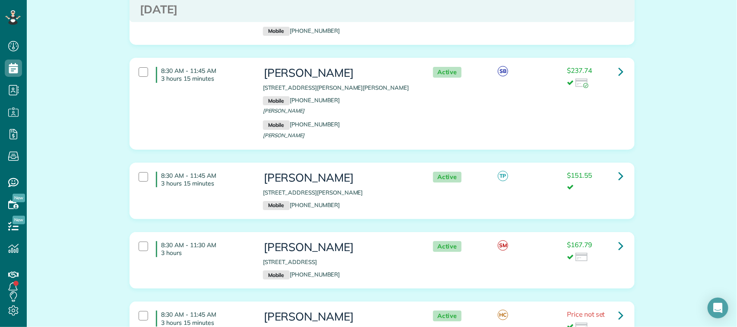
click at [208, 167] on div "8:30 AM - 11:45 AM 3 hours 15 minutes Sarah Watson 207 Sutherland Lane League C…" at bounding box center [381, 190] width 498 height 47
click at [212, 249] on p "3 hours" at bounding box center [205, 253] width 88 height 8
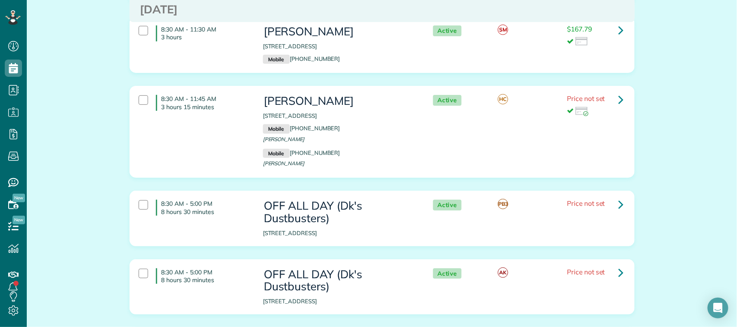
click at [219, 112] on div "8:30 AM - 11:45 AM 3 hours 15 minutes Megan Montalvo 18630 Martinique Drive Hou…" at bounding box center [381, 132] width 498 height 82
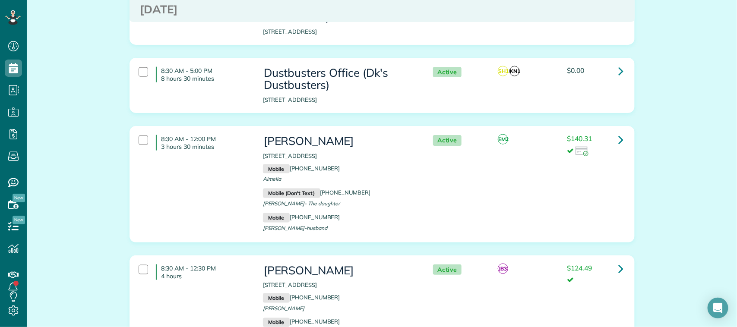
click at [221, 170] on div "8:30 AM - 12:00 PM 3 hours 30 minutes Aimilia Gavera 3206 Ivory Pointe Drive Le…" at bounding box center [381, 184] width 498 height 107
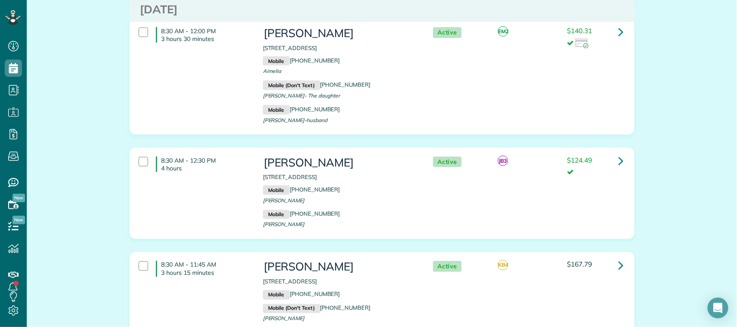
click at [221, 164] on div "8:30 AM - 12:30 PM 4 hours Barbara Hennessey 11818 Park Shadows Trail Houston T…" at bounding box center [381, 193] width 498 height 82
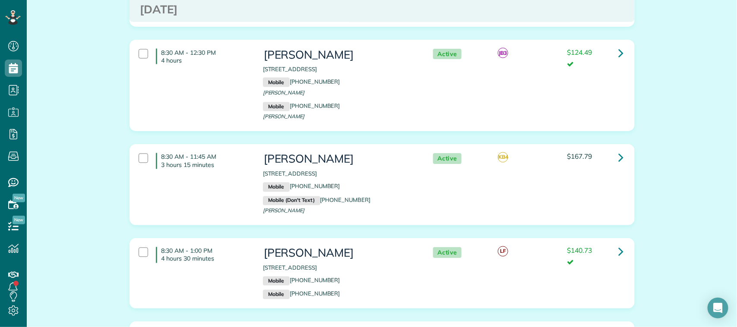
click at [221, 167] on div "8:30 AM - 11:45 AM 3 hours 15 minutes Deanna Krapf 4307 Moonlight Shadow Court …" at bounding box center [381, 185] width 498 height 72
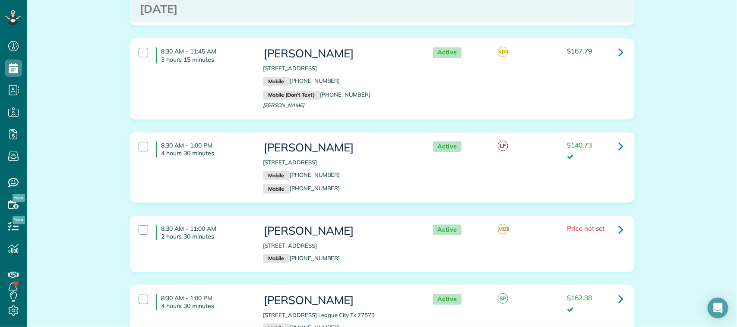
scroll to position [2211, 0]
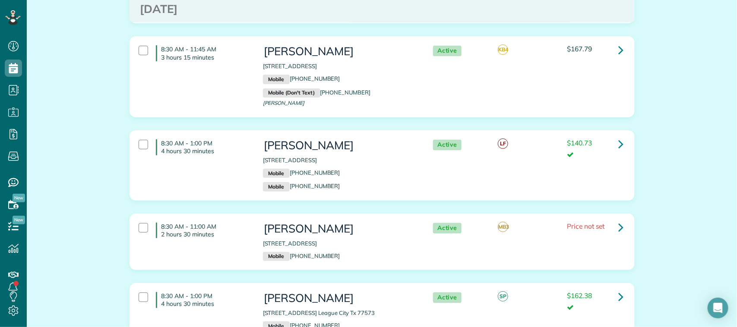
click at [221, 147] on div "8:30 AM - 1:00 PM 4 hours 30 minutes Roxann Huddle 15707 Woodbourne Dr Houston …" at bounding box center [381, 165] width 498 height 61
click at [221, 218] on div "8:30 AM - 11:00 AM 2 hours 30 minutes" at bounding box center [194, 230] width 124 height 24
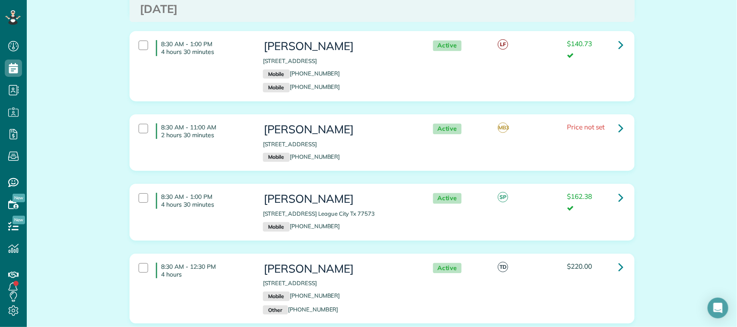
scroll to position [2319, 0]
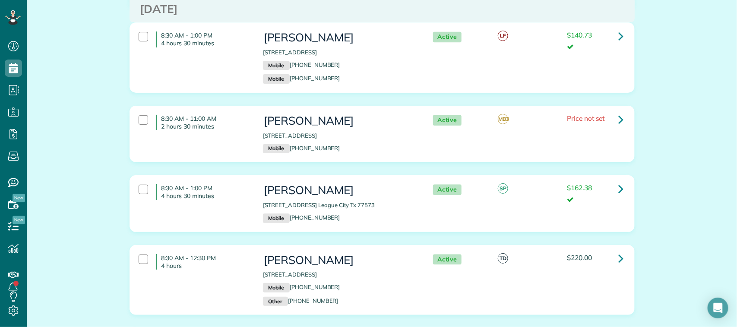
click at [223, 180] on div "8:30 AM - 1:00 PM 4 hours 30 minutes Erin Schutmaat 2701 Bolgheri Ln. League Ci…" at bounding box center [381, 203] width 498 height 47
click at [225, 250] on div "8:30 AM - 12:30 PM 4 hours" at bounding box center [194, 262] width 124 height 24
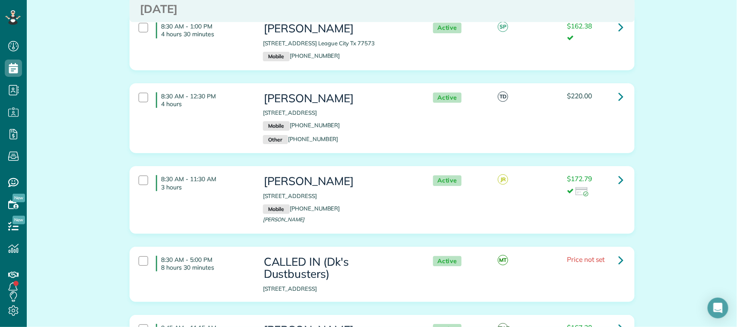
click at [225, 176] on div "8:30 AM - 11:30 AM 3 hours Valerie Ryholt 2029 Caravel Drive League City TX 775…" at bounding box center [381, 200] width 498 height 58
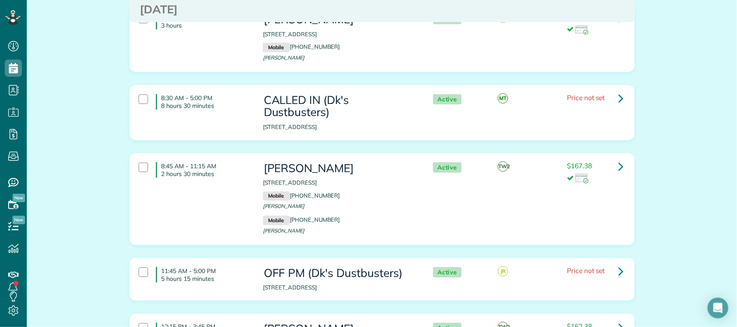
click at [224, 177] on div "8:45 AM - 11:15 AM 2 hours 30 minutes Sally Short 617 Oak Road Clear Lake Shore…" at bounding box center [381, 199] width 498 height 82
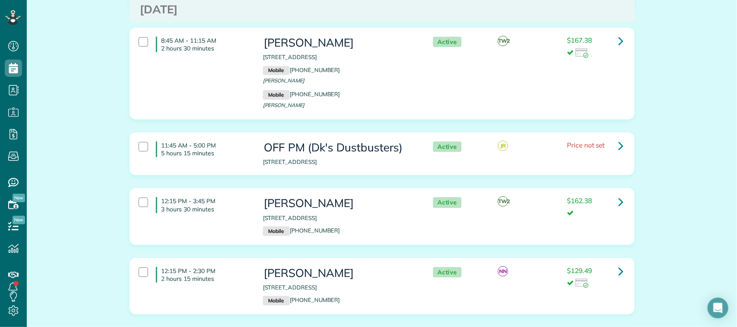
scroll to position [2805, 0]
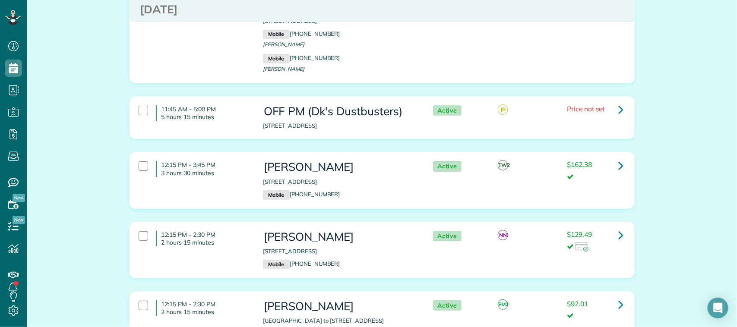
click at [224, 165] on div "12:15 PM - 3:45 PM 3 hours 30 minutes Emma Welch 2717 Alessandria Lane League C…" at bounding box center [381, 180] width 498 height 47
click at [227, 239] on p "2 hours 15 minutes" at bounding box center [205, 243] width 88 height 8
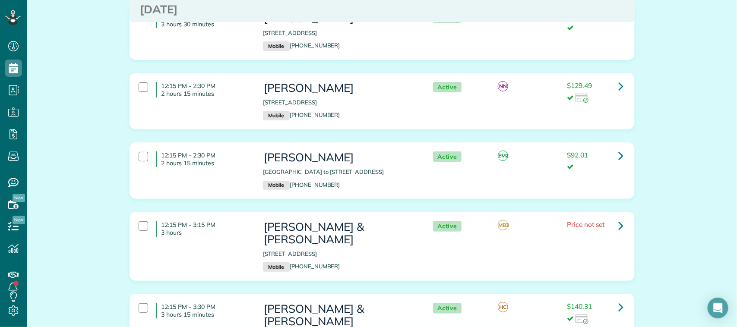
scroll to position [2967, 0]
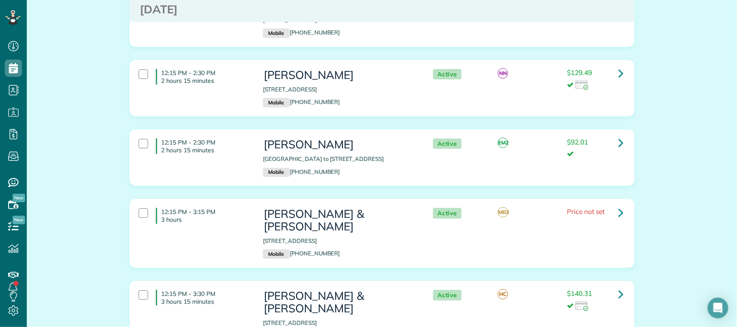
click at [227, 139] on div "12:15 PM - 2:30 PM 2 hours 15 minutes Cindy Cavazos 1105 Farm to Market Road 51…" at bounding box center [381, 157] width 498 height 47
click at [227, 204] on div "12:15 PM - 3:15 PM 3 hours Bob & Rita Balchus 310 Willowood Drive League City T…" at bounding box center [381, 234] width 498 height 60
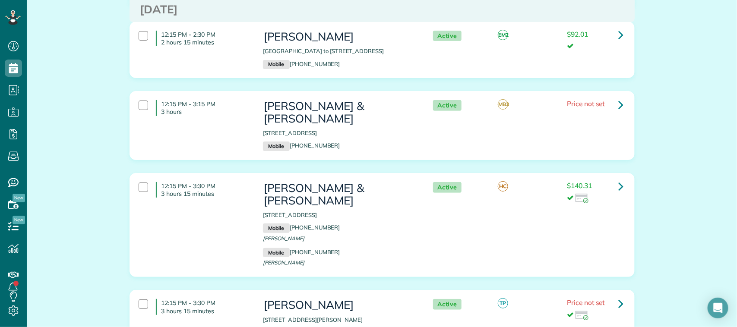
click at [227, 180] on div "12:15 PM - 3:30 PM 3 hours 15 minutes James & Holly Walrath 2384 Gemini Avenue …" at bounding box center [381, 225] width 498 height 95
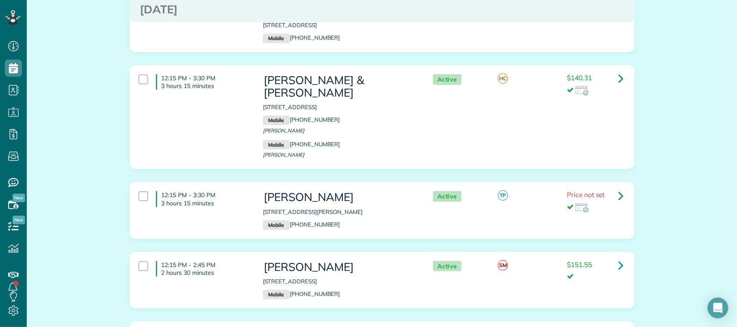
click at [238, 261] on h4 "12:15 PM - 2:45 PM 2 hours 30 minutes" at bounding box center [203, 269] width 94 height 16
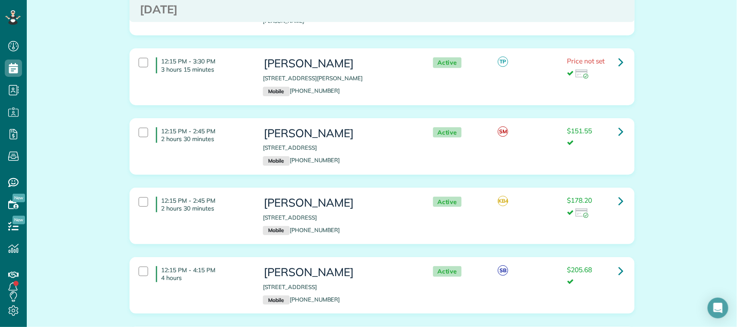
scroll to position [3344, 0]
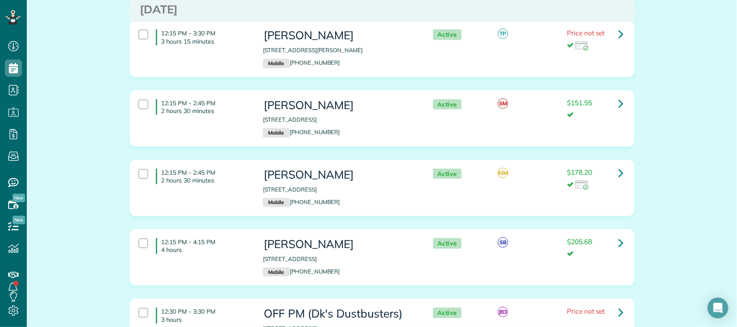
click at [236, 164] on div "12:15 PM - 2:45 PM 2 hours 30 minutes Cameron Hensch 16315 Laurelfield Drive Ho…" at bounding box center [381, 187] width 498 height 47
click at [242, 246] on p "4 hours" at bounding box center [205, 250] width 88 height 8
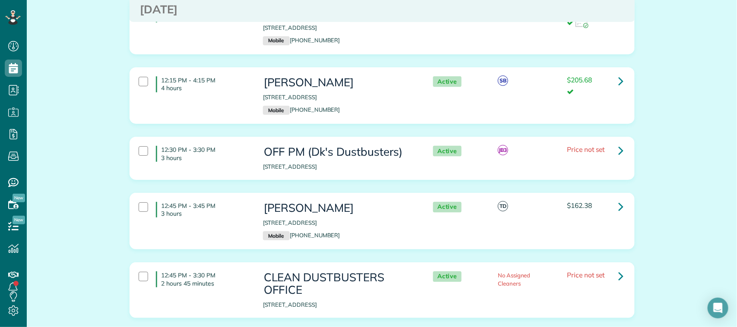
click at [238, 198] on div "12:45 PM - 3:45 PM 3 hours Libby Watkins 3210 Crescent Bay Dr. League City Tx 7…" at bounding box center [381, 221] width 498 height 47
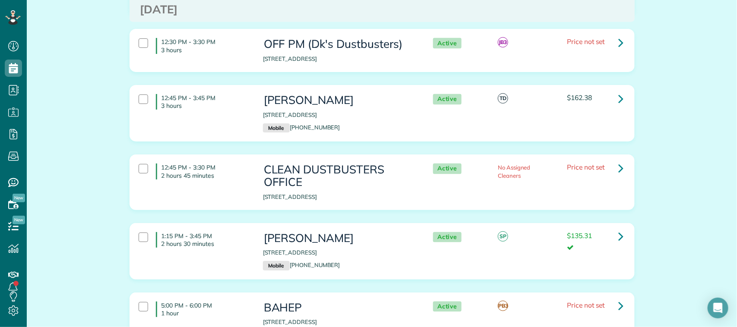
click at [238, 228] on div "1:15 PM - 3:45 PM 2 hours 30 minutes" at bounding box center [194, 240] width 124 height 24
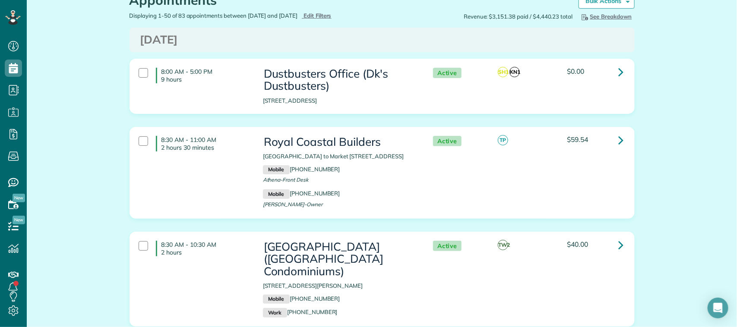
scroll to position [0, 0]
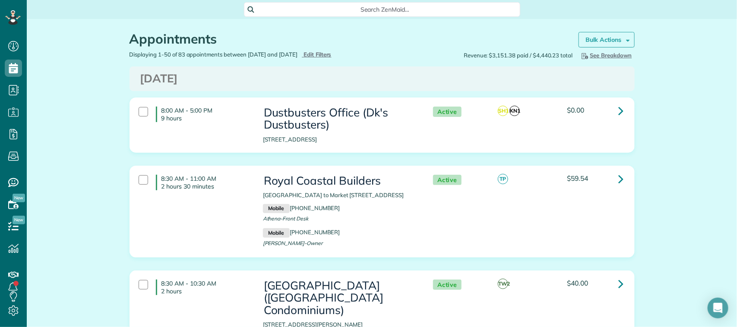
click at [613, 37] on strong "Bulk Actions" at bounding box center [603, 40] width 36 height 8
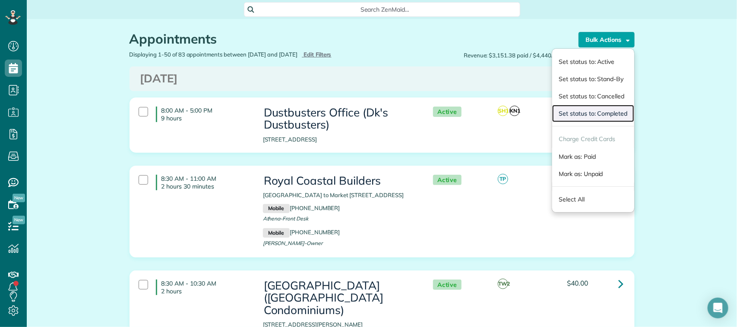
click at [614, 113] on link "Set status to: Completed" at bounding box center [593, 113] width 82 height 17
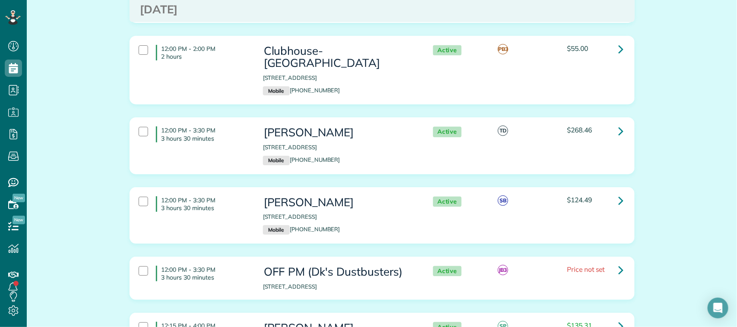
scroll to position [3830, 0]
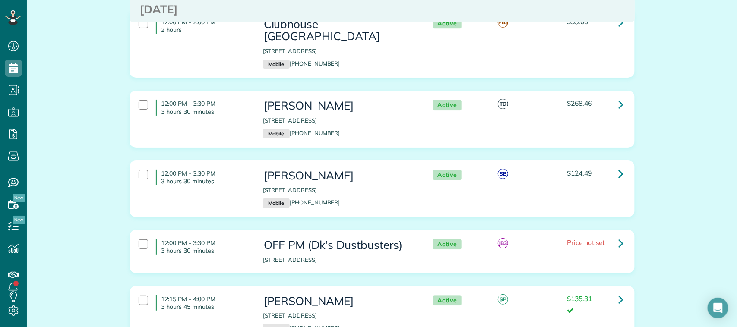
click at [214, 303] on p "3 hours 45 minutes" at bounding box center [205, 307] width 88 height 8
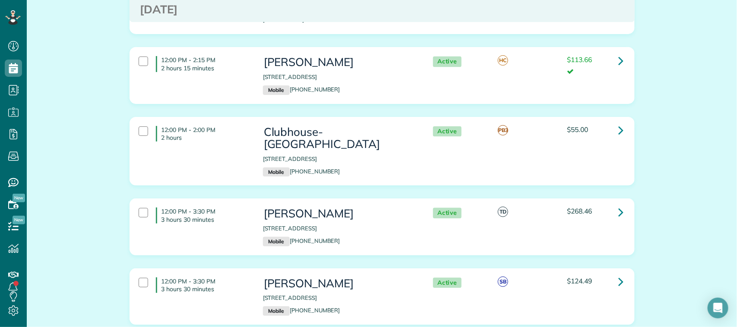
click at [223, 273] on div "12:00 PM - 3:30 PM 3 hours 30 minutes" at bounding box center [194, 285] width 124 height 24
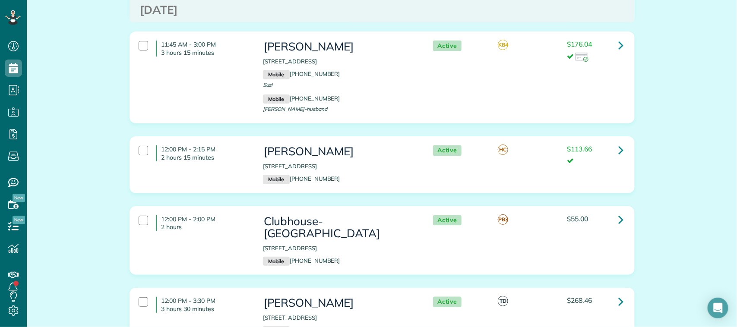
scroll to position [3614, 0]
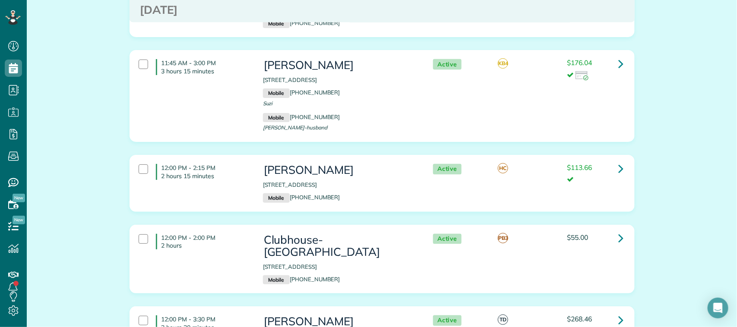
click at [223, 225] on div "12:00 PM - 2:00 PM 2 hours Clubhouse-Clear Lake Shores 1006 South Shore Drive K…" at bounding box center [382, 266] width 518 height 82
click at [225, 315] on h4 "12:00 PM - 3:30 PM 3 hours 30 minutes" at bounding box center [203, 323] width 94 height 16
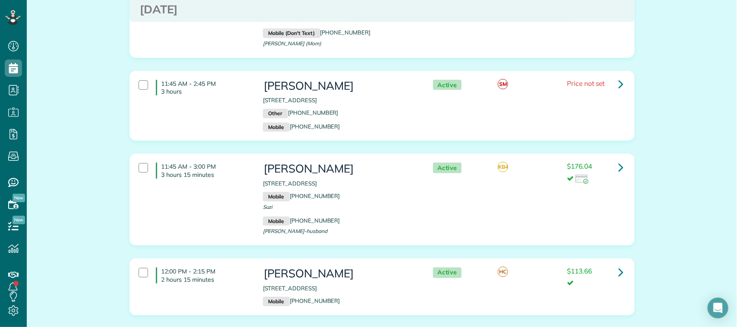
scroll to position [3506, 0]
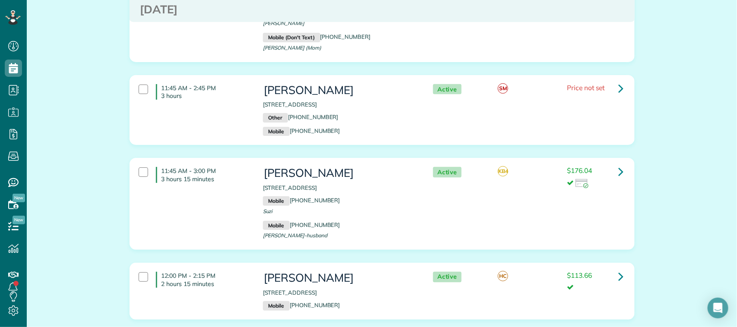
click at [227, 280] on p "2 hours 15 minutes" at bounding box center [205, 284] width 88 height 8
click at [222, 163] on div "11:45 AM - 3:00 PM 3 hours 15 minutes Suzi Saunders 17118 Chapel Park Way Houst…" at bounding box center [381, 204] width 498 height 82
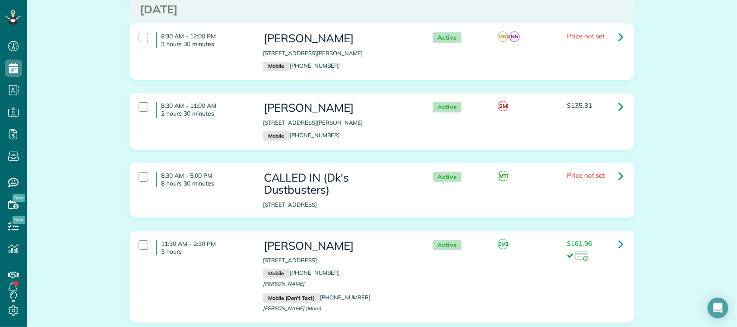
scroll to position [3236, 0]
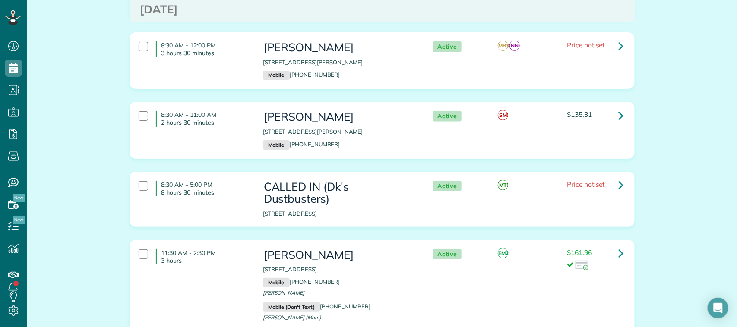
click at [236, 245] on div "11:30 AM - 2:30 PM 3 hours Mitchell Morgan 627 Castle Cove Lane League City TX …" at bounding box center [381, 286] width 498 height 82
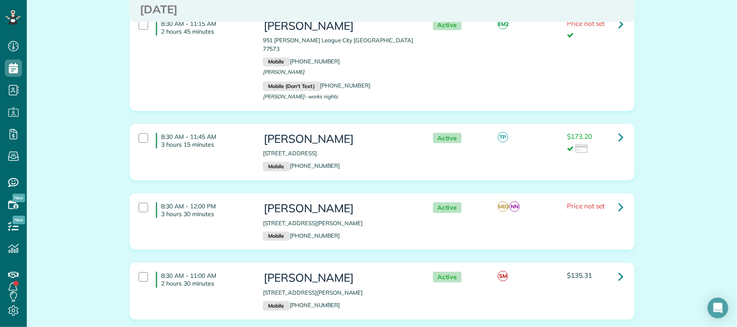
scroll to position [3075, 0]
click at [234, 268] on div "8:30 AM - 11:00 AM 2 hours 30 minutes Sherrie Orr 3346 Duke Lane Friendswood TX…" at bounding box center [381, 291] width 498 height 47
click at [232, 199] on div "8:30 AM - 12:00 PM 3 hours 30 minutes Mark Giugliano 2202 Buckholt Street Pearl…" at bounding box center [381, 222] width 498 height 47
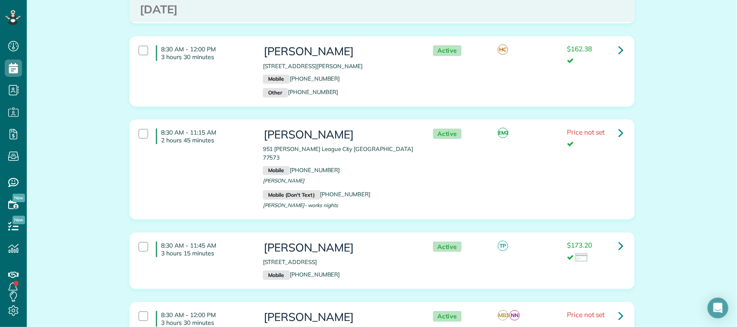
click at [238, 237] on div "8:30 AM - 11:45 AM 3 hours 15 minutes Lindsey Hieb 18307 Barbuda Lane Houston T…" at bounding box center [381, 260] width 498 height 47
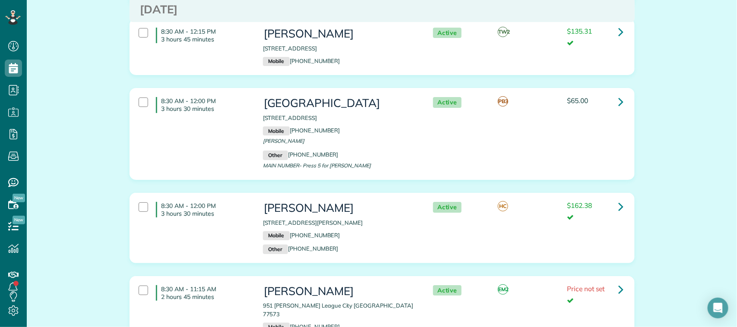
scroll to position [2805, 0]
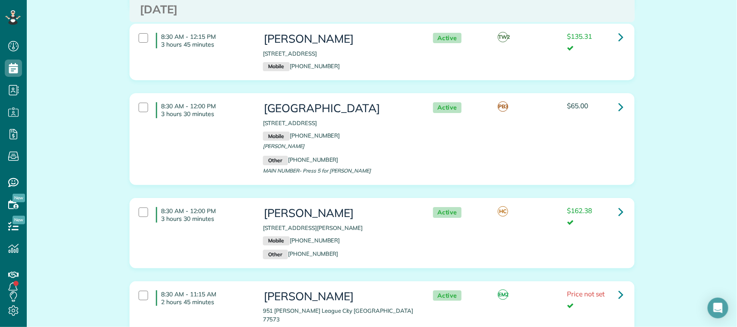
click at [236, 286] on div "8:30 AM - 11:15 AM 2 hours 45 minutes Keleigh Warnke 951 Maresca Ln League City…" at bounding box center [381, 331] width 498 height 91
click at [236, 203] on div "8:30 AM - 12:00 PM 3 hours 30 minutes Rachel Brown 1020 Misty Trails Ln League …" at bounding box center [381, 233] width 498 height 61
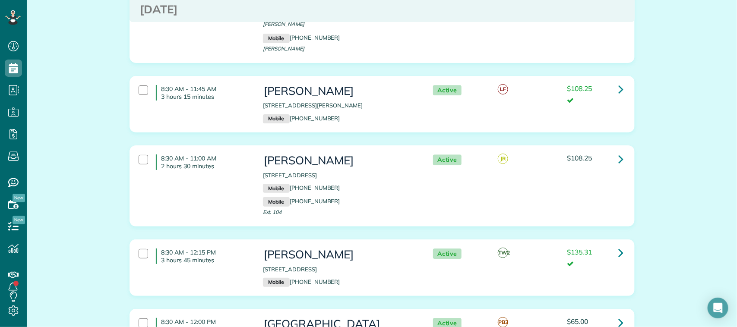
click at [240, 244] on div "8:30 AM - 12:15 PM 3 hours 45 minutes Shirley Mackenroth 1001 Elm Pointe League…" at bounding box center [381, 267] width 498 height 47
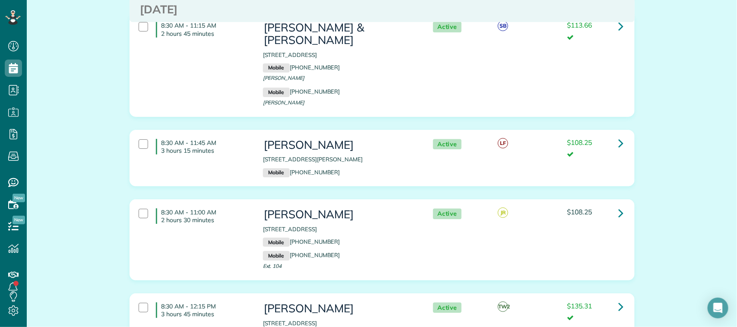
click at [240, 204] on div "8:30 AM - 11:00 AM 2 hours 30 minutes Kim Schwartz 944 Napoli Ct League City TX…" at bounding box center [381, 240] width 498 height 72
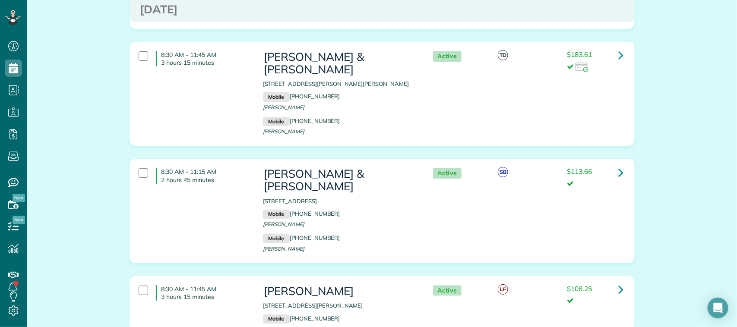
scroll to position [2373, 0]
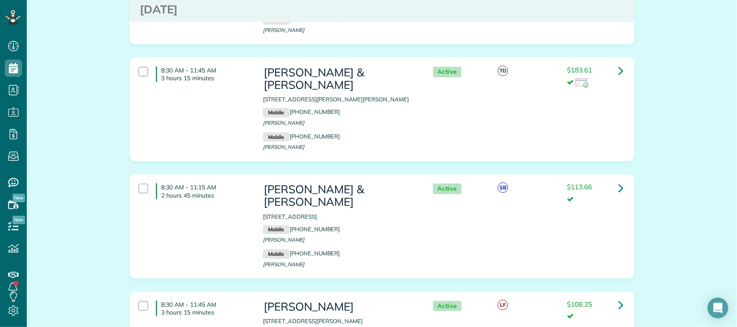
click at [239, 309] on p "3 hours 15 minutes" at bounding box center [205, 313] width 88 height 8
click at [239, 179] on div "8:30 AM - 11:15 AM 2 hours 45 minutes Efrain & Brenda Figueroa 688 Casual Ln Le…" at bounding box center [381, 226] width 498 height 95
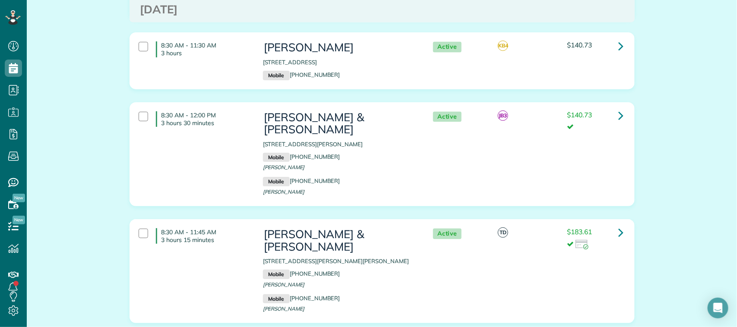
click at [243, 224] on div "8:30 AM - 11:45 AM 3 hours 15 minutes Nicole & John Nelles 3105 Iris Knoll Lane…" at bounding box center [381, 271] width 498 height 95
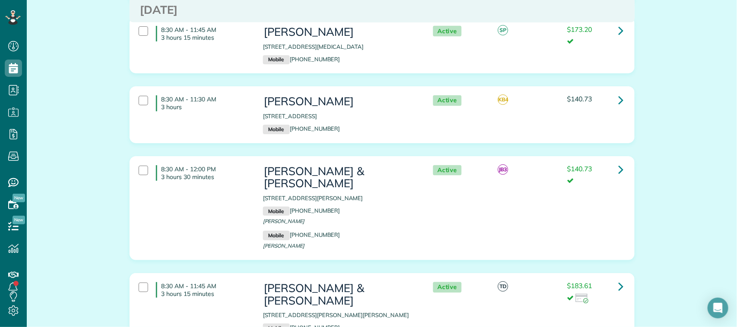
click at [243, 193] on div "8:30 AM - 12:00 PM 3 hours 30 minutes Amy & Juan Lucas 13622 Robin Hill Court H…" at bounding box center [381, 208] width 498 height 95
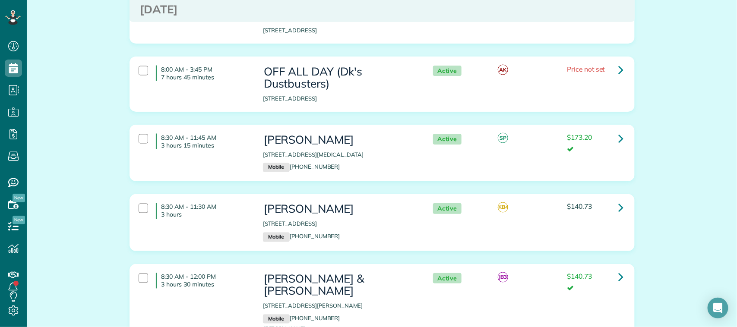
click at [243, 199] on div "8:30 AM - 11:30 AM 3 hours Tracy Ferguson 606 Brunswick Dr. League City TX 7757…" at bounding box center [381, 222] width 498 height 47
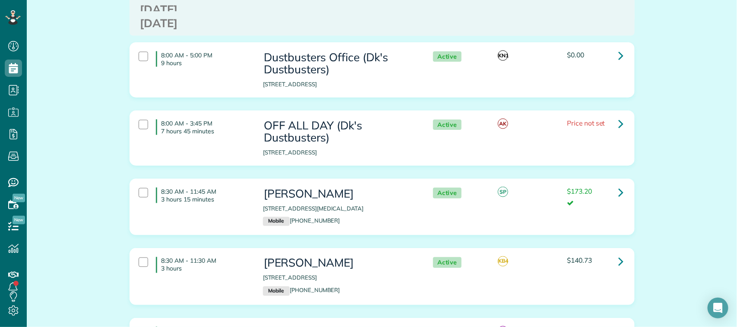
click at [244, 183] on div "8:30 AM - 11:45 AM 3 hours 15 minutes Terri Jackson 18149 Bal Harbour Dr. Houst…" at bounding box center [382, 207] width 504 height 56
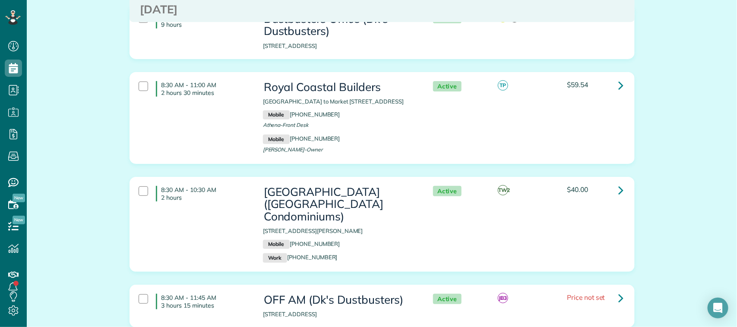
scroll to position [0, 0]
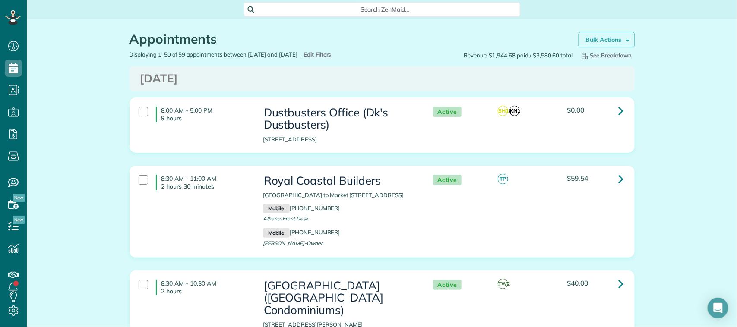
click at [611, 38] on strong "Bulk Actions" at bounding box center [603, 40] width 36 height 8
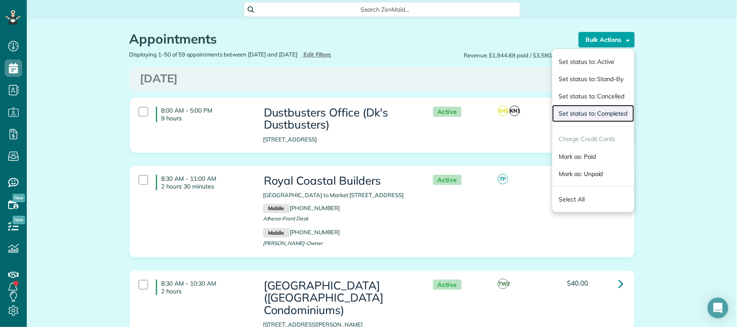
click at [622, 114] on link "Set status to: Completed" at bounding box center [593, 113] width 82 height 17
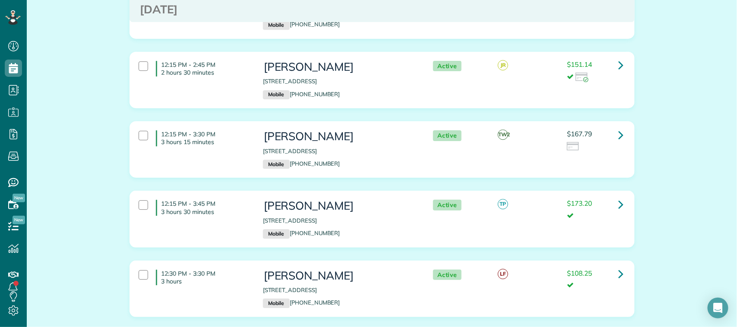
scroll to position [2527, 0]
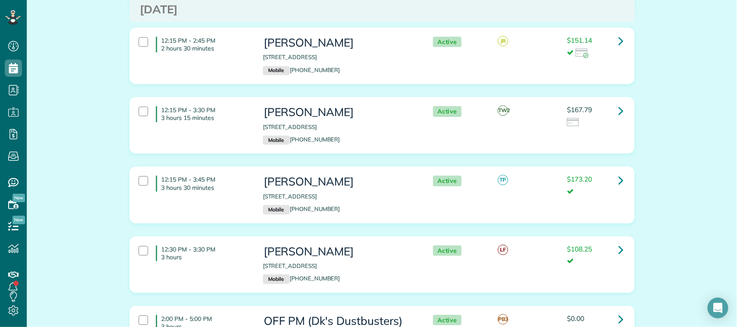
click at [238, 241] on div "12:30 PM - 3:30 PM 3 hours [PERSON_NAME] [STREET_ADDRESS] Mobile [PHONE_NUMBER]…" at bounding box center [381, 264] width 498 height 47
click at [225, 184] on p "3 hours 30 minutes" at bounding box center [205, 188] width 88 height 8
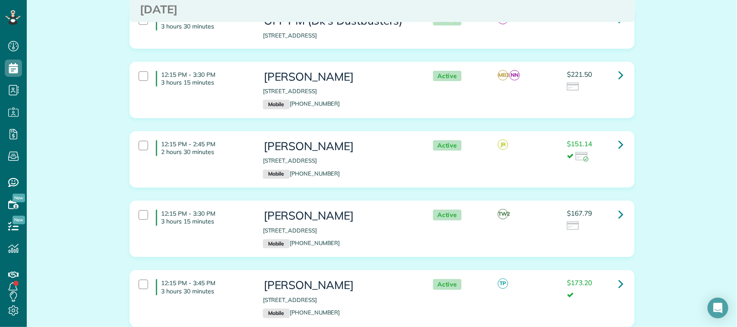
scroll to position [2419, 0]
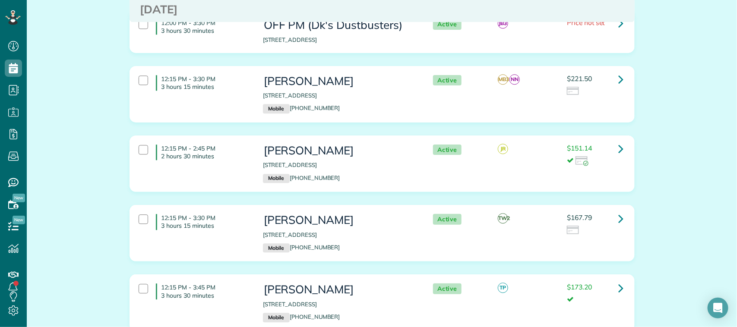
click at [231, 222] on p "3 hours 15 minutes" at bounding box center [205, 226] width 88 height 8
click at [227, 140] on div "12:15 PM - 2:45 PM 2 hours 30 minutes Thad Donahue 2213 Bennigan Street League …" at bounding box center [381, 163] width 498 height 47
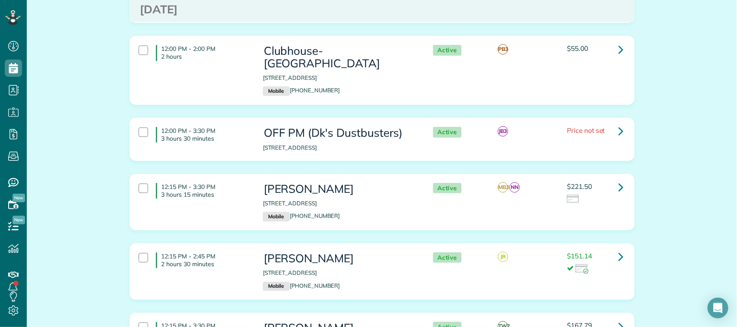
click at [231, 179] on div "12:15 PM - 3:30 PM 3 hours 15 minutes Travis McGarrah 307 Melodywood Drive Frie…" at bounding box center [381, 202] width 498 height 47
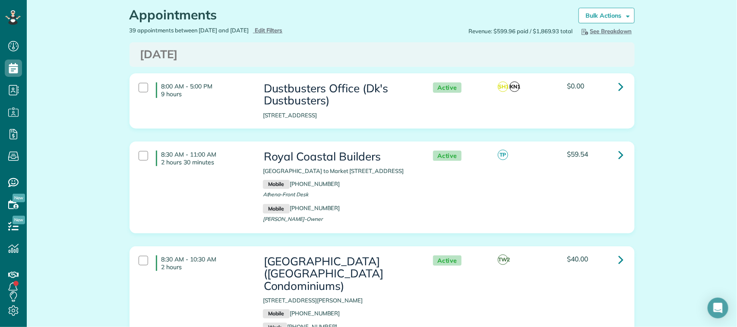
scroll to position [0, 0]
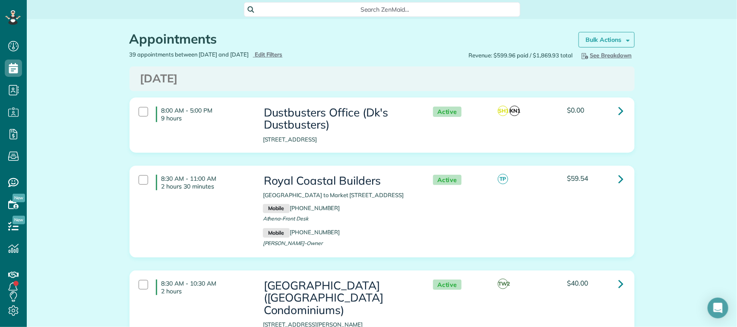
click at [605, 40] on strong "Bulk Actions" at bounding box center [603, 40] width 36 height 8
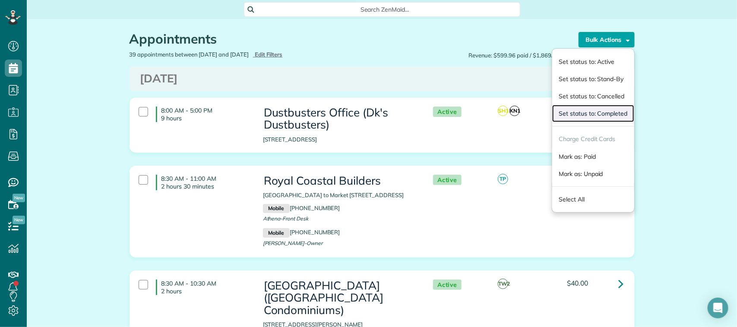
click at [608, 110] on link "Set status to: Completed" at bounding box center [593, 113] width 82 height 17
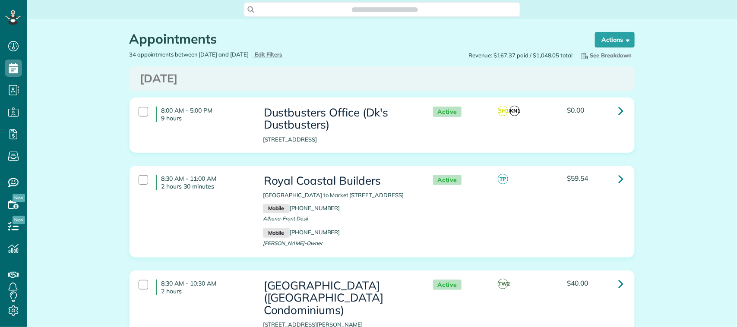
scroll to position [3, 3]
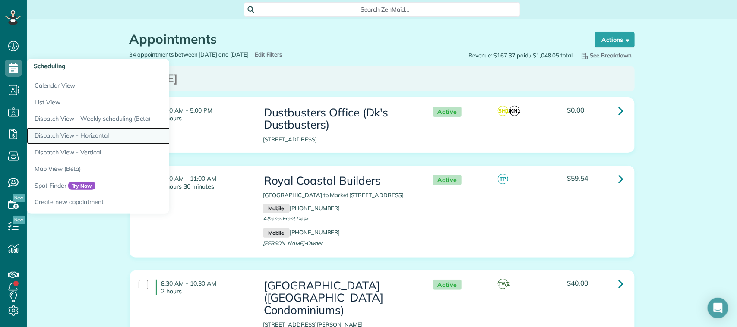
click at [91, 132] on link "Dispatch View - Horizontal" at bounding box center [135, 135] width 216 height 17
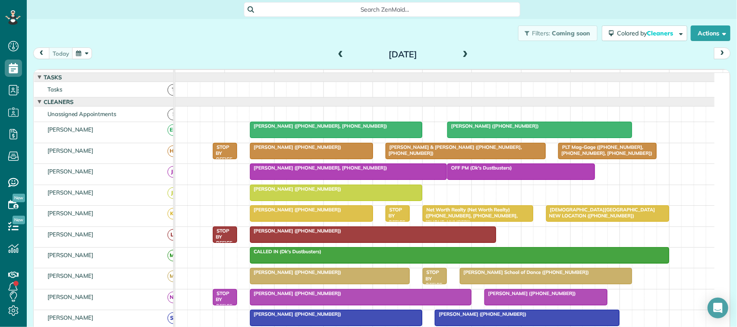
scroll to position [3, 3]
click at [336, 52] on span at bounding box center [340, 55] width 9 height 8
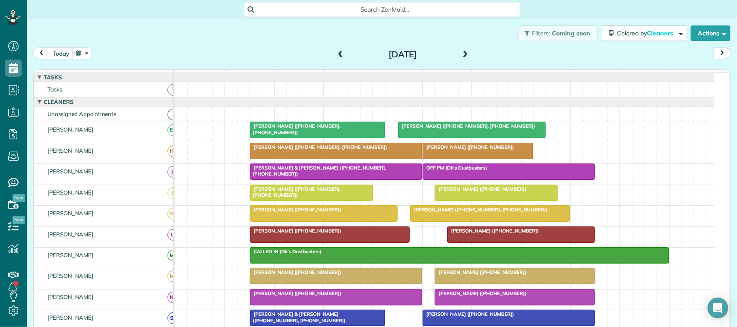
click at [338, 284] on div at bounding box center [335, 276] width 171 height 16
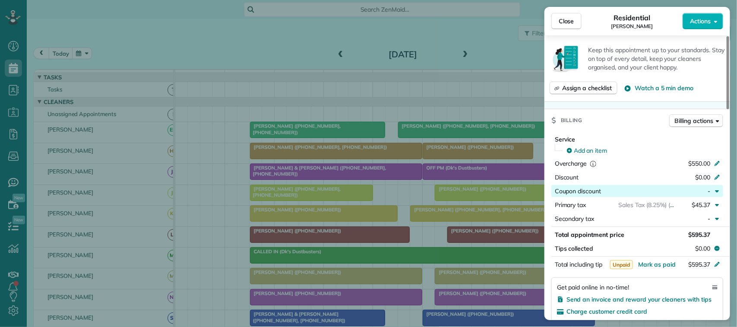
scroll to position [327, 0]
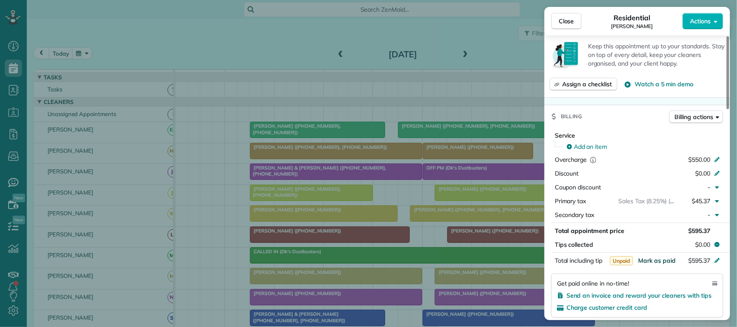
click at [658, 261] on span "Mark as paid" at bounding box center [657, 261] width 38 height 8
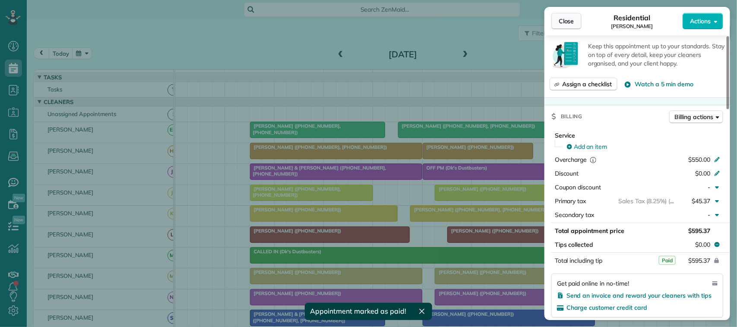
click at [571, 13] on button "Close" at bounding box center [566, 21] width 30 height 16
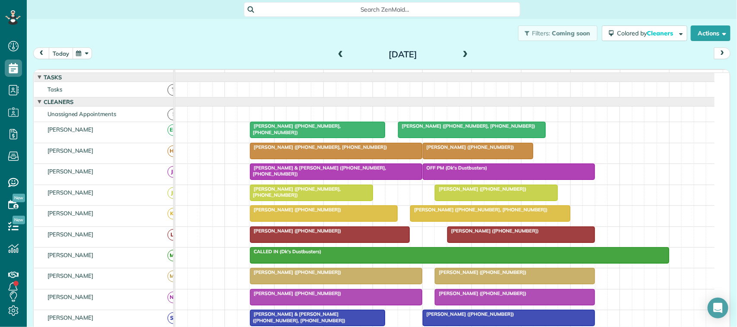
click at [60, 55] on button "today" at bounding box center [61, 53] width 24 height 12
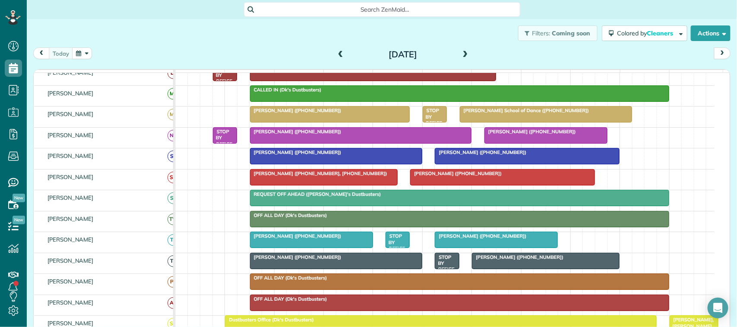
scroll to position [216, 0]
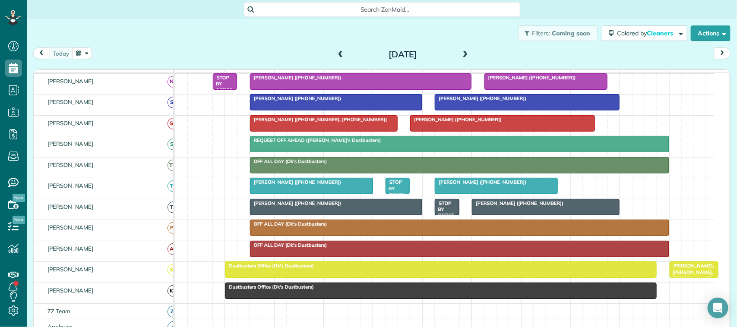
click at [279, 194] on div at bounding box center [311, 186] width 122 height 16
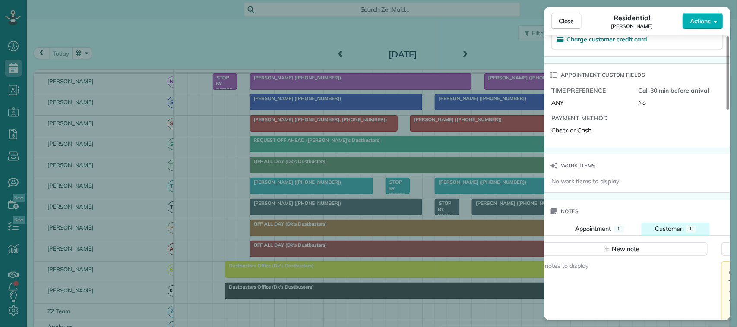
click at [673, 227] on div "Customer" at bounding box center [668, 228] width 27 height 9
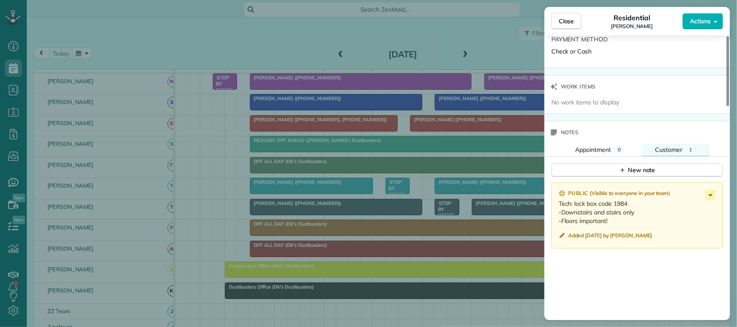
scroll to position [701, 0]
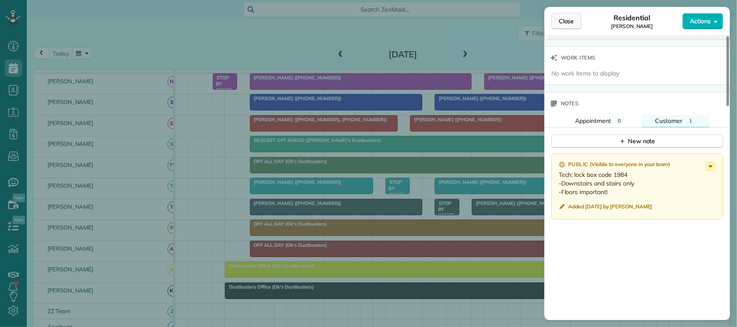
click at [564, 17] on span "Close" at bounding box center [566, 21] width 16 height 9
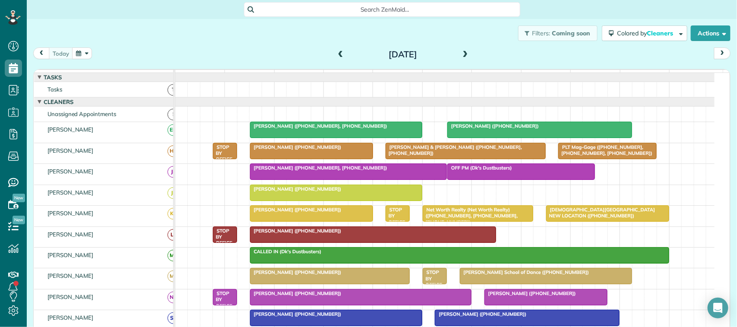
click at [318, 129] on span "[PERSON_NAME] ([PHONE_NUMBER], [PHONE_NUMBER])" at bounding box center [318, 126] width 138 height 6
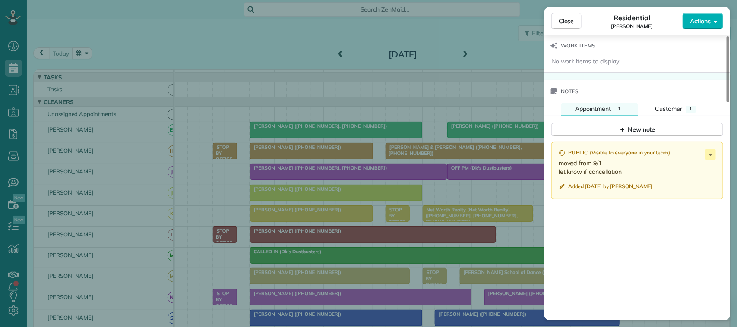
click at [667, 116] on div "New note" at bounding box center [637, 126] width 186 height 21
click at [666, 109] on button "Customer 1" at bounding box center [675, 109] width 68 height 13
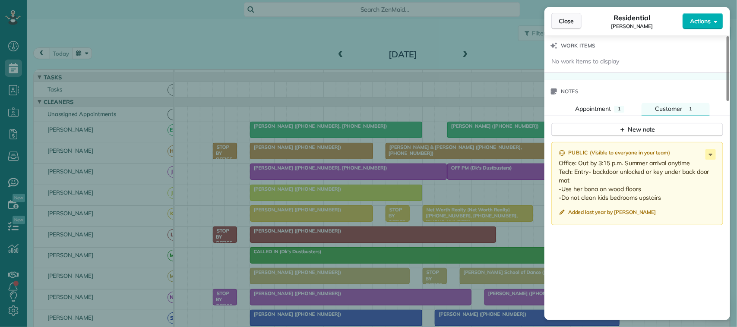
click at [579, 19] on button "Close" at bounding box center [566, 21] width 30 height 16
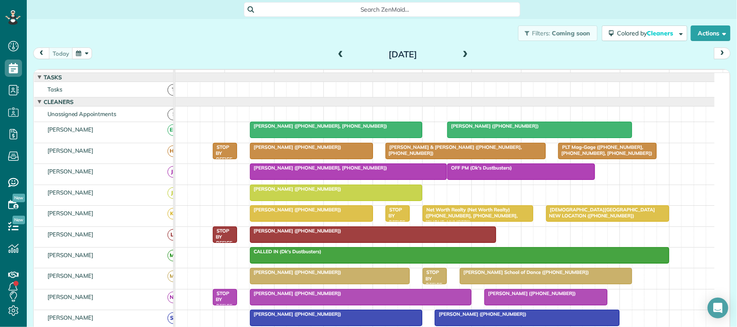
click at [274, 201] on div at bounding box center [335, 193] width 171 height 16
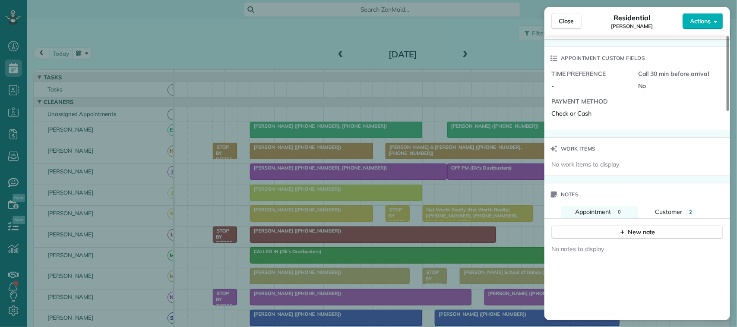
scroll to position [650, 0]
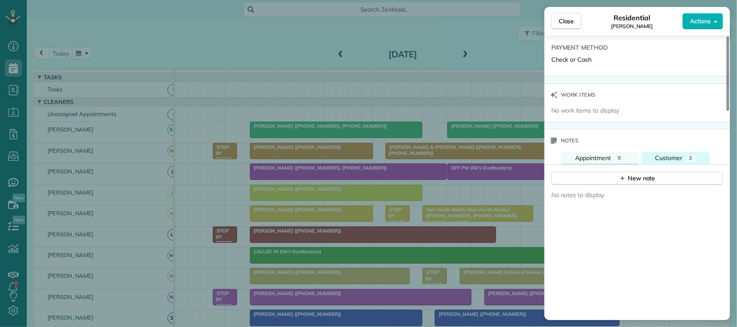
click at [671, 164] on button "Customer 2" at bounding box center [675, 158] width 68 height 13
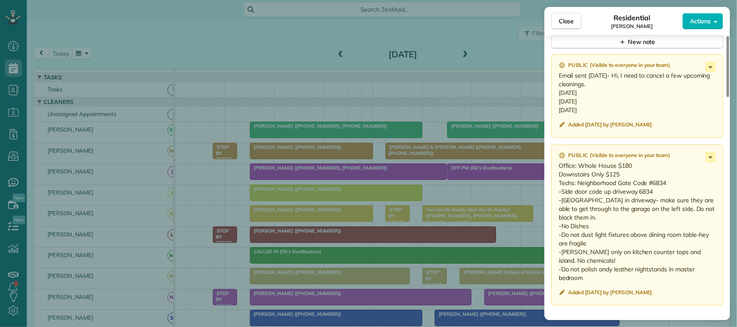
scroll to position [812, 0]
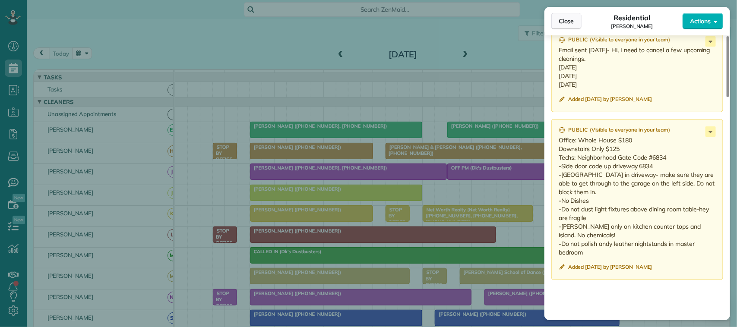
click at [562, 24] on span "Close" at bounding box center [566, 21] width 16 height 9
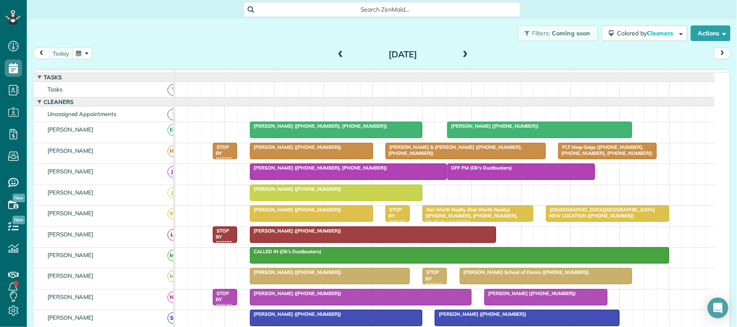
click at [294, 275] on span "[PERSON_NAME] ([PHONE_NUMBER])" at bounding box center [295, 272] width 92 height 6
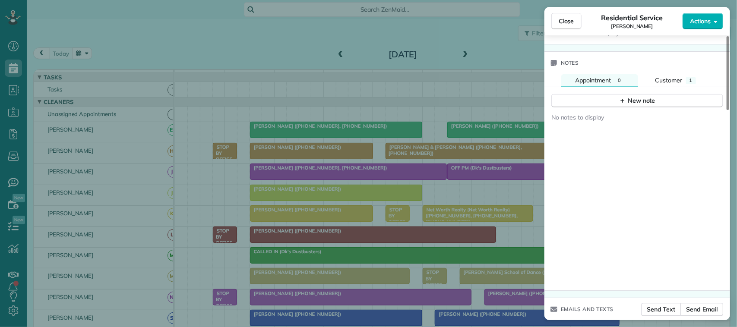
scroll to position [755, 0]
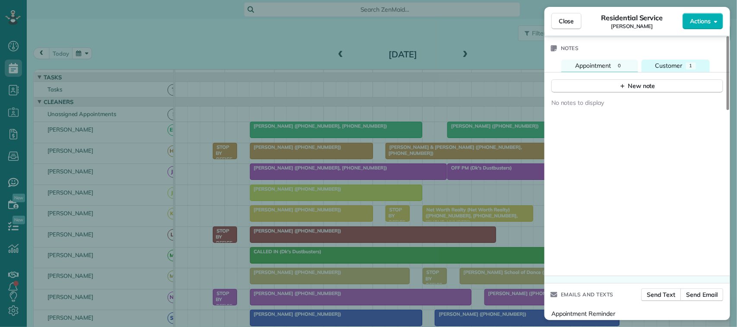
click at [684, 67] on button "Customer 1" at bounding box center [675, 66] width 68 height 13
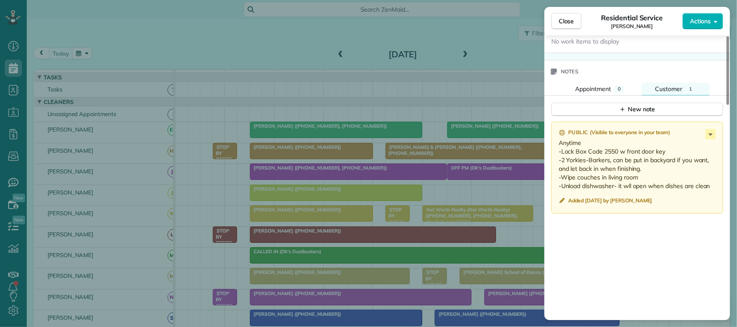
scroll to position [701, 0]
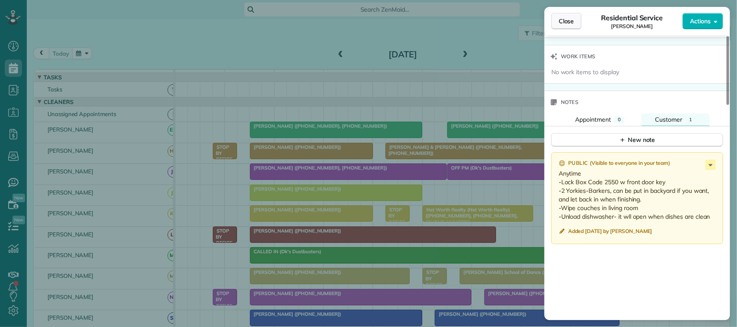
click at [570, 22] on span "Close" at bounding box center [566, 21] width 16 height 9
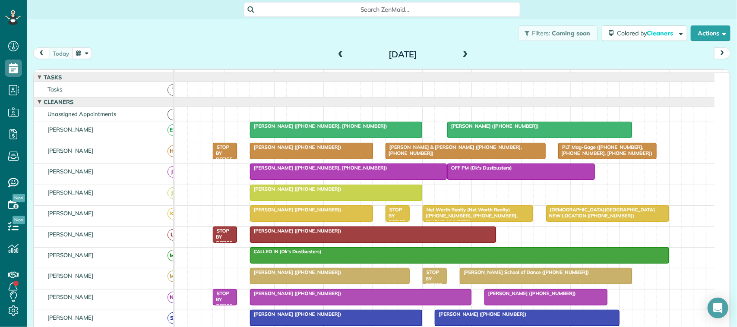
click at [262, 284] on div at bounding box center [329, 276] width 159 height 16
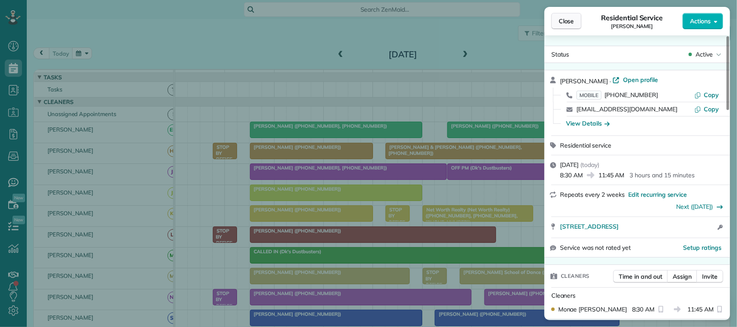
click at [568, 25] on span "Close" at bounding box center [566, 21] width 16 height 9
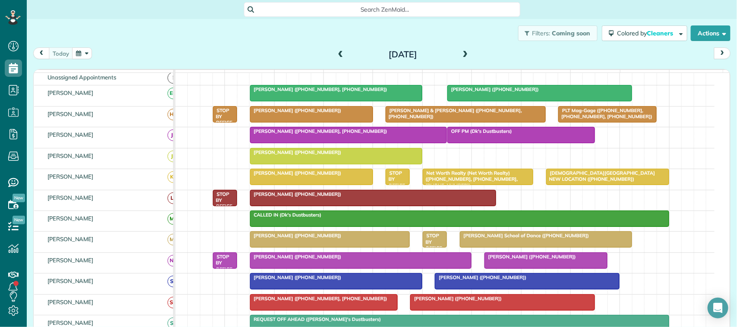
scroll to position [54, 0]
